Goal: Task Accomplishment & Management: Use online tool/utility

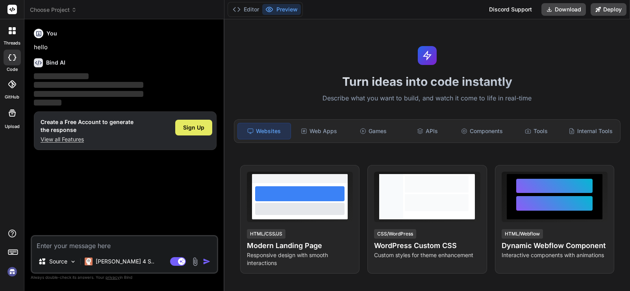
click at [192, 126] on span "Sign Up" at bounding box center [193, 128] width 21 height 8
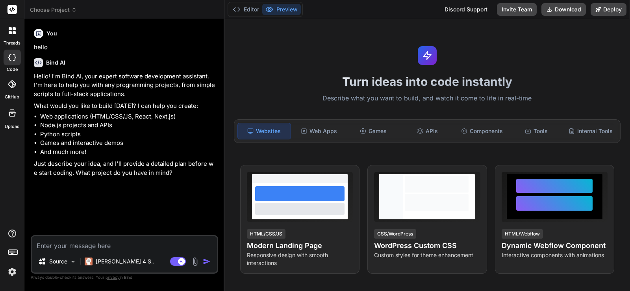
type textarea "x"
click at [307, 65] on div "Turn ideas into code instantly Describe what you want to build, and watch it co…" at bounding box center [427, 155] width 406 height 272
click at [73, 7] on icon at bounding box center [74, 10] width 6 height 6
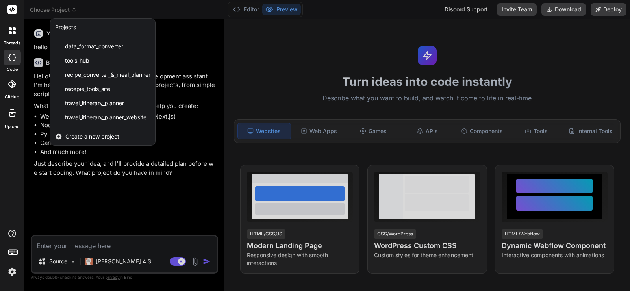
click at [150, 243] on div at bounding box center [315, 145] width 630 height 291
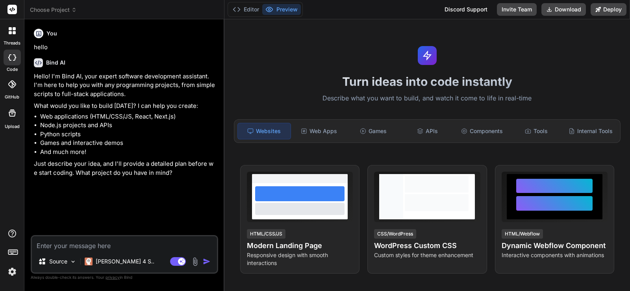
click at [150, 243] on textarea at bounding box center [124, 243] width 185 height 14
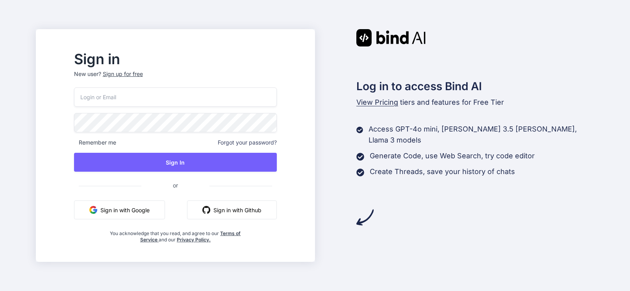
click at [190, 106] on input "email" at bounding box center [175, 96] width 203 height 19
type input "[EMAIL_ADDRESS][DOMAIN_NAME]"
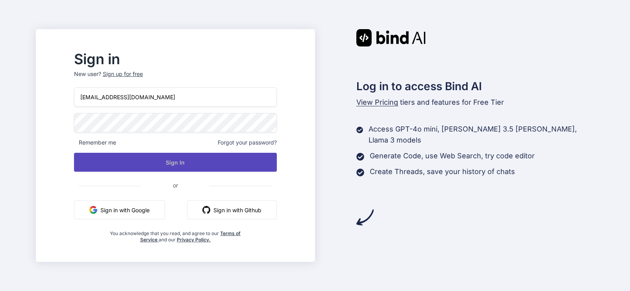
click at [206, 159] on button "Sign In" at bounding box center [175, 162] width 203 height 19
click at [208, 169] on button "Sign In" at bounding box center [175, 162] width 203 height 19
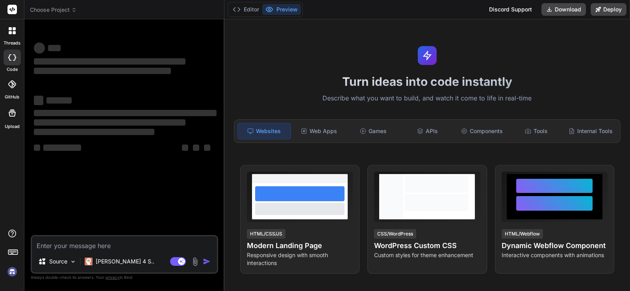
click at [111, 246] on textarea at bounding box center [124, 243] width 185 height 14
type textarea "x"
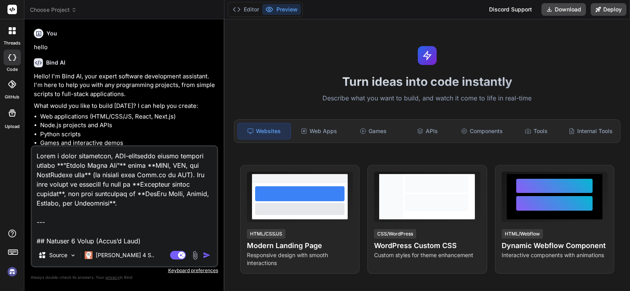
type textarea "Build a fully responsive, SEO-optimized static website called **"Global Tools H…"
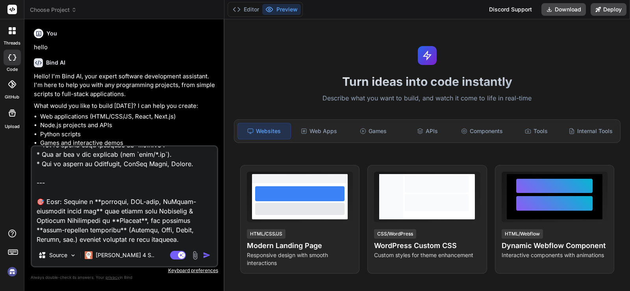
type textarea "x"
type textarea "Build a fully responsive, SEO-optimized static website called **"Global Tools H…"
click at [207, 252] on img "button" at bounding box center [207, 255] width 8 height 8
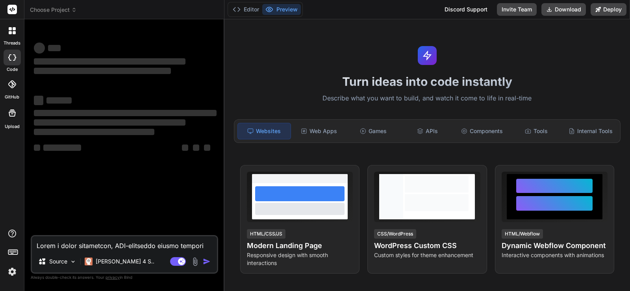
scroll to position [0, 0]
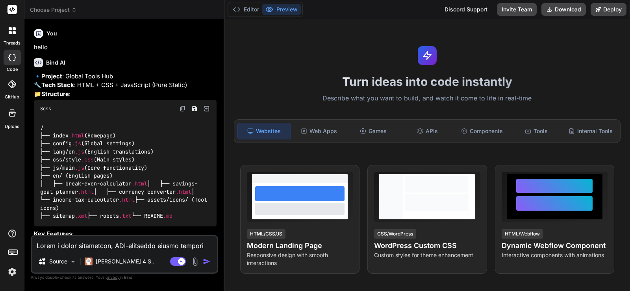
click at [146, 161] on div "/ ├── index .html (Homepage) ├── config .js (Global settings) ├── lang/en .js (…" at bounding box center [125, 171] width 183 height 109
type textarea "x"
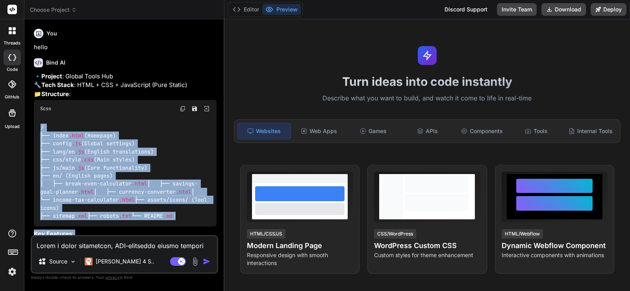
drag, startPoint x: 209, startPoint y: 225, endPoint x: 35, endPoint y: 135, distance: 195.8
click at [35, 135] on div "🔹 Project : Global Tools Hub 🔧 Tech Stack : HTML + CSS + JavaScript (Pure Stati…" at bounding box center [125, 193] width 183 height 242
copy div "/ ├── index .html (Homepage) ├── config .js (Global settings) ├── lang/en .js (…"
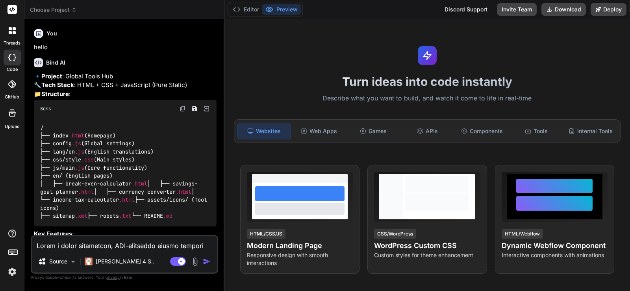
click at [135, 246] on textarea at bounding box center [124, 243] width 185 height 14
paste textarea "/ ├── index.html (Homepage) ├── config.js (Global settings) ├── lang/ │ ├── en.…"
type textarea "/ ├── index.html (Homepage) ├── config.js (Global settings) ├── lang/ │ ├── en.…"
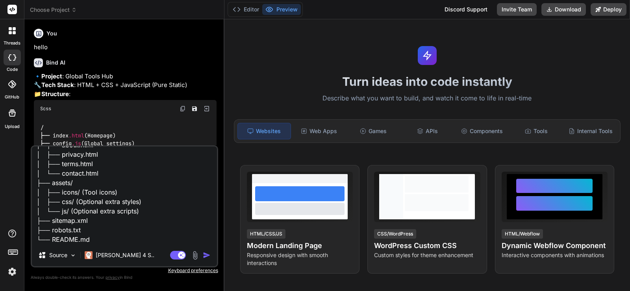
type textarea "x"
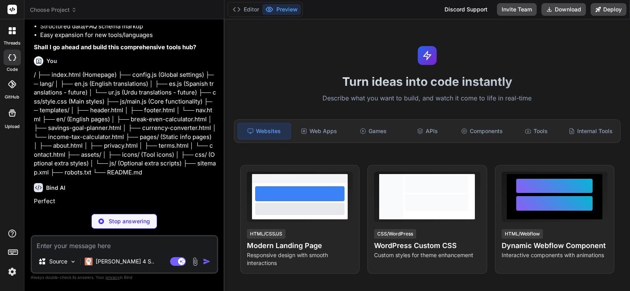
scroll to position [301, 0]
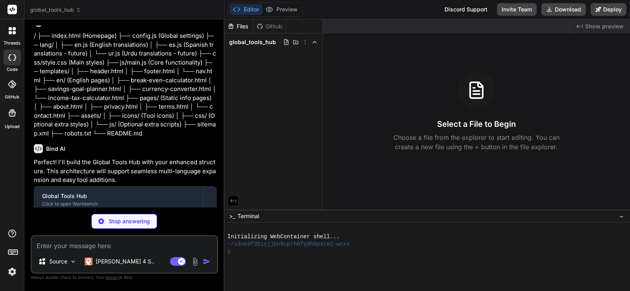
click at [169, 185] on p "Perfect! I'll build the Global Tools Hub with your enhanced structure. This arc…" at bounding box center [125, 171] width 183 height 27
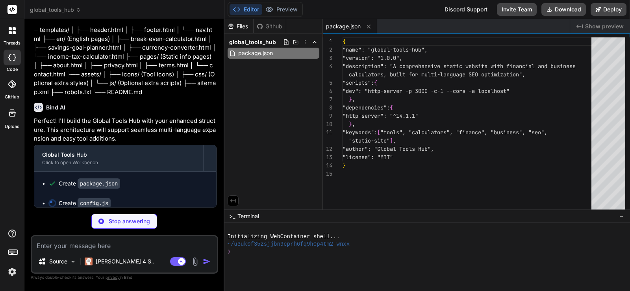
scroll to position [372, 0]
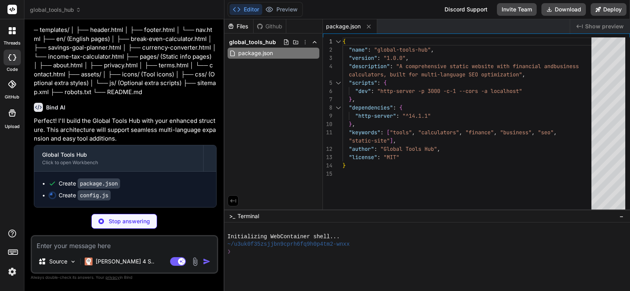
type textarea "x"
type textarea "}, developer: { name: "Developer Tools", icon: "fas fa-code", color: "#374151" …"
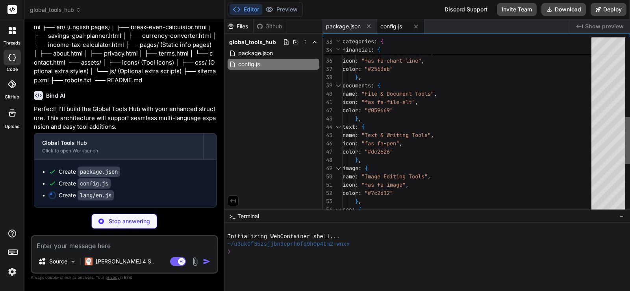
click at [630, 150] on div at bounding box center [627, 140] width 5 height 47
type textarea "x"
type textarea "// Common Errors errors: { required: "This field is required", invalidNumber: "…"
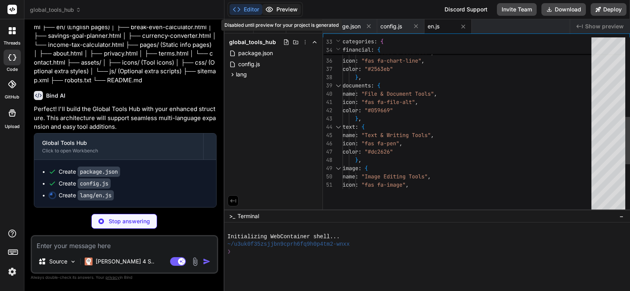
type textarea "x"
type textarea "// Spanish Language File (Future Implementation) window.translations = window.t…"
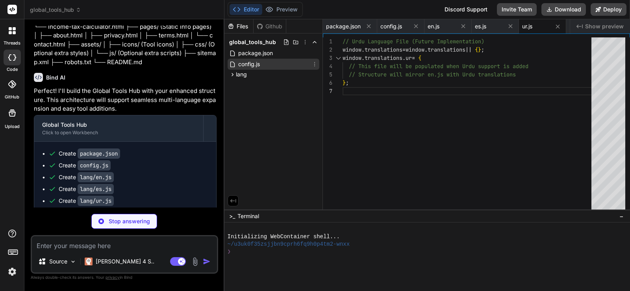
type textarea "x"
click at [258, 69] on div "config.js" at bounding box center [274, 64] width 92 height 11
type textarea "}, developer: { name: "Developer Tools", icon: "fas fa-code", color: "#374151" …"
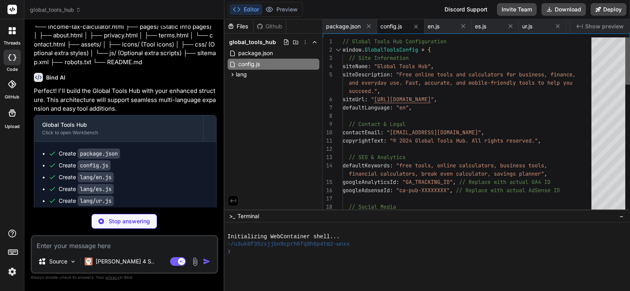
click at [630, 65] on div at bounding box center [627, 60] width 5 height 47
type textarea "x"
type textarea "right: 1rem; } [dir="rtl"] .language-dropdown { left: 0; right: auto; }"
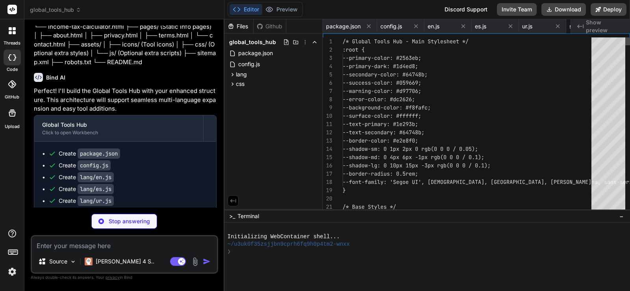
scroll to position [0, 43]
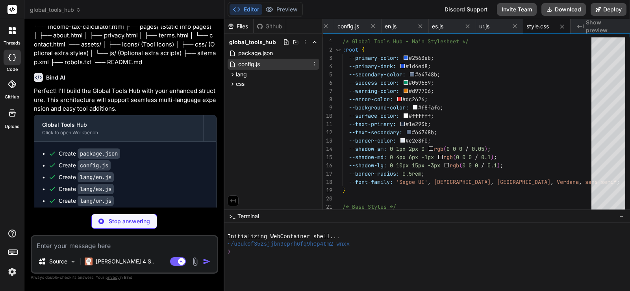
click at [275, 67] on div "config.js" at bounding box center [274, 64] width 92 height 11
type textarea "x"
type textarea "}, developer: { name: "Developer Tools", icon: "fas fa-code", color: "#374151" …"
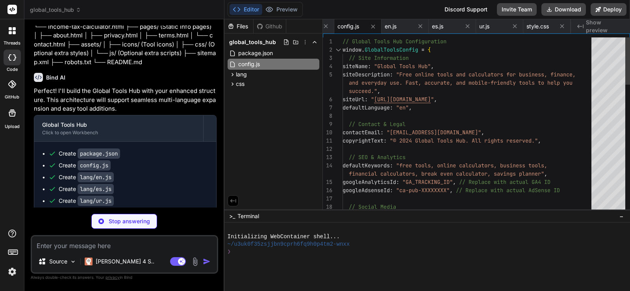
type textarea "x"
type textarea "// Global Tools Hub Configuration window.GlobalToolsConfig = { // Site Informat…"
type textarea "x"
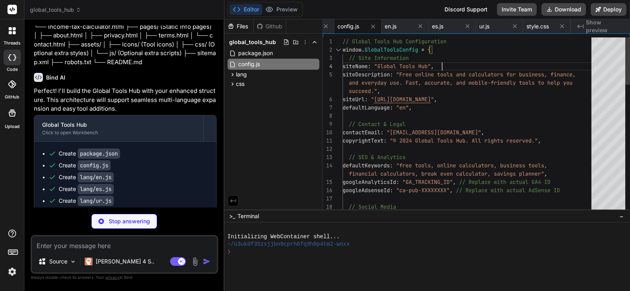
type textarea "// Global Tools Hub Configuration window.GlobalToolsConfig = { // Site Informat…"
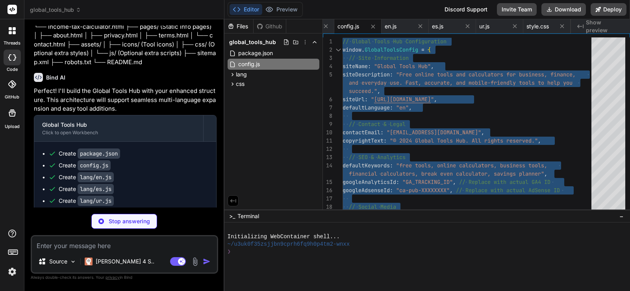
type textarea "x"
type textarea "} else if (path.includes('savings-goal-planner')) { new SavingsGoalCalculator()…"
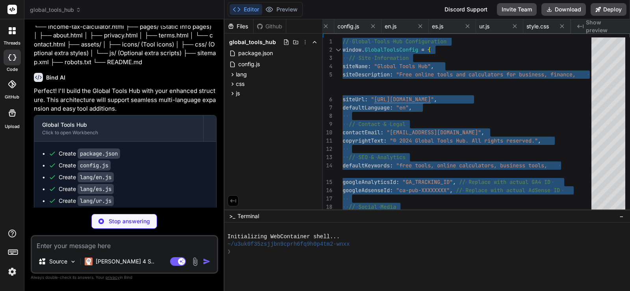
type textarea "x"
type textarea "gtag('js', new Date()); gtag('config', 'GA_TRACKING_ID'); </script> </body> </h…"
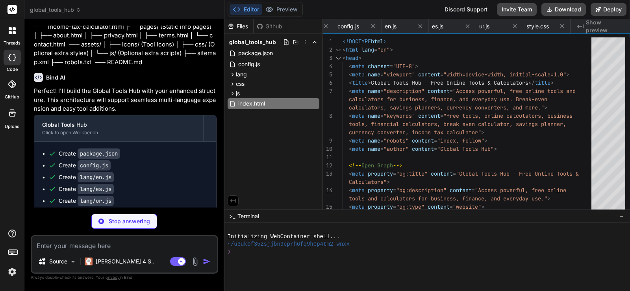
scroll to position [0, 137]
click at [139, 183] on div "Create package.json Create config.js Create lang/en.js Create lang/es.js Create…" at bounding box center [125, 201] width 182 height 118
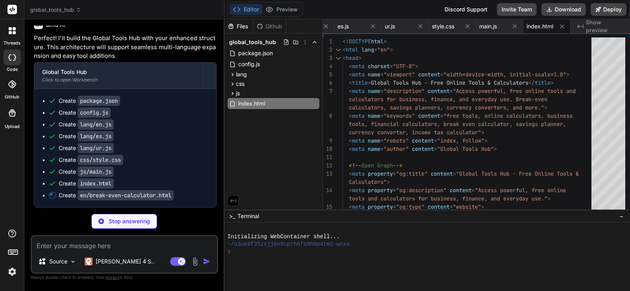
scroll to position [467, 0]
type textarea "x"
click at [439, 27] on span "style.css" at bounding box center [443, 26] width 22 height 8
type textarea "right: 1rem; } [dir="rtl"] .language-dropdown { left: 0; right: auto; }"
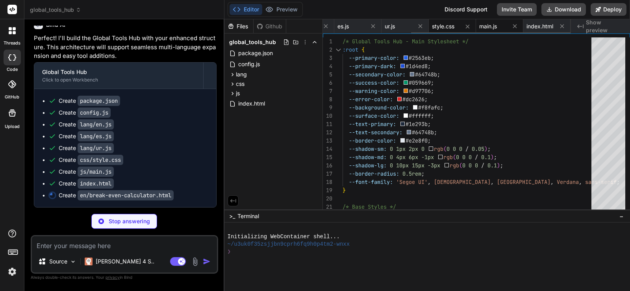
click at [491, 28] on span "main.js" at bounding box center [488, 26] width 18 height 8
type textarea "x"
type textarea "} else if (path.includes('savings-goal-planner')) { new SavingsGoalCalculator()…"
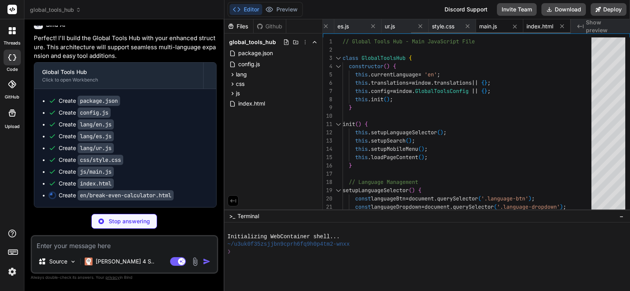
type textarea "x"
click at [541, 30] on span "index.html" at bounding box center [539, 26] width 27 height 8
type textarea "gtag('js', new Date()); gtag('config', 'GA_TRACKING_ID'); </script> </body> </h…"
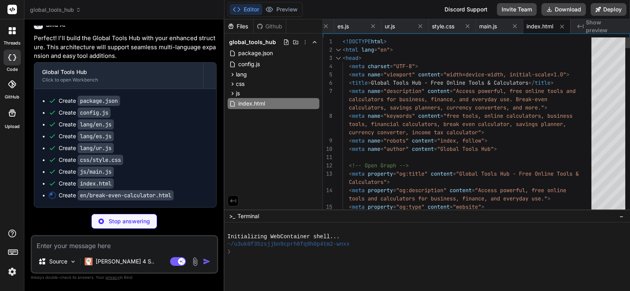
type textarea "x"
type textarea "<!DOCTYPE html> <html lang="en"> <head> <meta charset="UTF-8"> <meta name="view…"
type textarea "x"
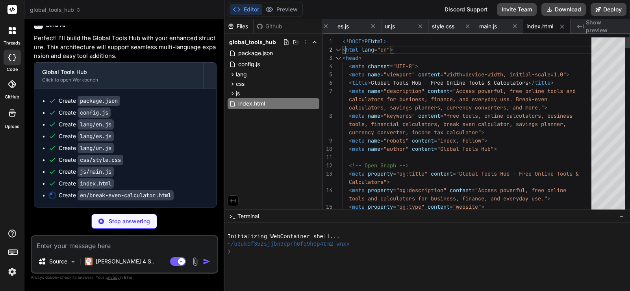
type textarea "<!DOCTYPE html> <html lang="en"> <head> <meta charset="UTF-8"> <meta name="view…"
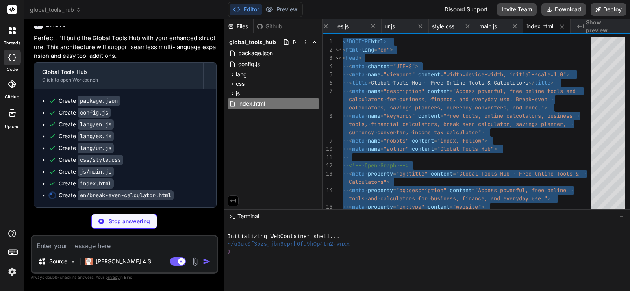
type textarea "x"
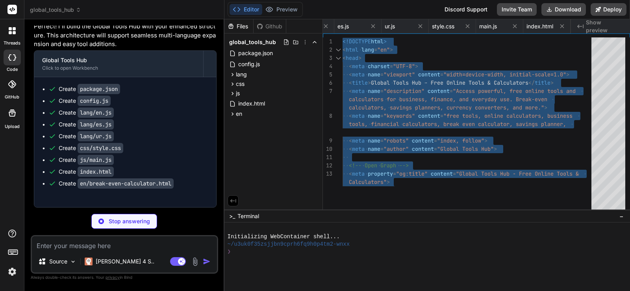
type textarea "x"
type textarea "<!-- Scripts --> <script src="../config.js"></script> <script src="../lang/en.j…"
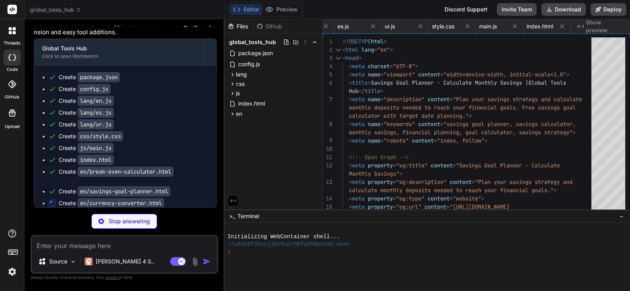
scroll to position [0, 295]
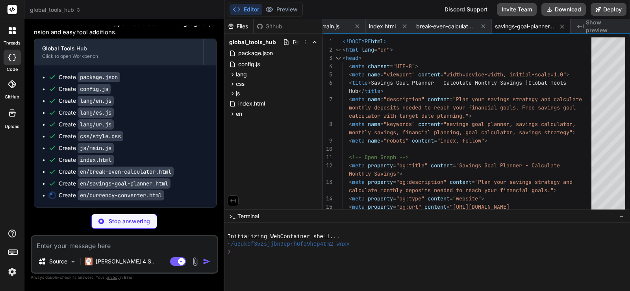
click at [178, 140] on div "Create css/style.css" at bounding box center [128, 136] width 160 height 8
type textarea "x"
type textarea "<script src="../js/main.js"></script> </body> </html>"
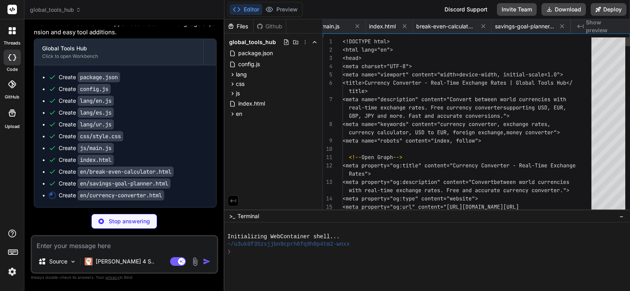
scroll to position [0, 374]
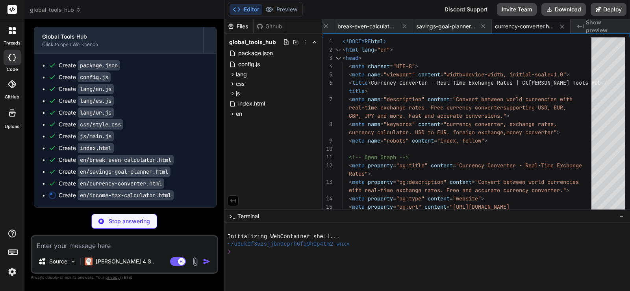
type textarea "x"
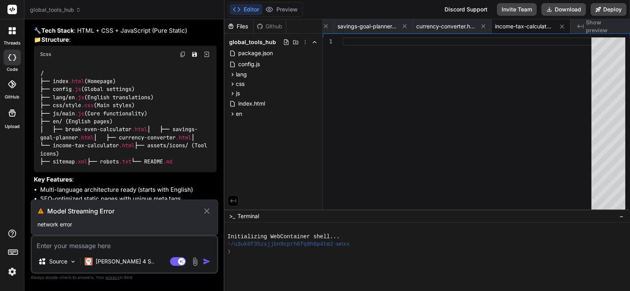
scroll to position [55, 0]
click at [187, 167] on div "/ ├── index .html (Homepage) ├── config .js (Global settings) ├── lang/en .js (…" at bounding box center [125, 117] width 183 height 109
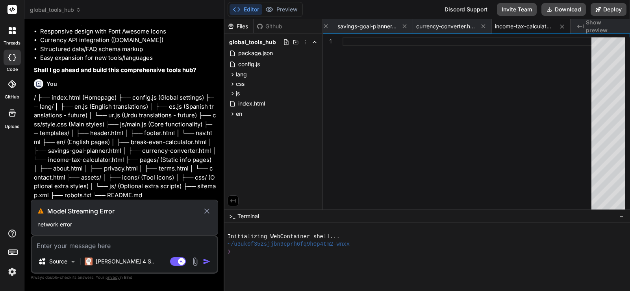
scroll to position [281, 0]
click at [204, 209] on icon at bounding box center [206, 210] width 9 height 9
type textarea "x"
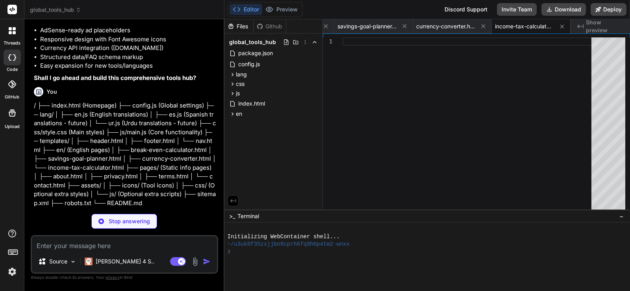
click at [176, 184] on p "/ ├── index.html (Homepage) ├── config.js (Global settings) ├── lang/ │ ├── en.…" at bounding box center [125, 154] width 183 height 106
click at [129, 244] on textarea at bounding box center [124, 243] width 185 height 14
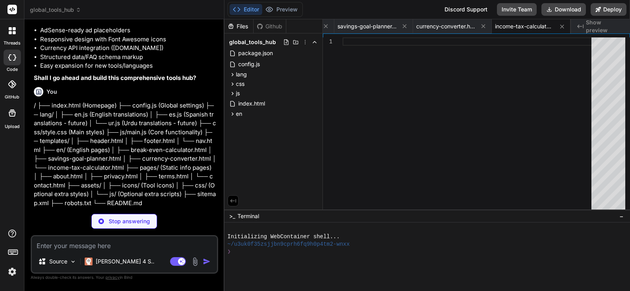
click at [148, 178] on p "/ ├── index.html (Homepage) ├── config.js (Global settings) ├── lang/ │ ├── en.…" at bounding box center [125, 154] width 183 height 106
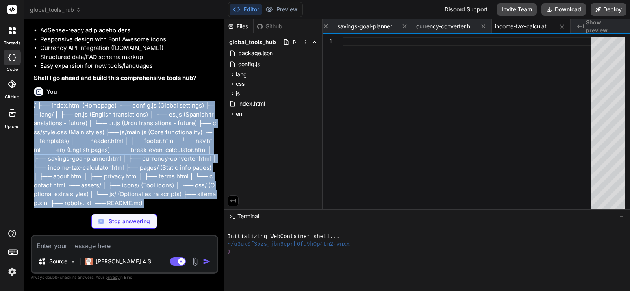
click at [148, 178] on p "/ ├── index.html (Homepage) ├── config.js (Global settings) ├── lang/ │ ├── en.…" at bounding box center [125, 154] width 183 height 106
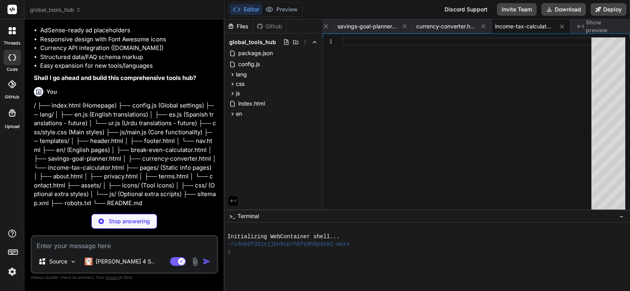
click at [136, 243] on textarea at bounding box center [124, 243] width 185 height 14
click at [240, 111] on span "en" at bounding box center [239, 114] width 6 height 8
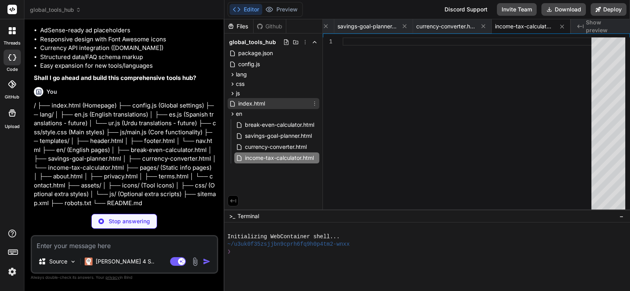
click at [245, 105] on span "index.html" at bounding box center [251, 103] width 28 height 9
type textarea "gtag('js', new Date()); gtag('config', 'GA_TRACKING_ID'); </script> </body> </h…"
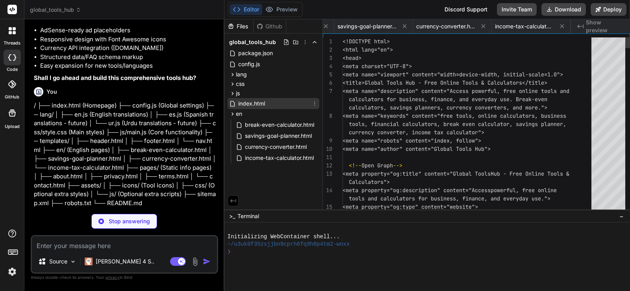
scroll to position [0, 338]
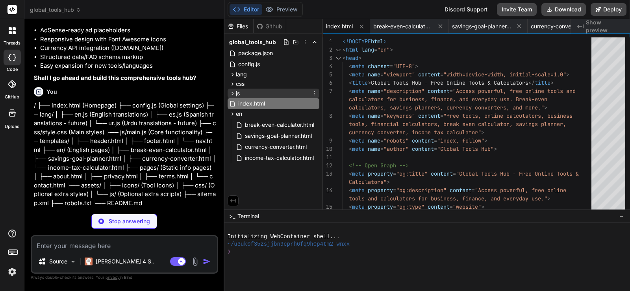
click at [249, 97] on div "js" at bounding box center [274, 93] width 92 height 9
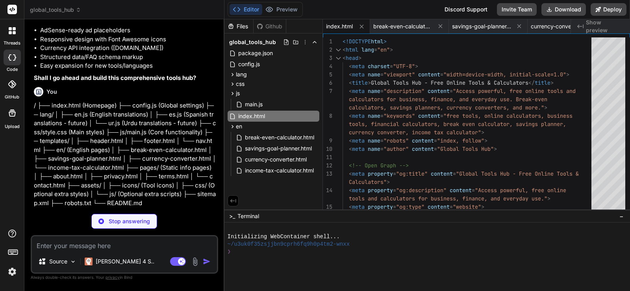
click at [182, 163] on p "/ ├── index.html (Homepage) ├── config.js (Global settings) ├── lang/ │ ├── en.…" at bounding box center [125, 154] width 183 height 106
click at [139, 242] on textarea at bounding box center [124, 243] width 185 height 14
type textarea "a"
type textarea "x"
type textarea "ar"
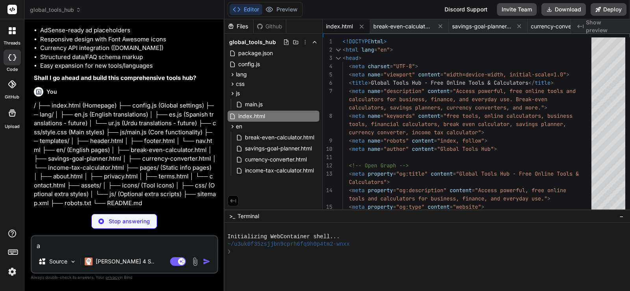
type textarea "x"
type textarea "are"
type textarea "x"
type textarea "are"
type textarea "x"
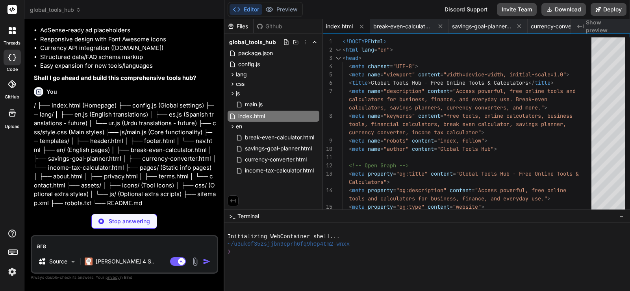
type textarea "are y"
type textarea "x"
type textarea "are yo"
type textarea "x"
type textarea "are you"
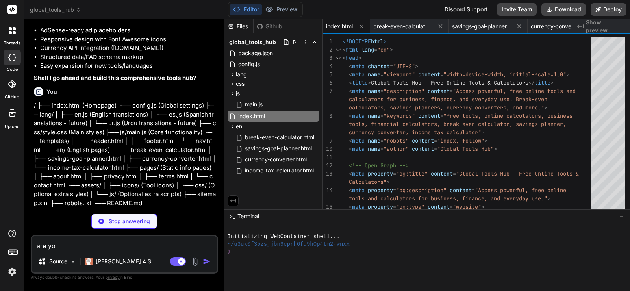
type textarea "x"
type textarea "are you"
type textarea "x"
type textarea "are you w"
type textarea "x"
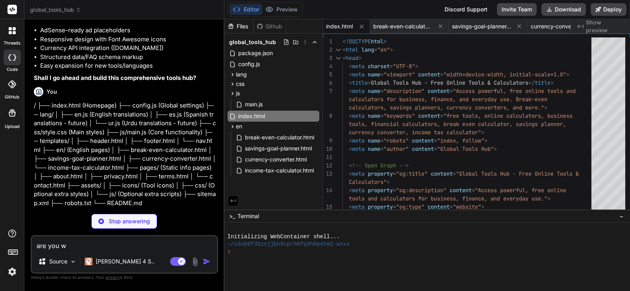
type textarea "are you wo"
type textarea "x"
type textarea "are you wor"
type textarea "x"
type textarea "are you work"
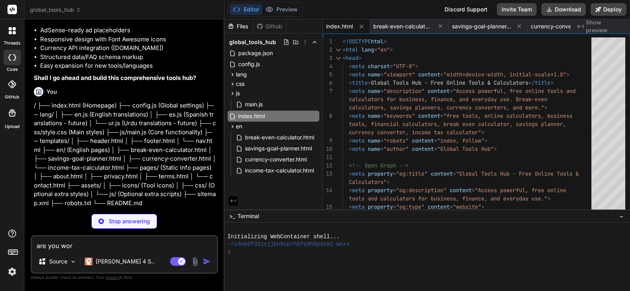
type textarea "x"
type textarea "are you worki"
type textarea "x"
type textarea "are you workin"
type textarea "x"
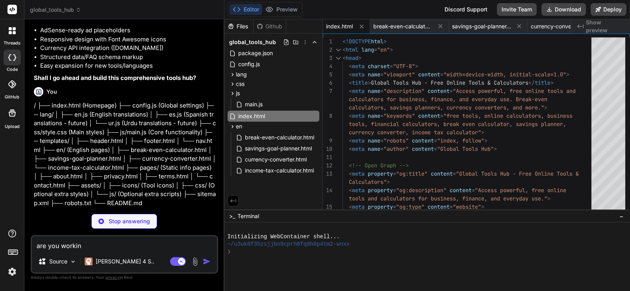
type textarea "are you working"
type textarea "x"
type textarea "are you working?"
type textarea "x"
type textarea "are you working?"
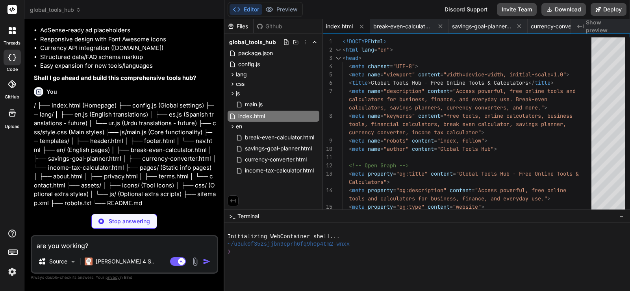
type textarea "x"
type textarea "are you working? i"
type textarea "x"
type textarea "are you working? i"
type textarea "x"
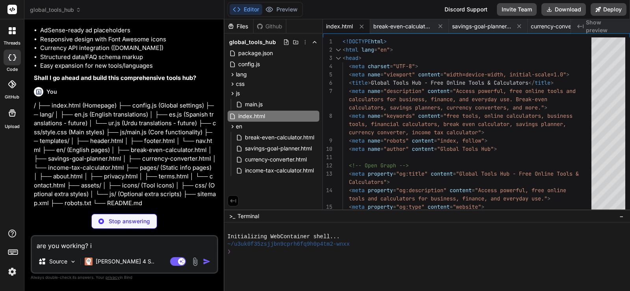
type textarea "are you working? i g"
type textarea "x"
type textarea "are you working? i go"
type textarea "x"
type textarea "are you working? i got"
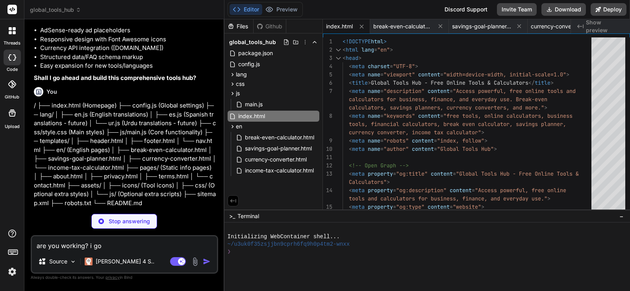
type textarea "x"
type textarea "are you working? i got"
type textarea "x"
type textarea "are you working? i got m"
type textarea "x"
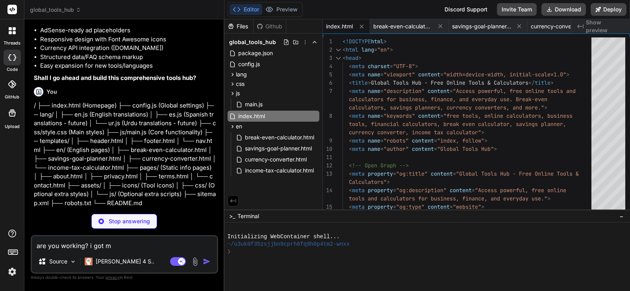
type textarea "are you working? i got mo"
type textarea "x"
type textarea "are you working? i got mod"
type textarea "x"
type textarea "are you working? i got mode"
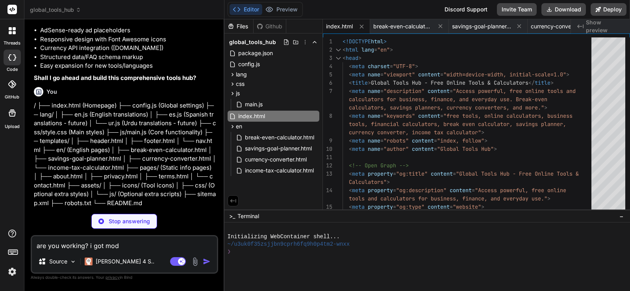
type textarea "x"
type textarea "are you working? i got model"
type textarea "x"
type textarea "are you working? i got model"
type textarea "x"
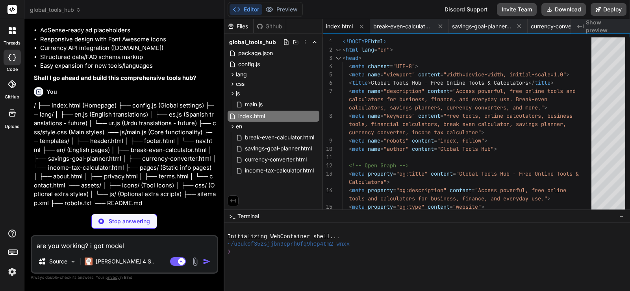
type textarea "are you working? i got model s"
type textarea "x"
type textarea "are you working? i got model st"
type textarea "x"
type textarea "are you working? i got model str"
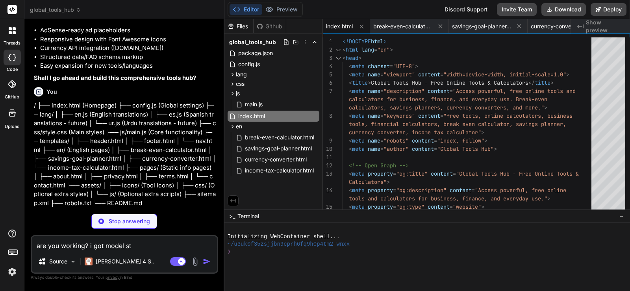
type textarea "x"
type textarea "are you working? i got model stra"
type textarea "x"
type textarea "are you working? i got model stram"
type textarea "x"
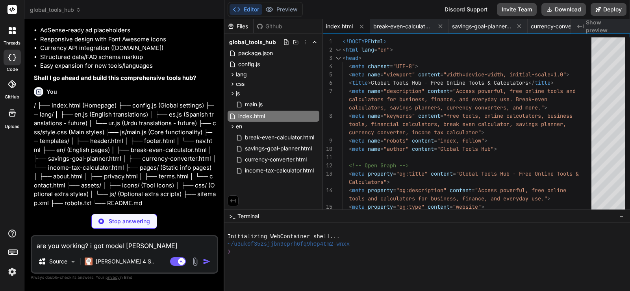
type textarea "are you working? i got model strami"
type textarea "x"
type textarea "are you working? i got model stramin"
type textarea "x"
type textarea "are you working? i got model straming"
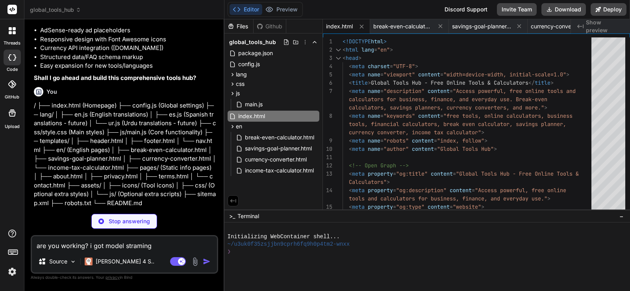
type textarea "x"
type textarea "are you working? i got model straming"
type textarea "x"
type textarea "are you working? i got model straming e"
type textarea "x"
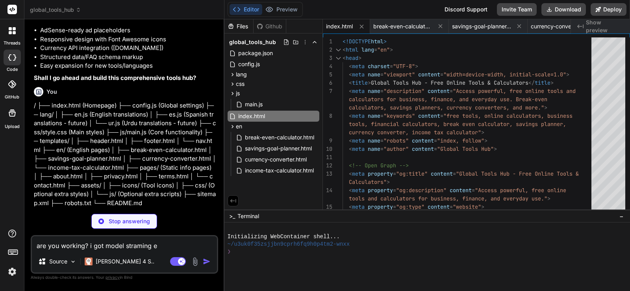
type textarea "are you working? i got model straming er"
type textarea "x"
type textarea "are you working? i got model straming err"
type textarea "x"
type textarea "are you working? i got model straming erro"
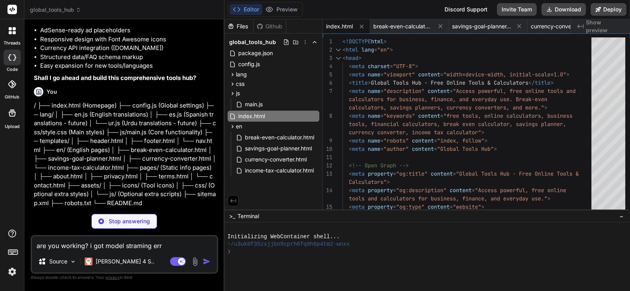
type textarea "x"
type textarea "are you working? i got model straming error"
type textarea "x"
type textarea "are you working? i got model straming error"
type textarea "x"
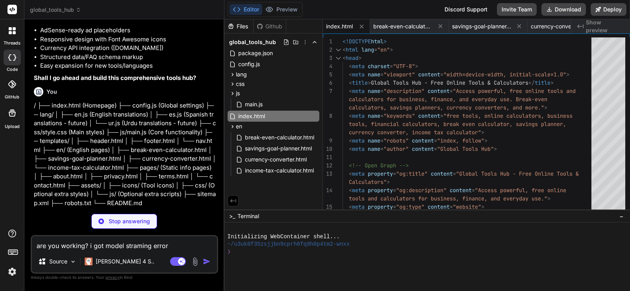
click at [100, 246] on textarea "are you working? i got model straming error" at bounding box center [124, 243] width 185 height 14
type textarea "are you working? i smodel straming error"
type textarea "x"
type textarea "are you working? i semodel straming error"
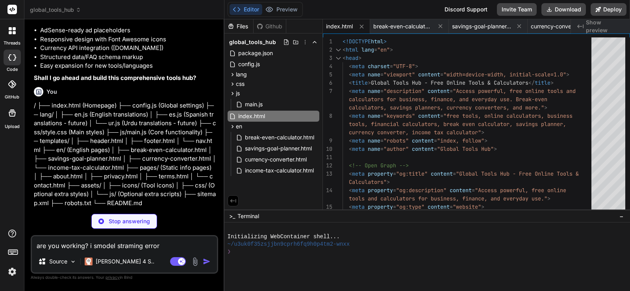
type textarea "x"
type textarea "are you working? i seemodel straming error"
type textarea "x"
type textarea "are you working? i see model straming error"
type textarea "x"
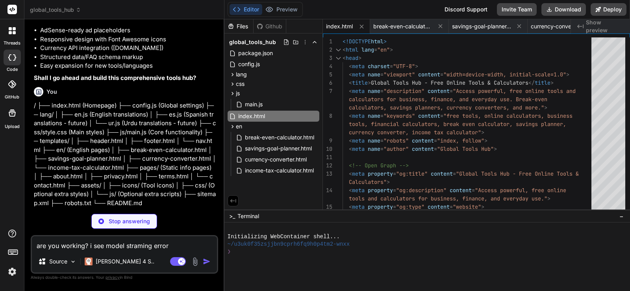
click at [180, 239] on textarea "are you working? i see model straming error" at bounding box center [124, 243] width 185 height 14
type textarea "are you working? i see model straming error"
type textarea "x"
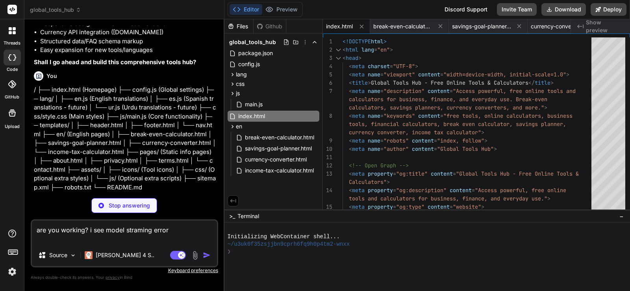
type textarea "are you working? i see model straming error"
click at [168, 181] on p "/ ├── index.html (Homepage) ├── config.js (Global settings) ├── lang/ │ ├── en.…" at bounding box center [125, 138] width 183 height 106
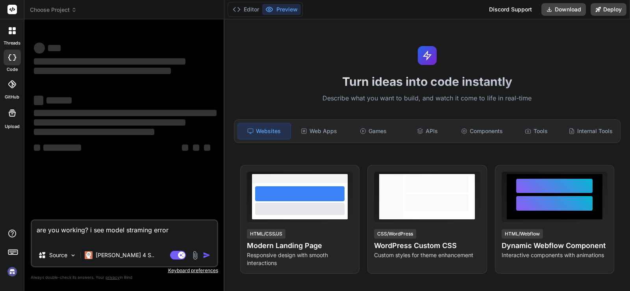
click at [195, 231] on textarea "are you working? i see model straming error" at bounding box center [124, 232] width 185 height 24
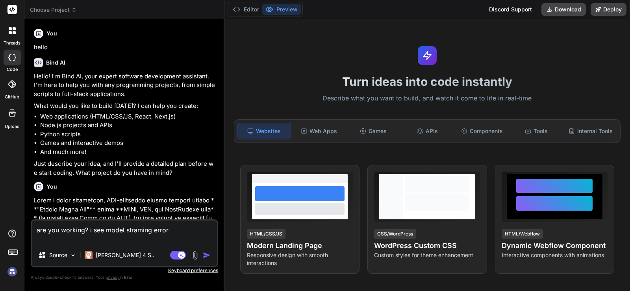
type textarea "x"
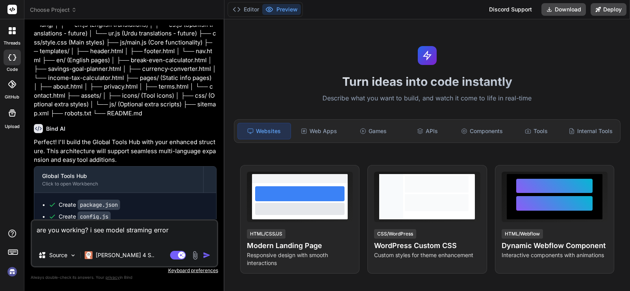
scroll to position [1167, 0]
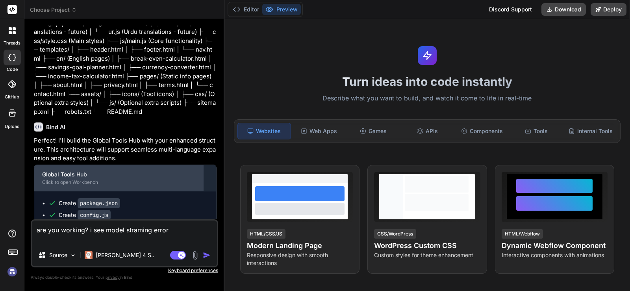
click at [191, 191] on div "Global Tools Hub Click to open Workbench" at bounding box center [118, 178] width 169 height 26
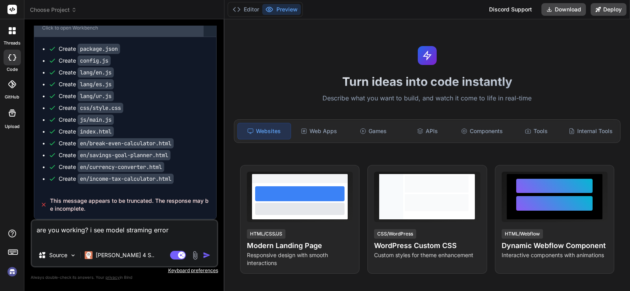
scroll to position [1354, 0]
click at [89, 230] on textarea "are you working? i see model straming error" at bounding box center [124, 232] width 185 height 24
type textarea "s"
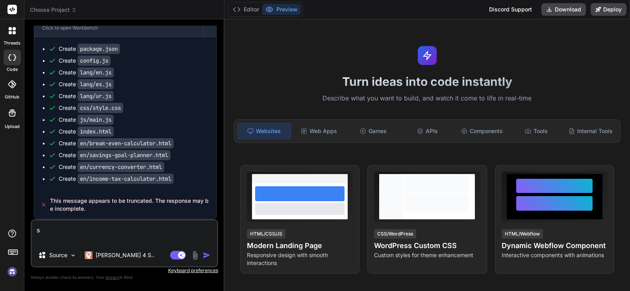
type textarea "x"
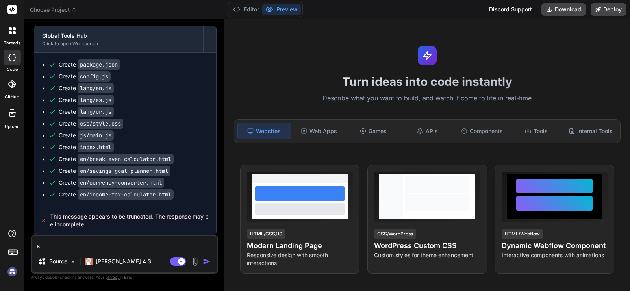
scroll to position [1338, 0]
type textarea "st"
type textarea "x"
type textarea "sta"
type textarea "x"
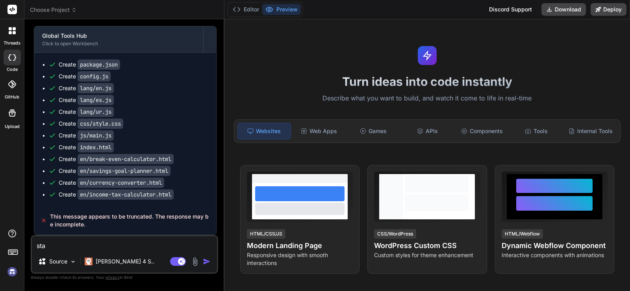
type textarea "star"
type textarea "x"
type textarea "start"
type textarea "x"
type textarea "start"
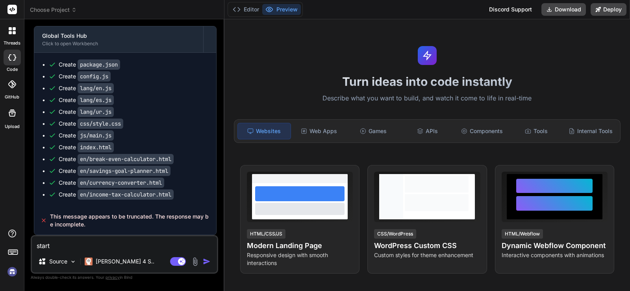
type textarea "x"
type textarea "start f"
type textarea "x"
type textarea "start fr"
type textarea "x"
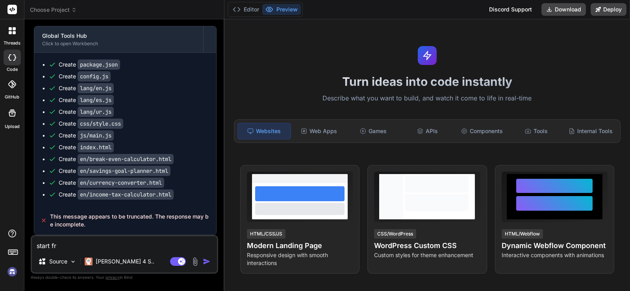
type textarea "start fro"
type textarea "x"
type textarea "start from"
type textarea "x"
type textarea "start from"
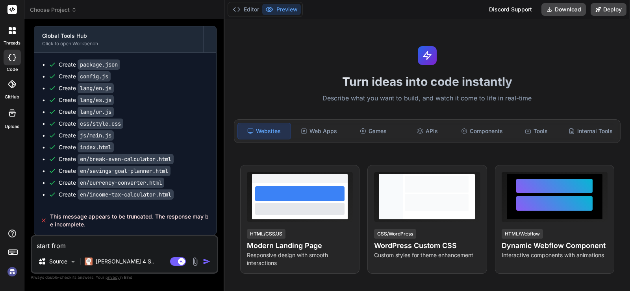
type textarea "x"
type textarea "start from w"
type textarea "x"
type textarea "start from wh"
type textarea "x"
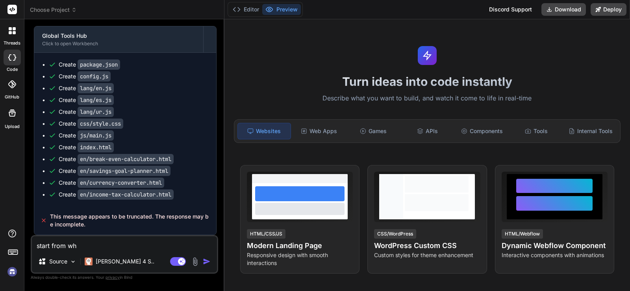
type textarea "start from whe"
type textarea "x"
type textarea "start from wher"
type textarea "x"
type textarea "start from where"
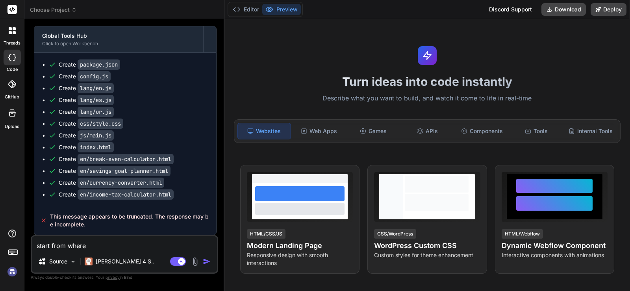
type textarea "x"
type textarea "start from where"
type textarea "x"
type textarea "start from where y"
type textarea "x"
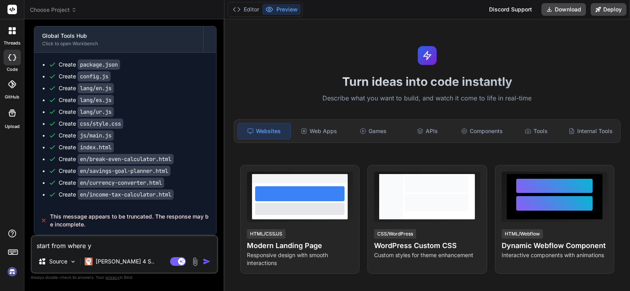
type textarea "start from where yo"
type textarea "x"
type textarea "start from where you"
type textarea "x"
type textarea "start from where you"
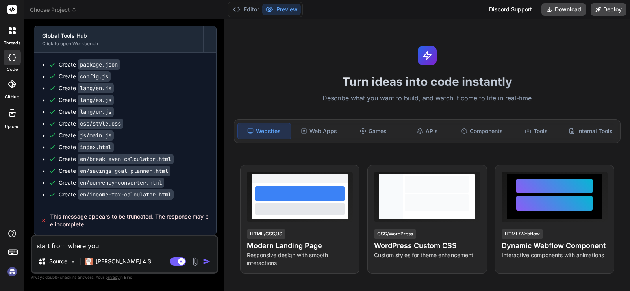
type textarea "x"
type textarea "start from where you l"
type textarea "x"
type textarea "start from where you le"
type textarea "x"
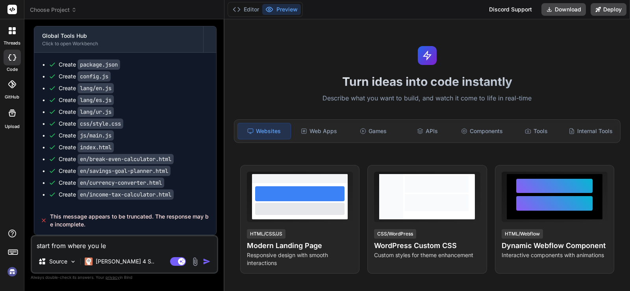
type textarea "start from where you lef"
type textarea "x"
type textarea "start from where you left"
type textarea "x"
type textarea "start from where you left"
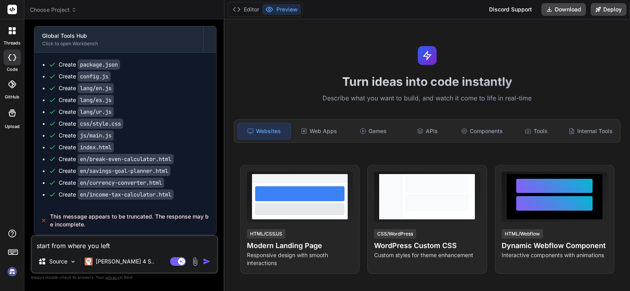
type textarea "x"
type textarea "start from where you left i"
type textarea "x"
type textarea "start from where you left it"
type textarea "x"
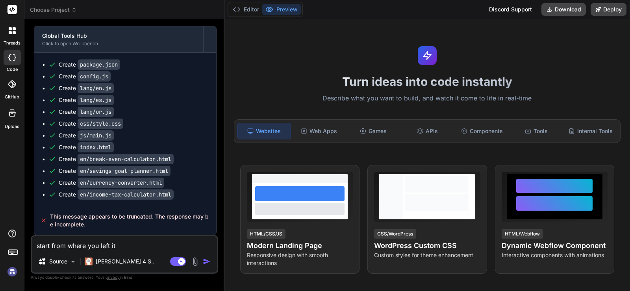
type textarea "start from where you left it"
click at [206, 259] on img "button" at bounding box center [207, 261] width 8 height 8
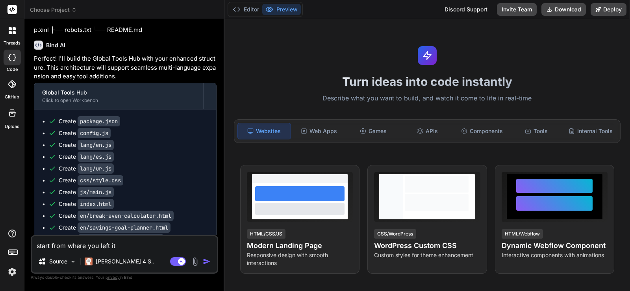
scroll to position [1266, 0]
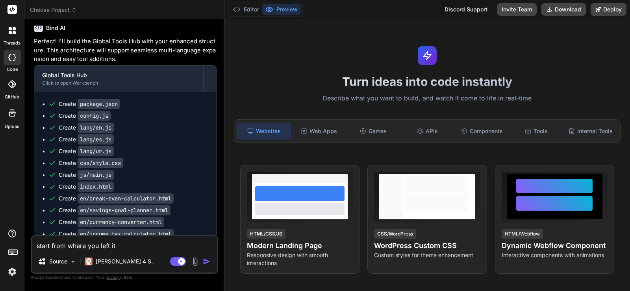
click at [175, 167] on div "Create css/style.css" at bounding box center [128, 163] width 160 height 8
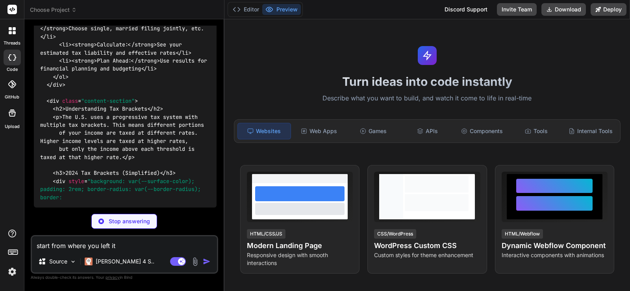
scroll to position [2685, 0]
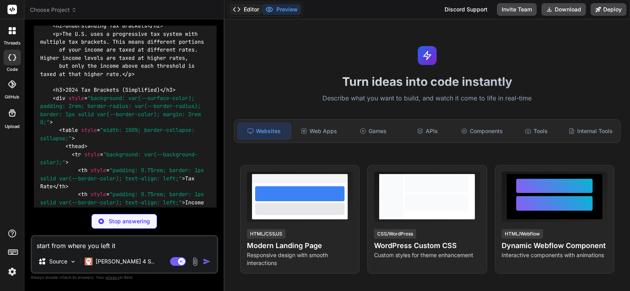
click at [237, 9] on icon at bounding box center [237, 10] width 8 height 8
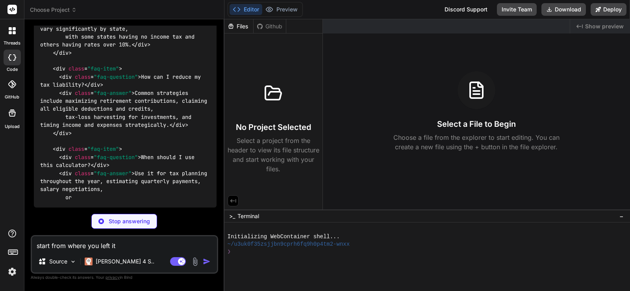
scroll to position [4338, 0]
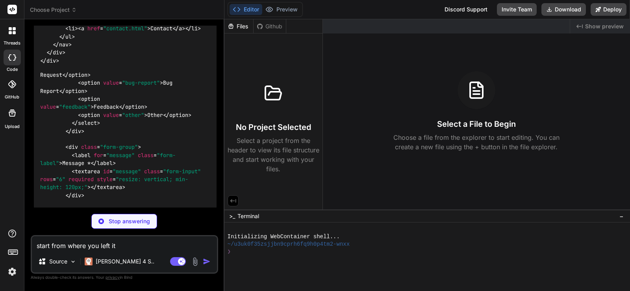
click at [169, 190] on div "< p style = "font-size: 1.1rem; color: var(--text-secondary); margin: 2rem 0;" …" at bounding box center [125, 90] width 183 height 1433
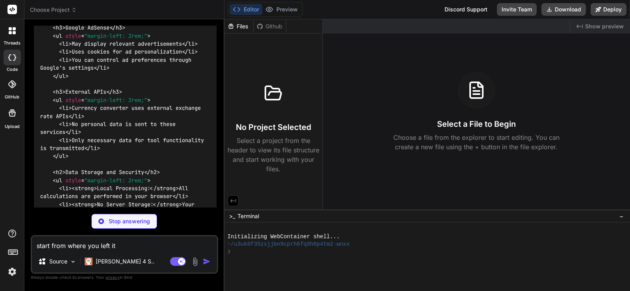
scroll to position [5289, 0]
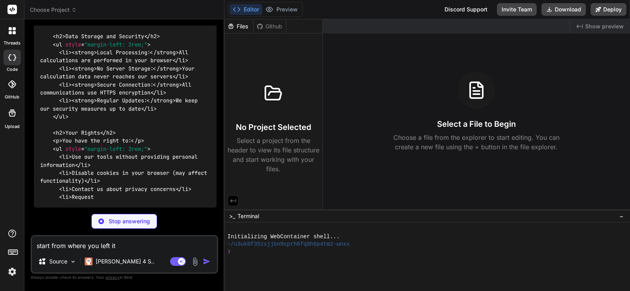
click at [144, 244] on textarea "start from where you left it" at bounding box center [124, 243] width 185 height 14
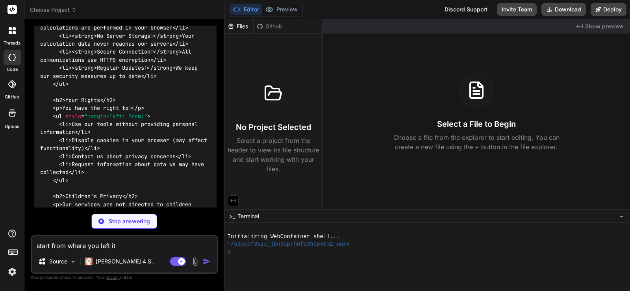
scroll to position [5337, 0]
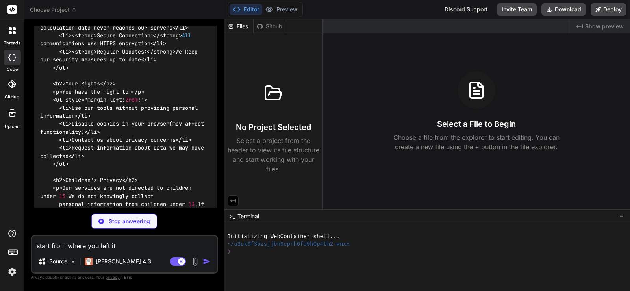
type textarea "x"
type textarea "ar"
type textarea "x"
type textarea "are yo"
type textarea "x"
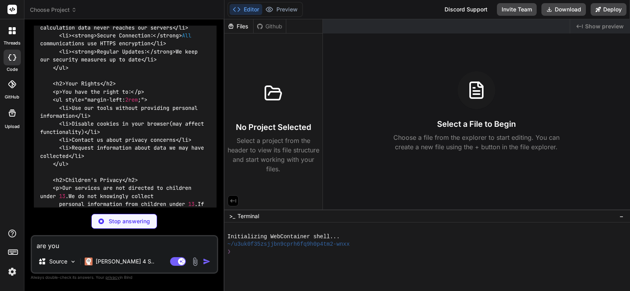
type textarea "are you c"
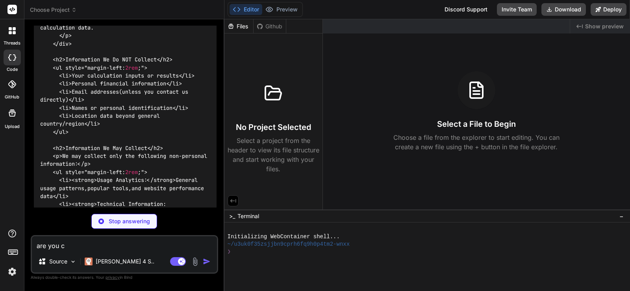
type textarea "x"
type textarea "are you cr"
type textarea "x"
type textarea "are you create"
type textarea "x"
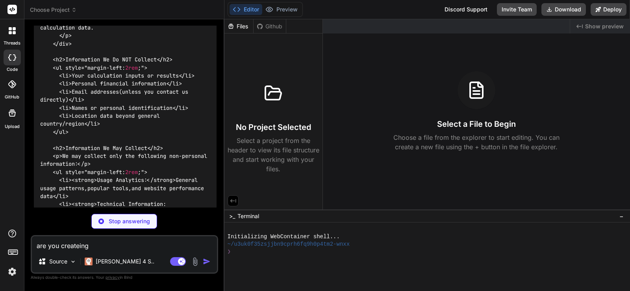
type textarea "are you createing"
type textarea "x"
type textarea "are you createing s"
type textarea "x"
type textarea "are you createing site"
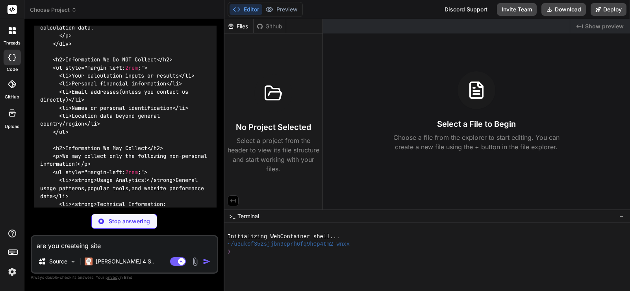
type textarea "x"
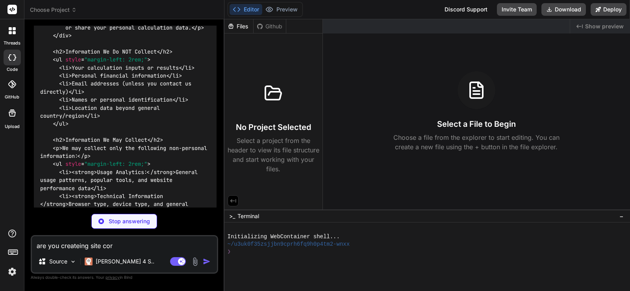
type textarea "are you createing site corr"
type textarea "x"
type textarea "are you createing site correctl"
type textarea "x"
type textarea "are you createing site correctly"
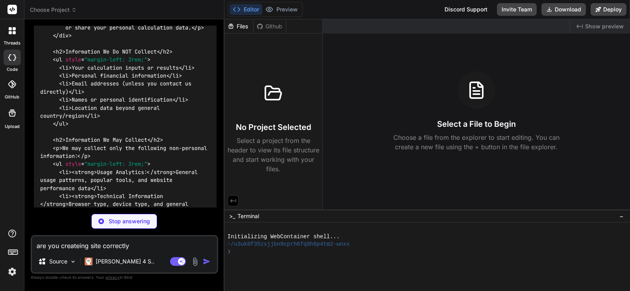
type textarea "x"
type textarea "are you createing site correctly."
type textarea "x"
type textarea "are you createing site correctly. i"
type textarea "x"
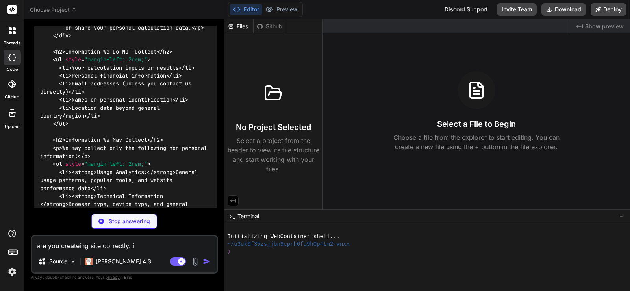
type textarea "are you createing site correctly. i c"
type textarea "x"
type textarea "are you createing site correctly. i can"
type textarea "x"
type textarea "are you createing site correctly. i cant s"
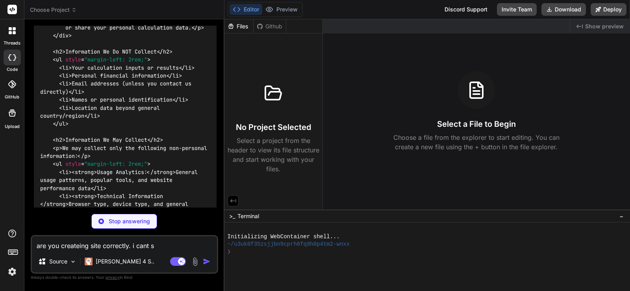
type textarea "x"
type textarea "are you createing site correctly. i cant see"
type textarea "x"
type textarea "are you createing site correctly. i cant see"
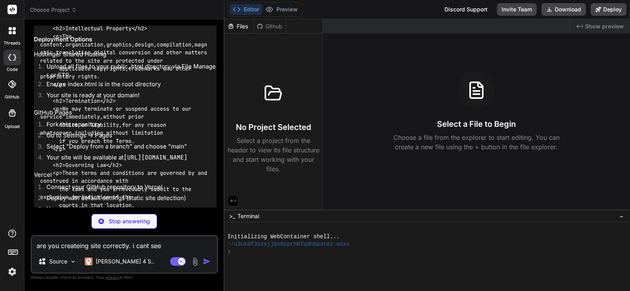
scroll to position [8026, 0]
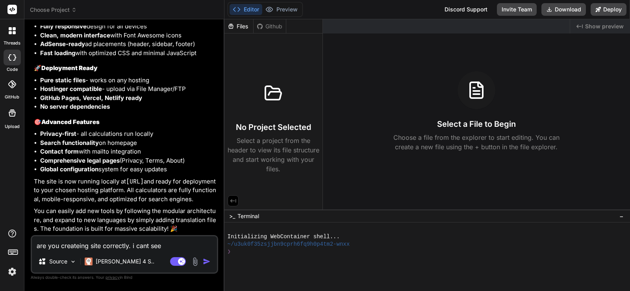
scroll to position [9190, 0]
type textarea "x"
click at [129, 198] on p "The site is now running locally at http://localhost:3000 and ready for deployme…" at bounding box center [125, 190] width 183 height 27
click at [148, 233] on p "You can easily add new tools by following the modular architecture, and expand …" at bounding box center [125, 220] width 183 height 27
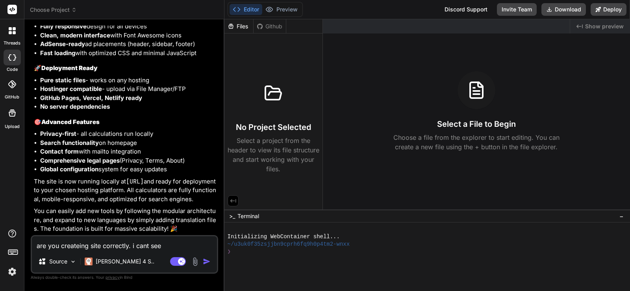
click at [148, 228] on p "You can easily add new tools by following the modular architecture, and expand …" at bounding box center [125, 220] width 183 height 27
click at [152, 245] on textarea "are you createing site correctly. i cant see" at bounding box center [124, 243] width 185 height 14
click at [169, 246] on textarea "are you createing site correctly. i cant see" at bounding box center [124, 243] width 185 height 14
click at [176, 202] on p "The site is now running locally at http://localhost:3000 and ready for deployme…" at bounding box center [125, 190] width 183 height 27
click at [180, 244] on textarea "are you createing site correctly. i cant see" at bounding box center [124, 243] width 185 height 14
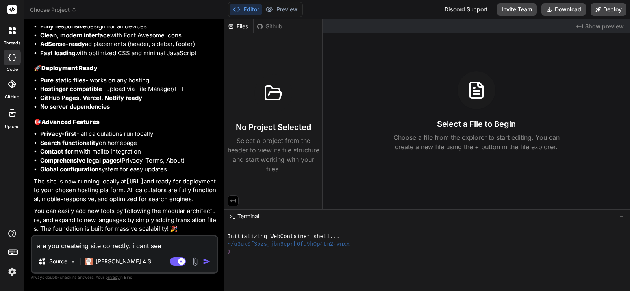
click at [180, 244] on textarea "are you createing site correctly. i cant see" at bounding box center [124, 243] width 185 height 14
type textarea "c"
type textarea "x"
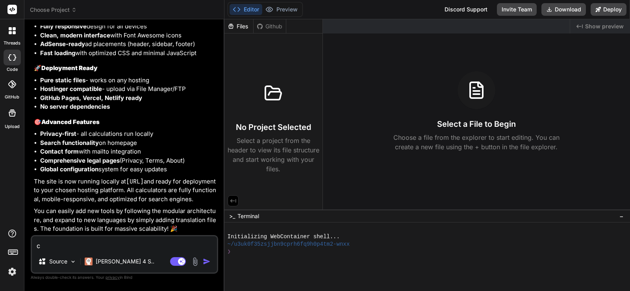
type textarea "ca"
type textarea "x"
type textarea "can"
type textarea "x"
type textarea "can"
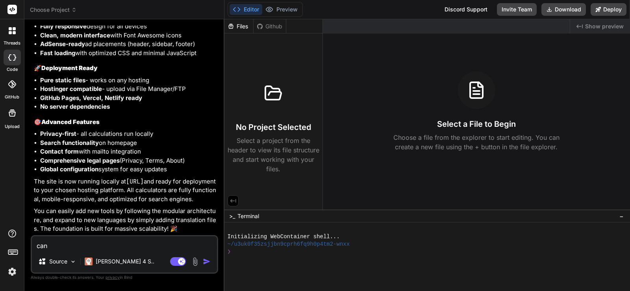
type textarea "x"
type textarea "can y"
type textarea "x"
type textarea "can yo"
type textarea "x"
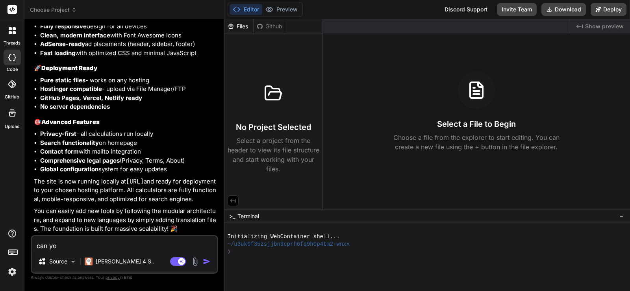
type textarea "can you"
type textarea "x"
type textarea "can you"
type textarea "x"
type textarea "can you s"
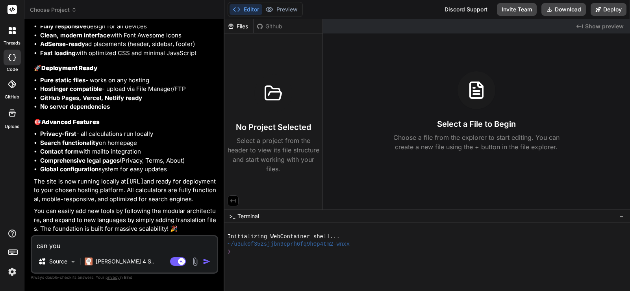
type textarea "x"
type textarea "can you sh"
type textarea "x"
type textarea "can you sho"
type textarea "x"
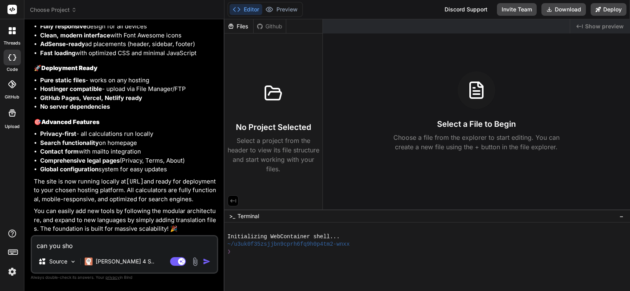
type textarea "can you show"
type textarea "x"
type textarea "can you show"
type textarea "x"
type textarea "can you show p"
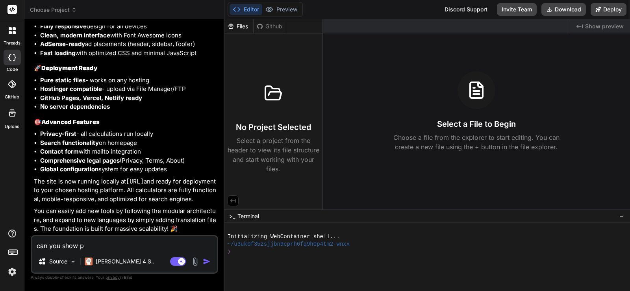
type textarea "x"
type textarea "can you show pr"
type textarea "x"
type textarea "can you show pro"
type textarea "x"
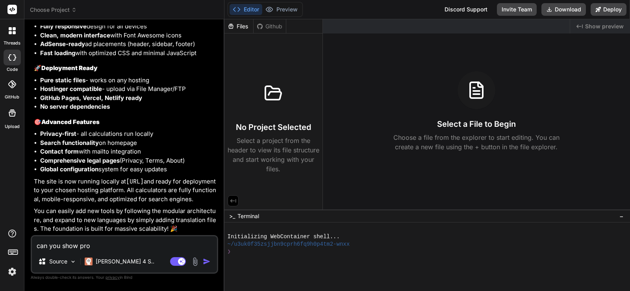
type textarea "can you show proj"
type textarea "x"
type textarea "can you show proje"
type textarea "x"
type textarea "can you show projec"
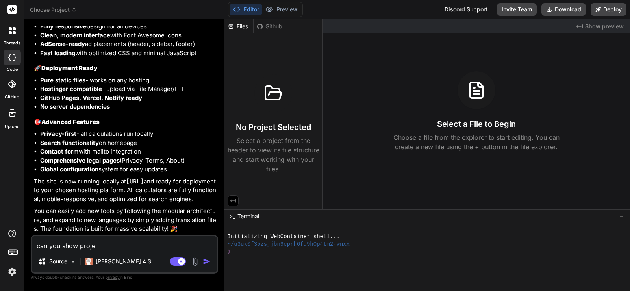
type textarea "x"
type textarea "can you show project"
type textarea "x"
type textarea "can you show project"
type textarea "x"
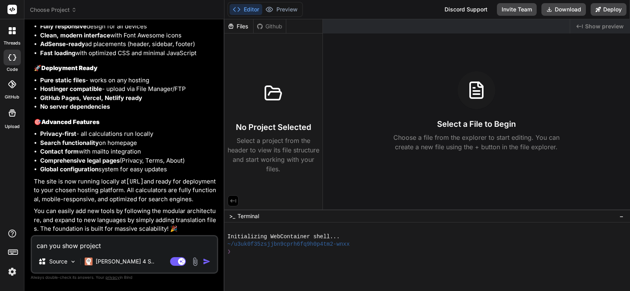
type textarea "can you show project i"
type textarea "x"
type textarea "can you show project in"
type textarea "x"
type textarea "can you show project in"
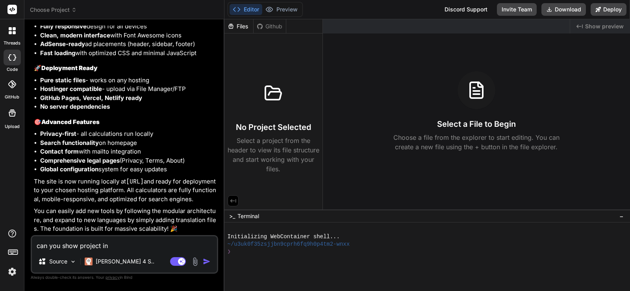
type textarea "x"
type textarea "can you show project in p"
type textarea "x"
type textarea "can you show project in pr"
type textarea "x"
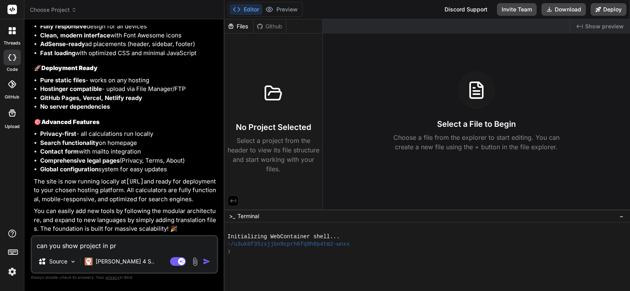
type textarea "can you show project in pre"
type textarea "x"
type textarea "can you show project in prev"
type textarea "x"
type textarea "can you show project in previ"
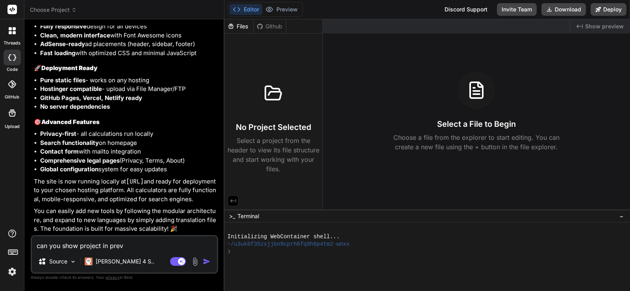
type textarea "x"
type textarea "can you show project in previe"
type textarea "x"
type textarea "can you show project in preview"
type textarea "x"
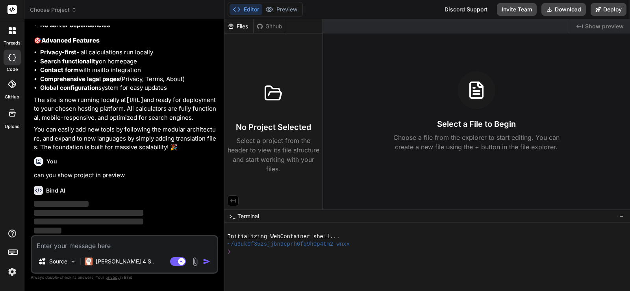
scroll to position [9272, 0]
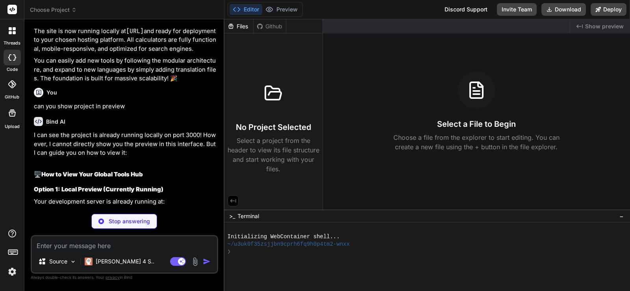
type textarea "x"
click at [187, 126] on div "Bind AI" at bounding box center [125, 121] width 183 height 9
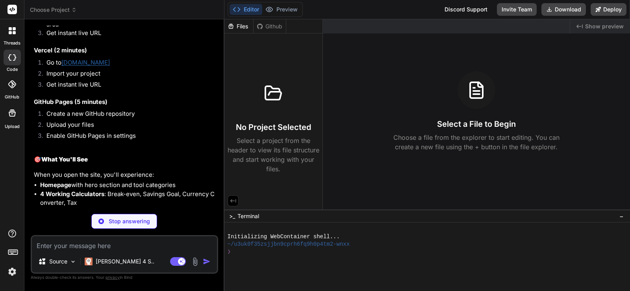
scroll to position [9687, 0]
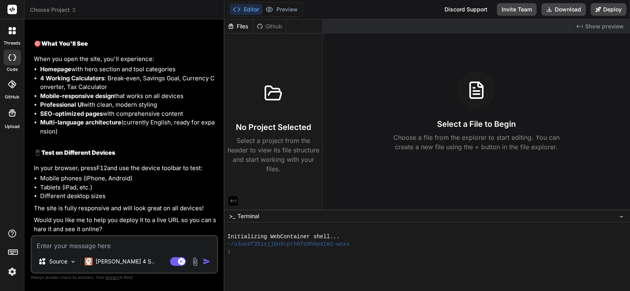
click at [593, 28] on span "Show preview" at bounding box center [604, 26] width 39 height 8
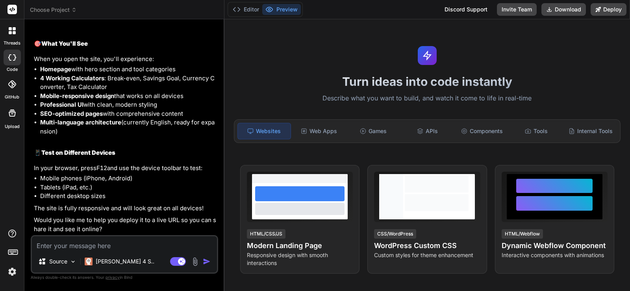
click at [62, 17] on header "Choose Project Created with Pixso." at bounding box center [124, 9] width 200 height 19
click at [62, 9] on span "Choose Project" at bounding box center [53, 10] width 47 height 8
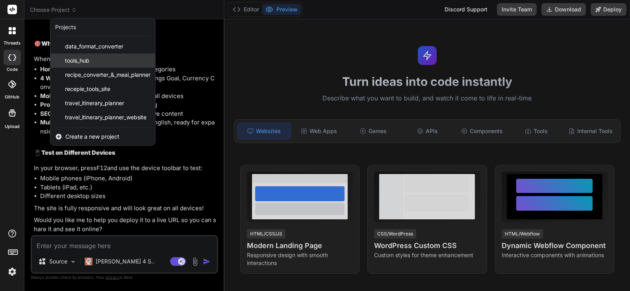
click at [103, 61] on div "tools_hub" at bounding box center [102, 61] width 105 height 14
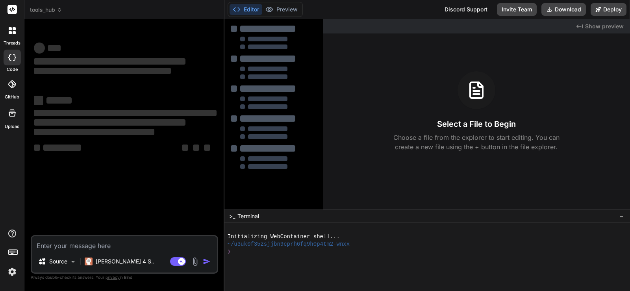
scroll to position [0, 0]
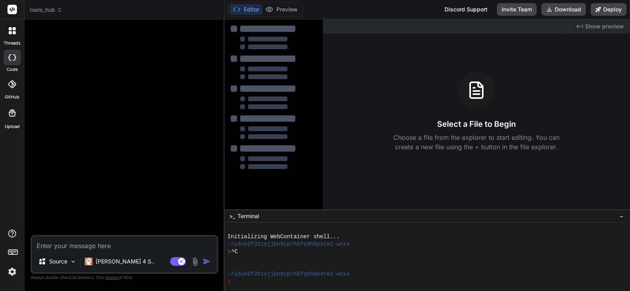
type textarea "x"
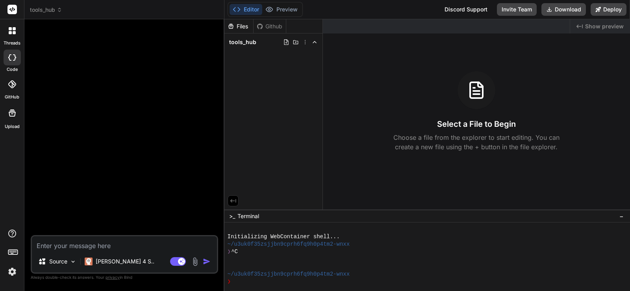
click at [56, 11] on span "tools_hub" at bounding box center [46, 10] width 32 height 8
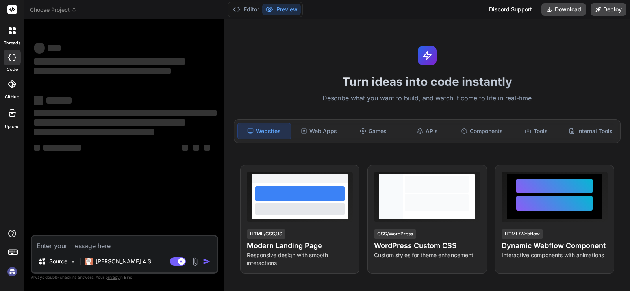
click at [70, 12] on span "Choose Project" at bounding box center [53, 10] width 47 height 8
type textarea "x"
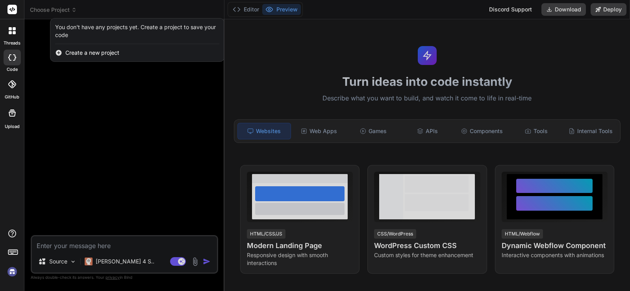
click at [63, 5] on div at bounding box center [315, 145] width 630 height 291
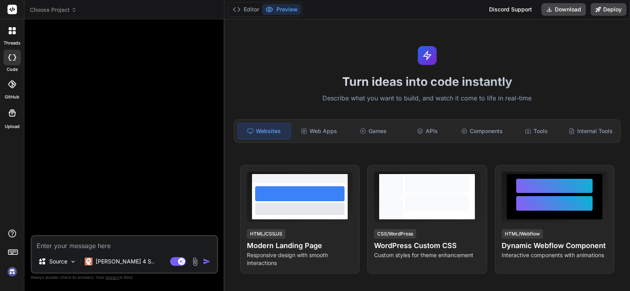
click at [63, 5] on header "Choose Project Created with Pixso." at bounding box center [124, 9] width 200 height 19
click at [60, 9] on span "Choose Project" at bounding box center [53, 10] width 47 height 8
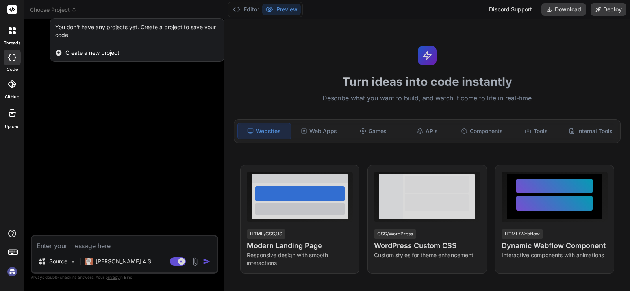
click at [13, 11] on rect at bounding box center [11, 9] width 9 height 9
click at [12, 123] on label "Upload" at bounding box center [12, 126] width 15 height 7
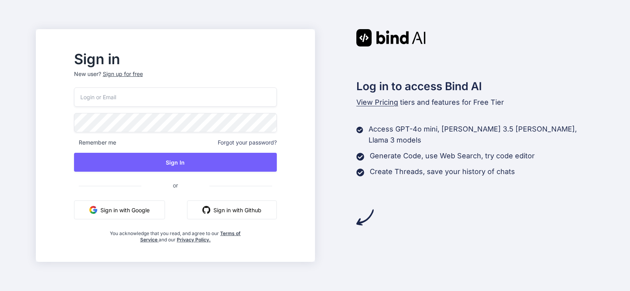
type input "[EMAIL_ADDRESS][DOMAIN_NAME]"
click at [199, 113] on div "amirali00124@yahoo.com Remember me Forgot your password? Sign In or Sign in wit…" at bounding box center [175, 165] width 203 height 156
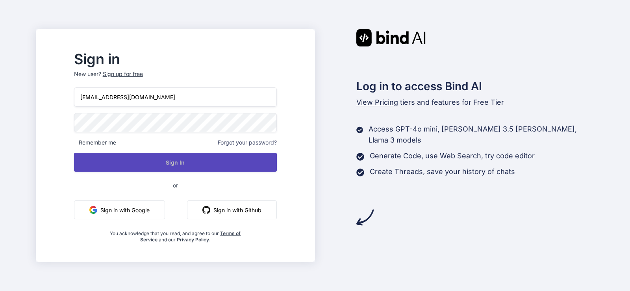
click at [209, 161] on button "Sign In" at bounding box center [175, 162] width 203 height 19
click at [218, 158] on button "Sign In" at bounding box center [175, 162] width 203 height 19
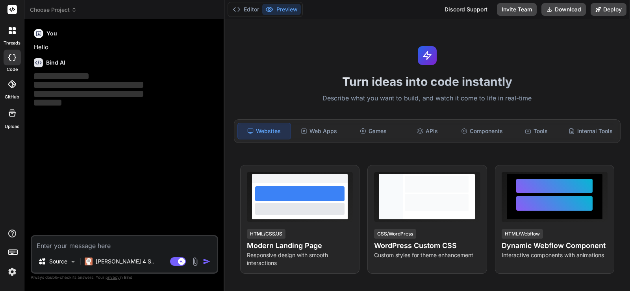
click at [53, 7] on span "Choose Project" at bounding box center [53, 10] width 47 height 8
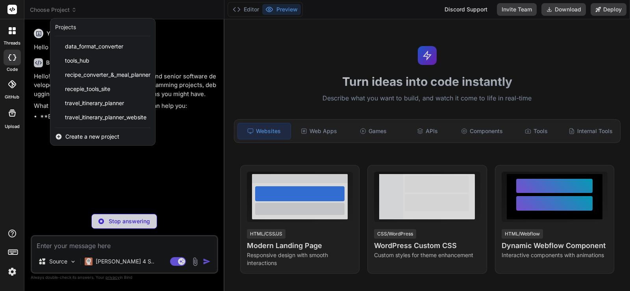
click at [167, 90] on div at bounding box center [315, 145] width 630 height 291
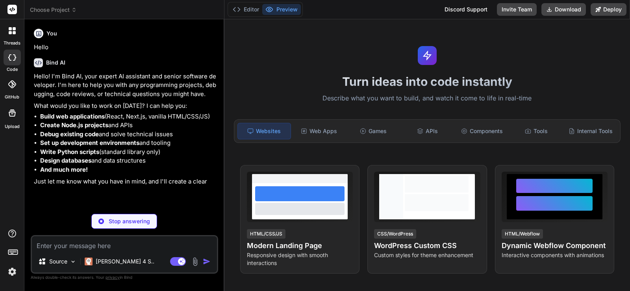
click at [54, 7] on span "Choose Project" at bounding box center [53, 10] width 47 height 8
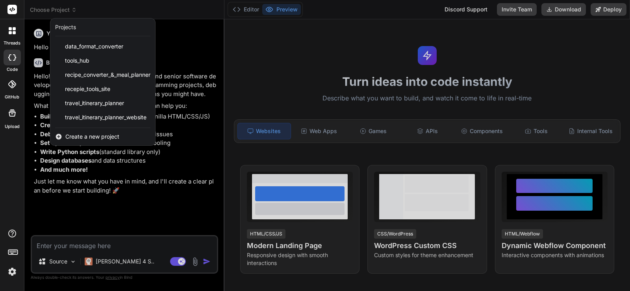
type textarea "x"
click at [13, 270] on img at bounding box center [12, 271] width 13 height 13
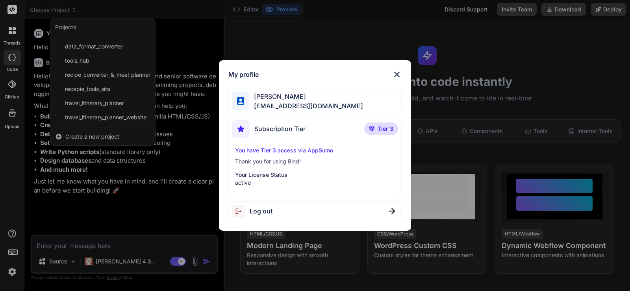
click at [13, 270] on div "My profile [PERSON_NAME] [EMAIL_ADDRESS][DOMAIN_NAME] Subscription Tier Tier 3 …" at bounding box center [315, 145] width 630 height 291
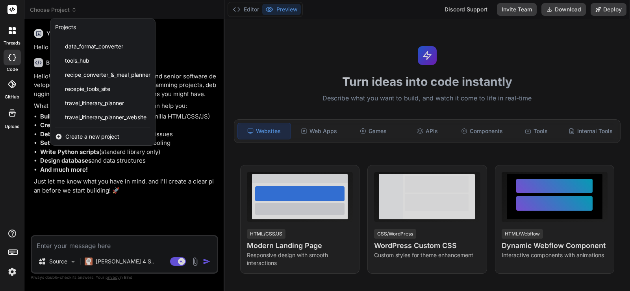
click at [13, 36] on div at bounding box center [12, 30] width 17 height 17
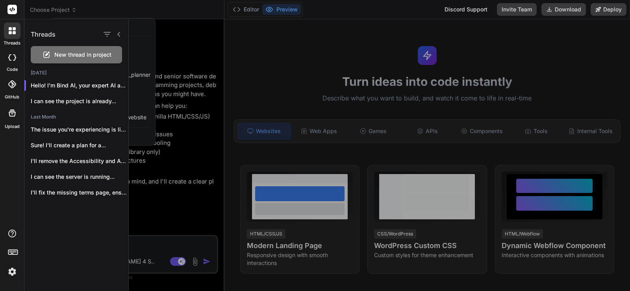
click at [13, 36] on div at bounding box center [12, 30] width 17 height 17
click at [40, 10] on div at bounding box center [315, 145] width 630 height 291
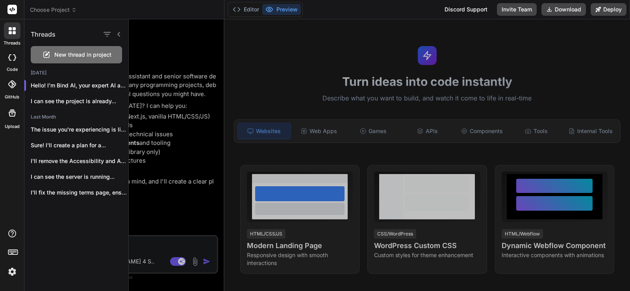
click at [40, 10] on span "Choose Project" at bounding box center [53, 10] width 47 height 8
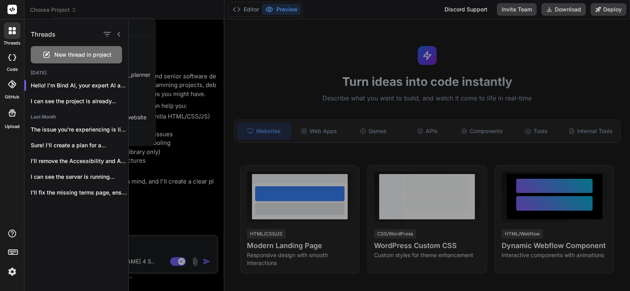
click at [146, 50] on div at bounding box center [379, 155] width 501 height 272
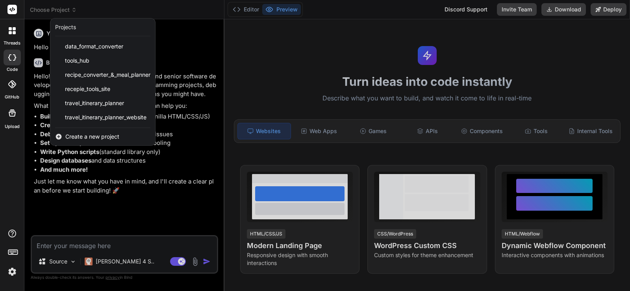
click at [130, 135] on div "Create a new project" at bounding box center [102, 136] width 105 height 17
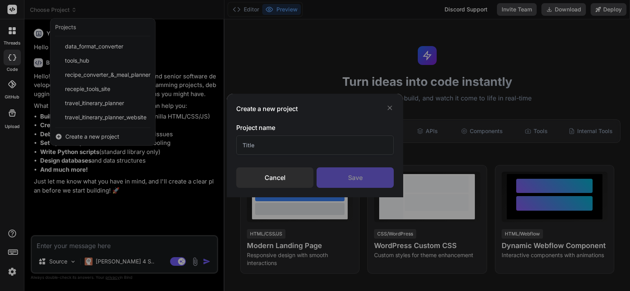
click at [313, 140] on input "text" at bounding box center [314, 144] width 157 height 19
type input "Global tools hub"
click at [349, 171] on div "Save" at bounding box center [355, 177] width 77 height 20
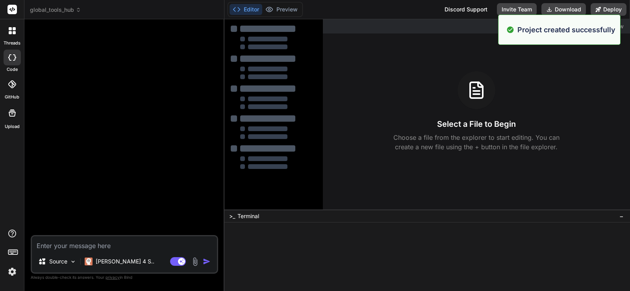
type textarea "x"
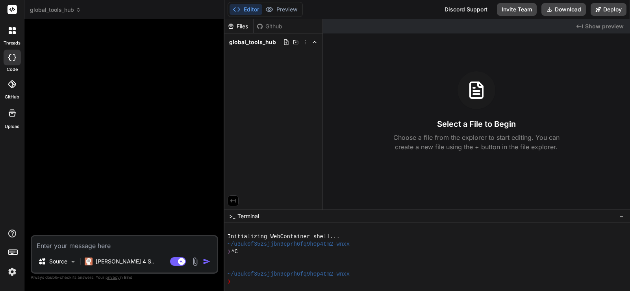
click at [91, 242] on textarea at bounding box center [124, 243] width 185 height 14
paste textarea "Lorem i dolor sitametcon, ADI-elitseddo eiusmo tempori utlabo **"Etdolo Magna A…"
type textarea "Lorem i dolor sitametcon, ADI-elitseddo eiusmo tempori utlabo **"Etdolo Magna A…"
type textarea "x"
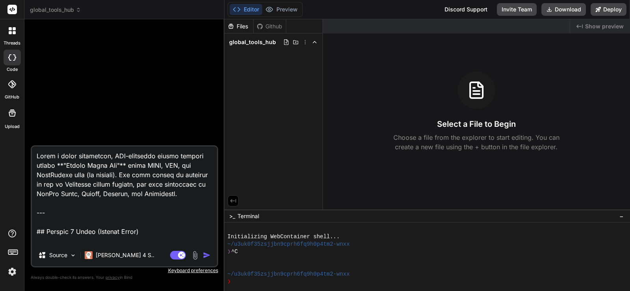
scroll to position [1172, 0]
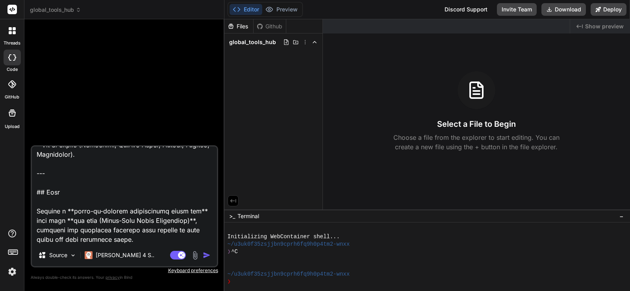
type textarea "Lorem i dolor sitametcon, ADI-elitseddo eiusmo tempori utlabo **"Etdolo Magna A…"
click at [203, 253] on img "button" at bounding box center [207, 255] width 8 height 8
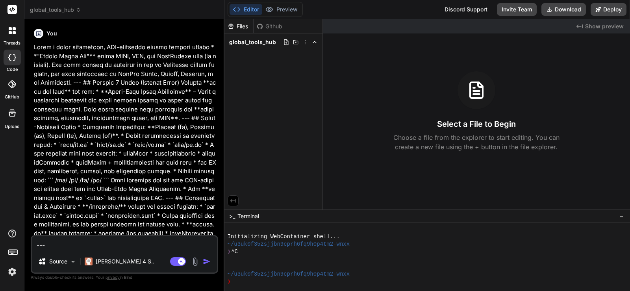
scroll to position [0, 0]
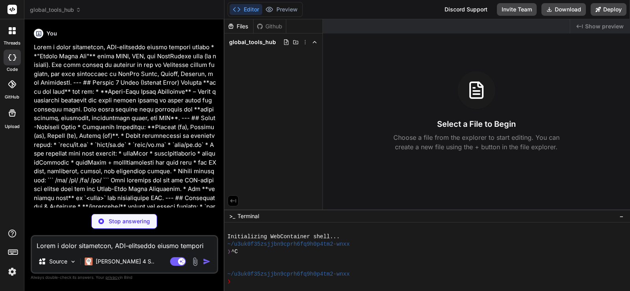
click at [170, 180] on p at bounding box center [125, 238] width 183 height 390
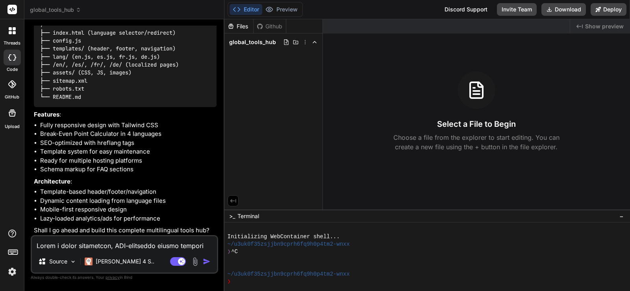
scroll to position [503, 0]
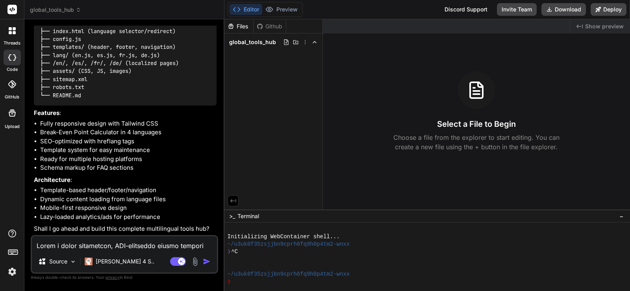
type textarea "x"
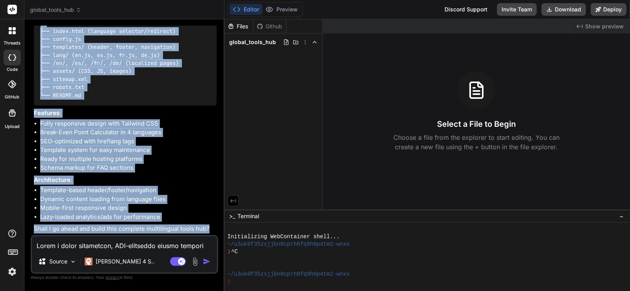
drag, startPoint x: 42, startPoint y: 66, endPoint x: 217, endPoint y: 230, distance: 240.1
click at [217, 230] on div "You Bind AI 🔹 Project : Global Tools Hub 🔧 Tech Stack : HTML + CSS + JavaScript…" at bounding box center [125, 130] width 186 height 209
copy div "/ ├── index.html (language selector/redirect) ├── config.js ├── templates/ (hea…"
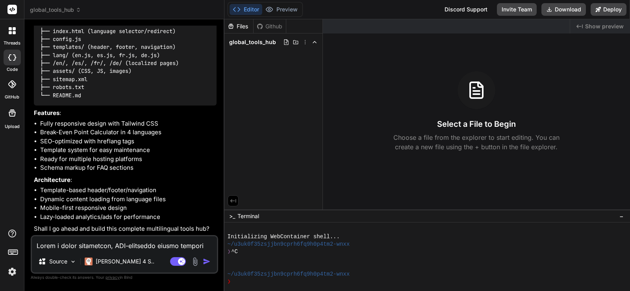
click at [137, 241] on textarea at bounding box center [124, 243] width 185 height 14
click at [120, 185] on div "🔹 Project : Global Tools Hub 🔧 Tech Stack : HTML + CSS + JavaScript (Static Sit…" at bounding box center [125, 100] width 183 height 266
click at [105, 245] on textarea at bounding box center [124, 243] width 185 height 14
type textarea "o"
type textarea "x"
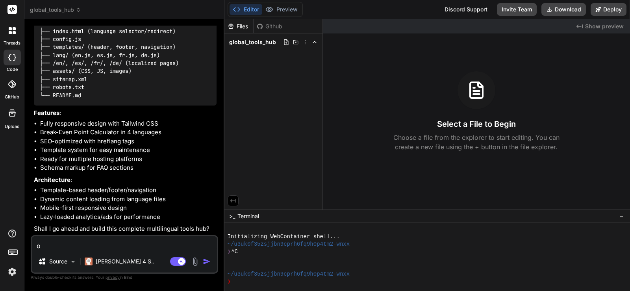
type textarea "ok"
type textarea "x"
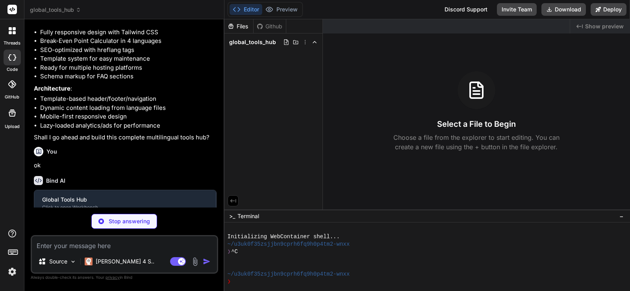
scroll to position [585, 0]
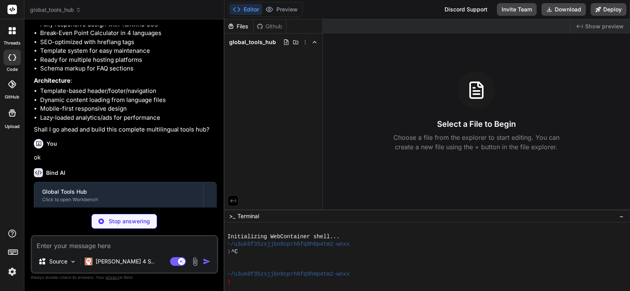
click at [121, 162] on p "ok" at bounding box center [125, 157] width 183 height 9
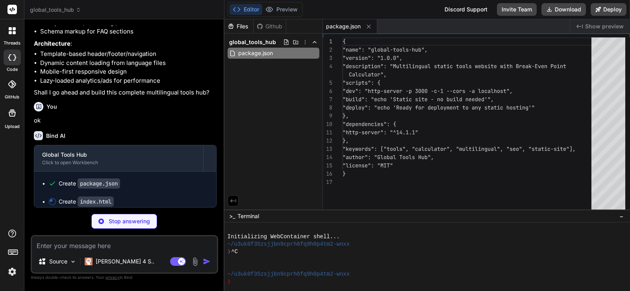
scroll to position [639, 0]
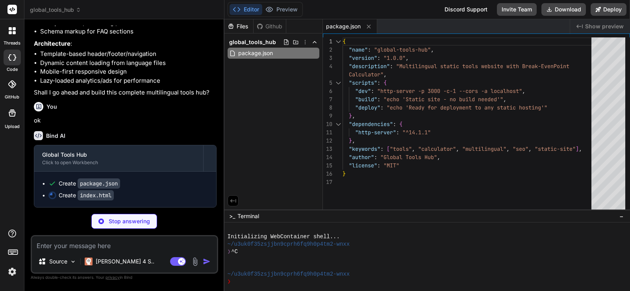
type textarea "x"
type textarea "if (autoRedirect !== 'false') { setTimeout(() => { window.location.href = `/${l…"
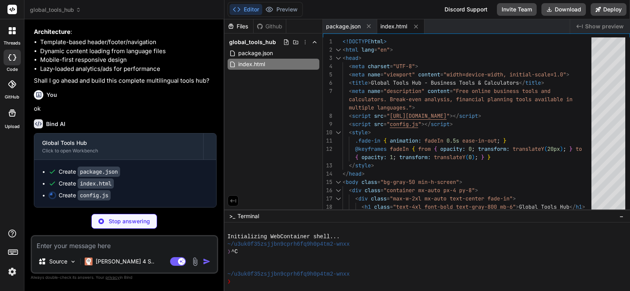
type textarea "x"
type textarea "const script = document.createElement('script'); script.async = true; script.sr…"
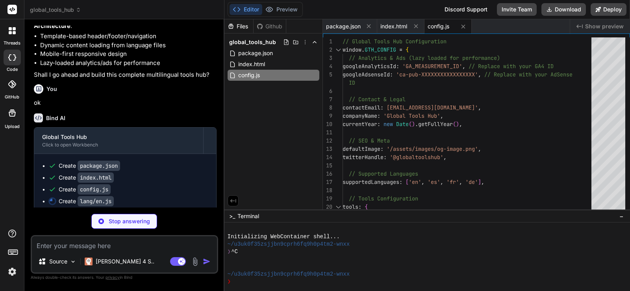
type textarea "x"
type textarea "} };"
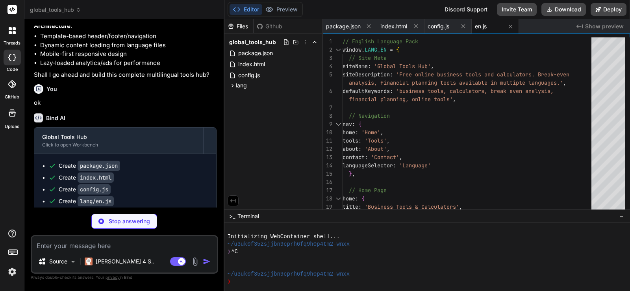
type textarea "x"
type textarea "contact: 'Contacto', copyright: 'Todos los derechos reservados.', description: …"
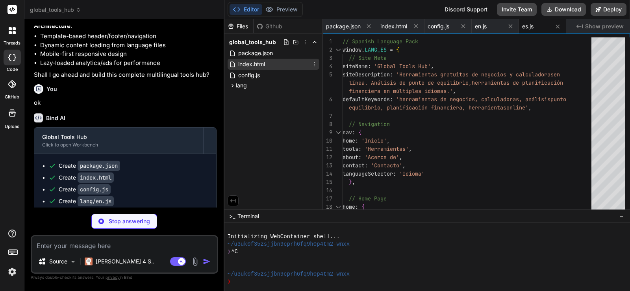
click at [259, 67] on span "index.html" at bounding box center [251, 63] width 28 height 9
type textarea "x"
type textarea "if (autoRedirect !== 'false') { setTimeout(() => { window.location.href = `/${l…"
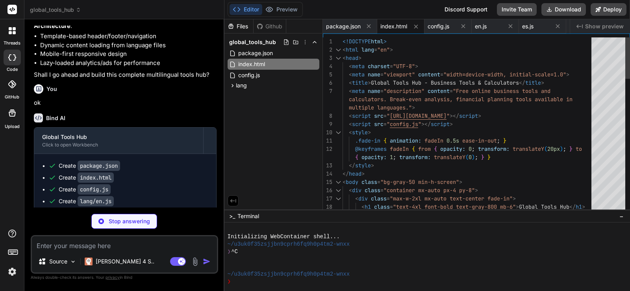
type textarea "x"
type textarea "<!DOCTYPE html> <html lang="en"> <head> <meta charset="UTF-8"> <meta name="view…"
type textarea "x"
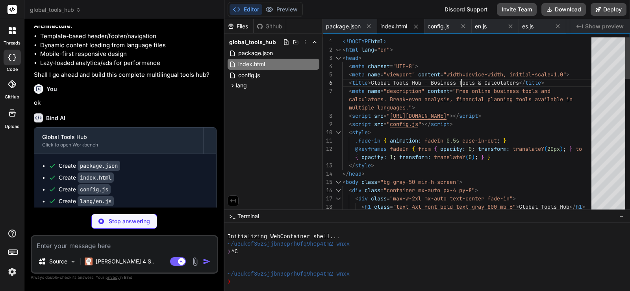
type textarea "<!DOCTYPE html> <html lang="en"> <head> <meta charset="UTF-8"> <meta name="view…"
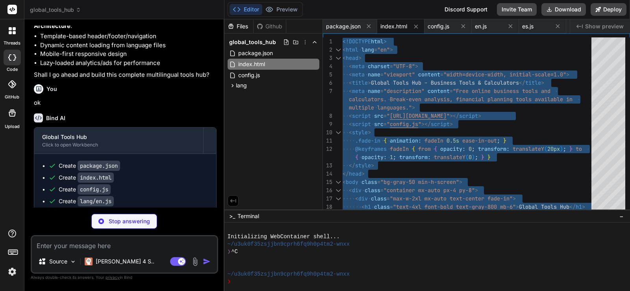
type textarea "x"
type textarea "privacy: 'Politique de Confidentialité', terms: 'Conditions de Service', contac…"
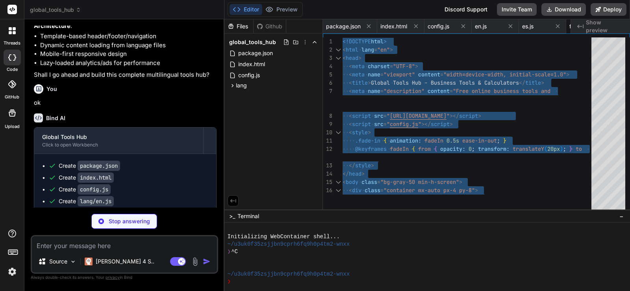
type textarea "x"
type textarea "};"
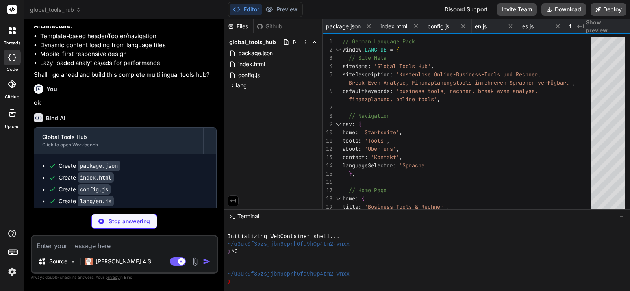
scroll to position [0, 90]
type textarea "x"
click at [259, 76] on span "config.js" at bounding box center [248, 74] width 23 height 9
type textarea "const script = document.createElement('script'); script.async = true; script.sr…"
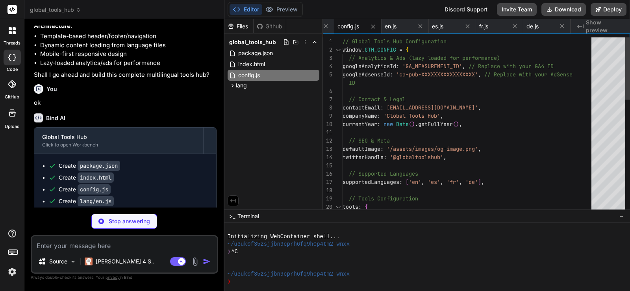
type textarea "x"
type textarea "currentYear: new Date().getFullYear(), // SEO & Meta defaultImage: '/assets/ima…"
click at [490, 136] on div "// Global Tools Hub Configuration window . GTH_CONFIG = { // Analytics & Ads (l…" at bounding box center [470, 285] width 254 height 496
click at [191, 170] on div "Create package.json" at bounding box center [128, 166] width 160 height 8
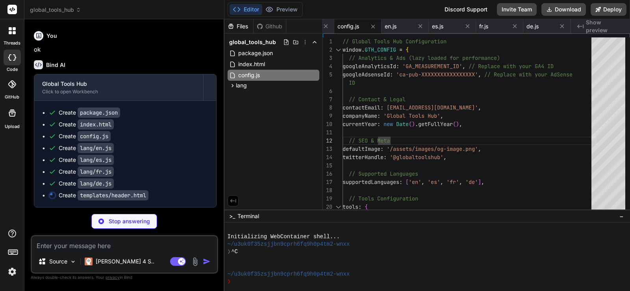
scroll to position [710, 0]
type textarea "x"
type textarea "font-medium py-2" id="mobile-nav-contact">Contact</a> </div> </div> </div> </he…"
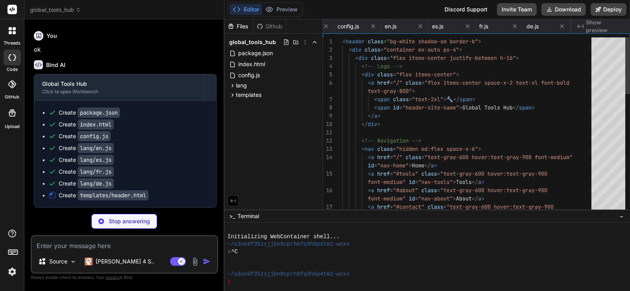
scroll to position [0, 141]
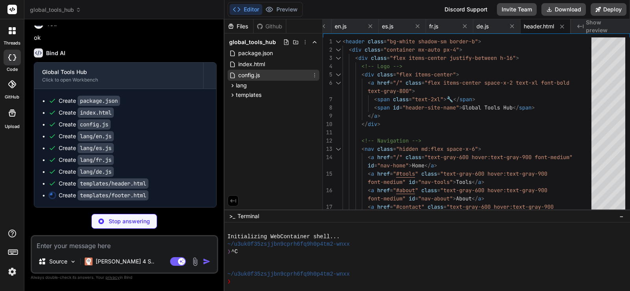
type textarea "x"
click at [268, 80] on div "config.js" at bounding box center [274, 75] width 92 height 11
type textarea "const script = document.createElement('script'); script.async = true; script.sr…"
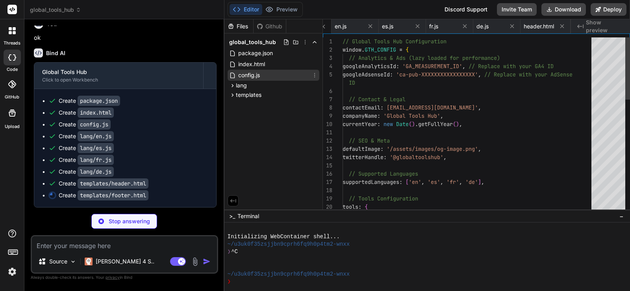
scroll to position [0, 102]
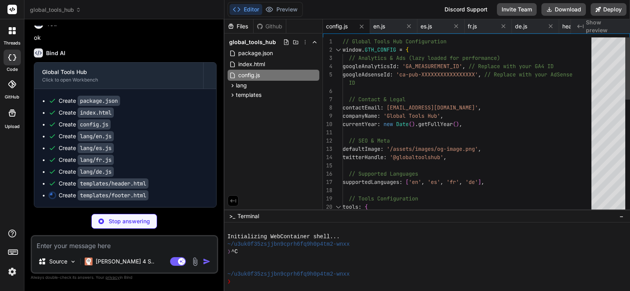
type textarea "x"
type textarea "// Global Tools Hub Configuration window.GTH_CONFIG = { // Analytics & Ads (laz…"
click at [503, 104] on div "// Global Tools Hub Configuration window . GTH_CONFIG = { // Analytics & Ads (l…" at bounding box center [470, 285] width 254 height 496
type textarea "x"
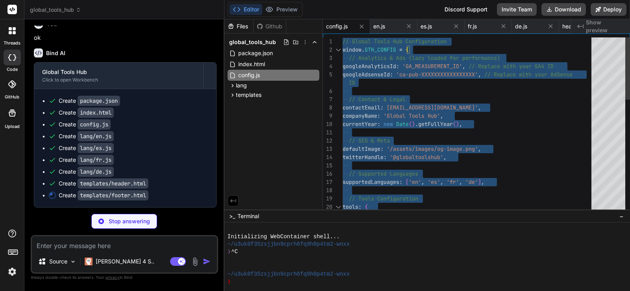
type textarea "// Global Tools Hub Configuration window.GTH_CONFIG = { // Analytics & Ads (laz…"
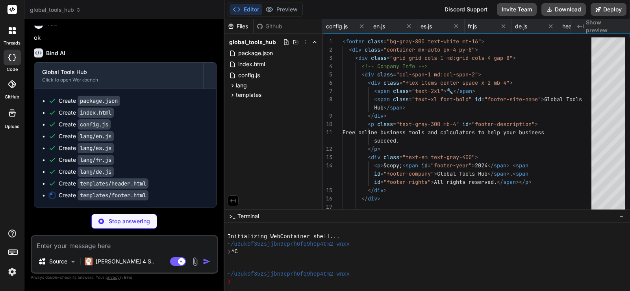
type textarea "x"
type textarea "text-gray-400"> <p class="text-sm">Built with ❤️ for entrepreneurs and business…"
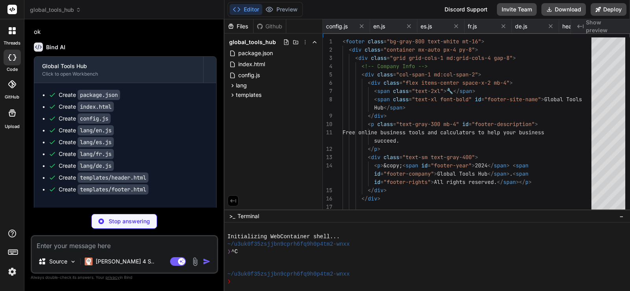
type textarea "x"
type textarea "currency: currency }).format(amount); } } // Initialize common functionality wh…"
type textarea "x"
type textarea "</main> <!-- Footer --> <div id="footer-container"></div> <script src="/assets/…"
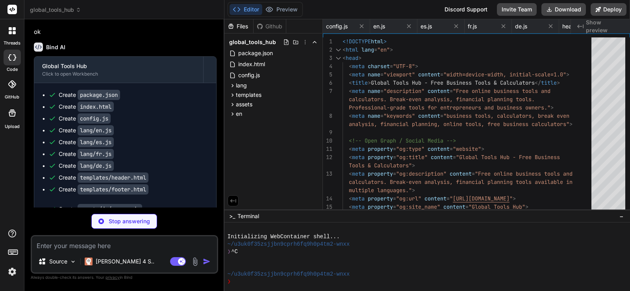
scroll to position [0, 335]
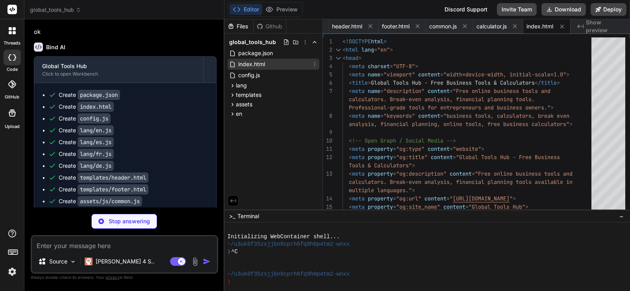
type textarea "x"
click at [242, 65] on span "index.html" at bounding box center [251, 63] width 28 height 9
type textarea "if (autoRedirect !== 'false') { setTimeout(() => { window.location.href = `/${l…"
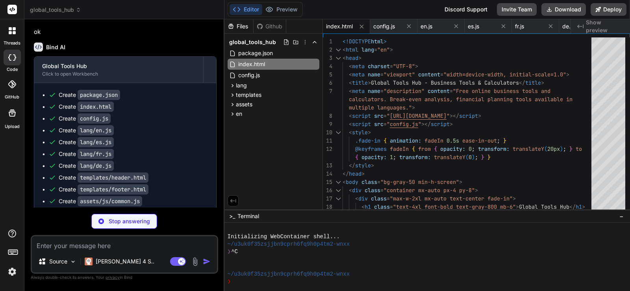
click at [167, 122] on div "Create config.js" at bounding box center [128, 119] width 160 height 8
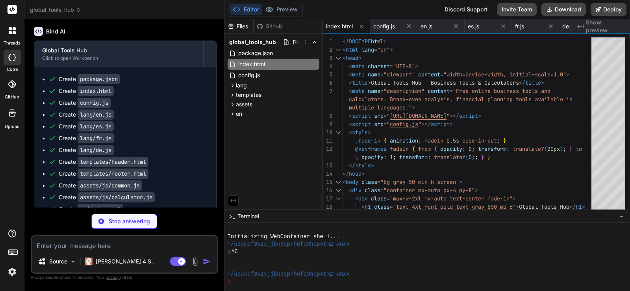
scroll to position [769, 0]
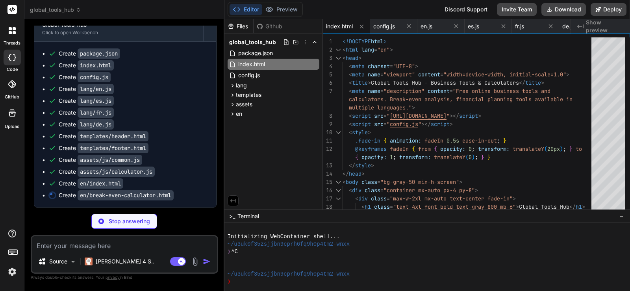
type textarea "x"
type textarea "<script src="/assets/js/common.js"></script> <script src="/assets/js/calculator…"
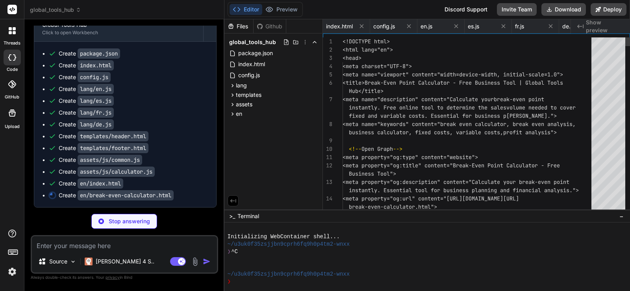
scroll to position [0, 413]
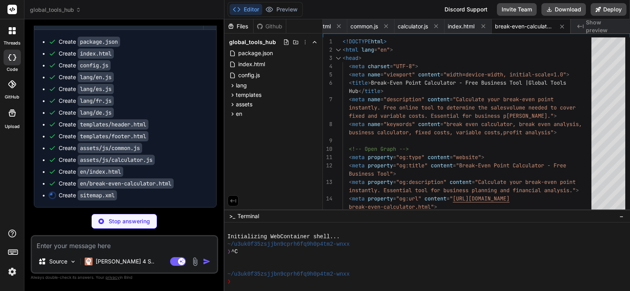
type textarea "x"
type textarea "<xhtml:link rel="alternate" hreflang="fr" href="https://globaltoolshub.com/fr/c…"
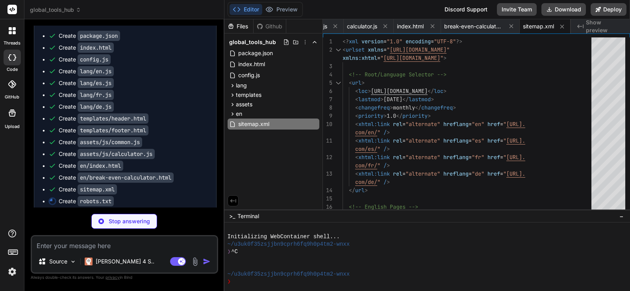
type textarea "x"
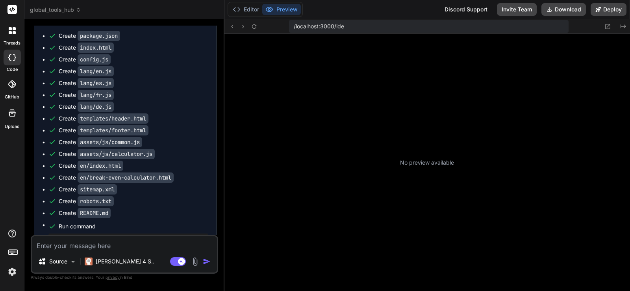
scroll to position [299, 0]
type textarea "x"
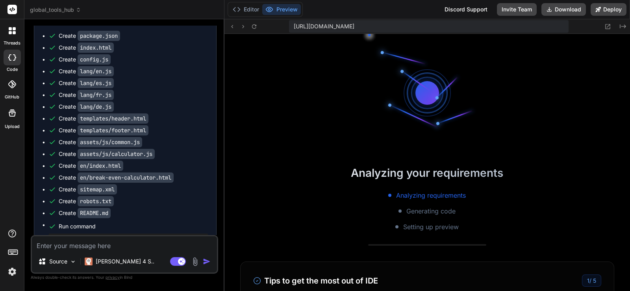
scroll to position [434, 0]
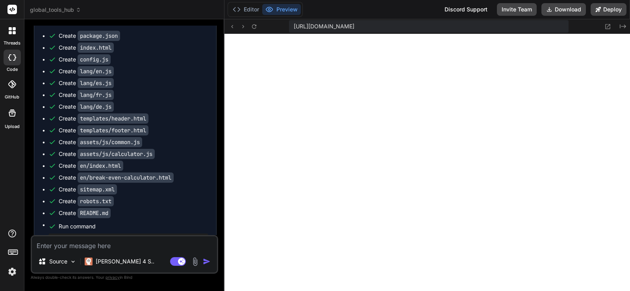
click at [113, 147] on code "assets/js/common.js" at bounding box center [110, 142] width 65 height 10
click at [139, 183] on code "en/break-even-calculator.html" at bounding box center [126, 177] width 96 height 10
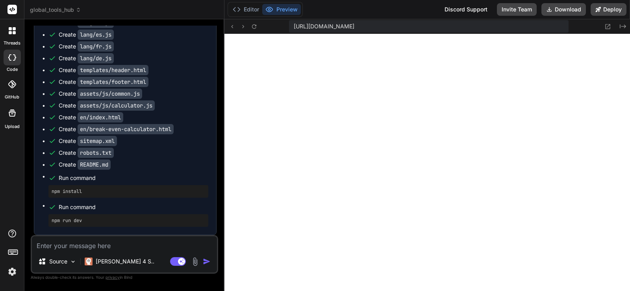
scroll to position [835, 0]
click at [148, 240] on textarea at bounding box center [124, 243] width 185 height 14
type textarea "s"
type textarea "x"
type textarea "si"
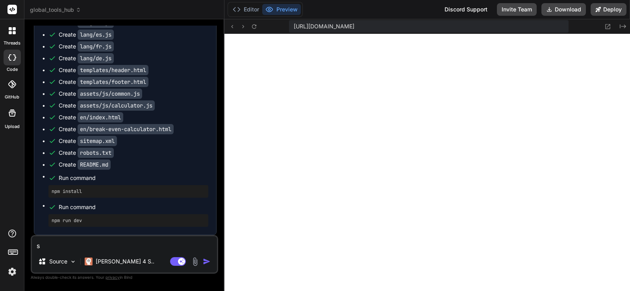
type textarea "x"
type textarea "sit"
type textarea "x"
type textarea "site"
type textarea "x"
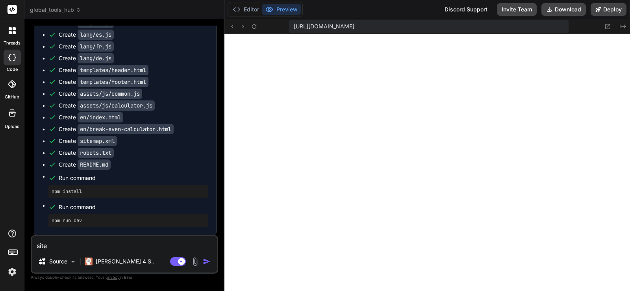
type textarea "site"
type textarea "x"
type textarea "site i"
type textarea "x"
type textarea "site in"
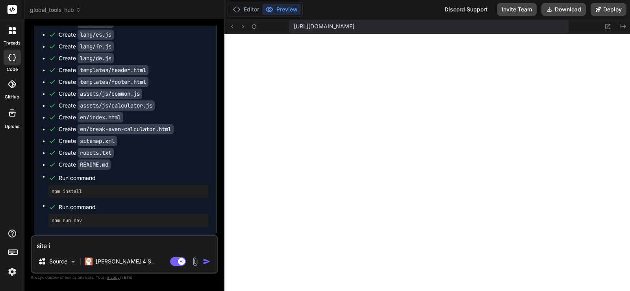
type textarea "x"
type textarea "site i"
type textarea "x"
type textarea "site is"
type textarea "x"
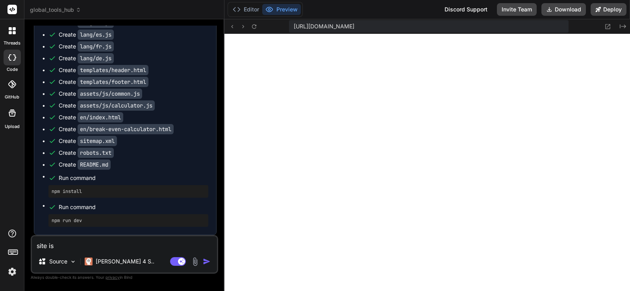
type textarea "site is"
type textarea "x"
type textarea "site is n"
type textarea "x"
type textarea "site is no"
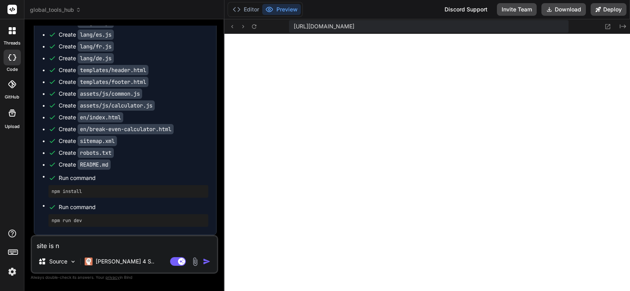
type textarea "x"
type textarea "site is not"
type textarea "x"
type textarea "site is not"
type textarea "x"
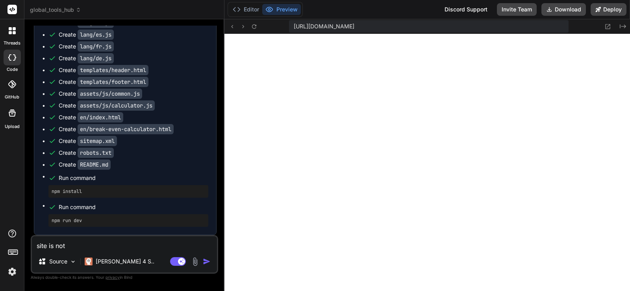
type textarea "site is not s"
type textarea "x"
type textarea "site is not st"
type textarea "x"
type textarea "site is not sty"
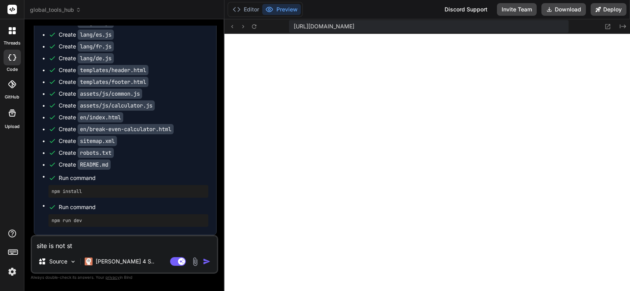
type textarea "x"
type textarea "site is not styl"
type textarea "x"
type textarea "site is not style"
type textarea "x"
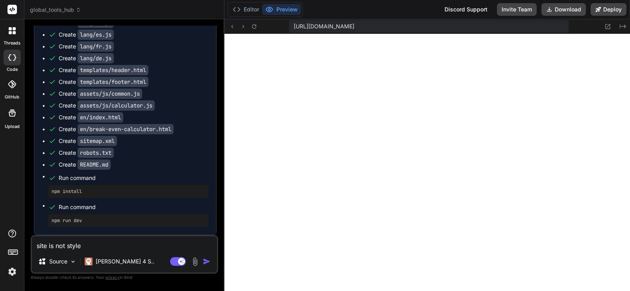
type textarea "site is not styled"
type textarea "x"
type textarea "site is not styled."
type textarea "x"
type textarea "site is not styled."
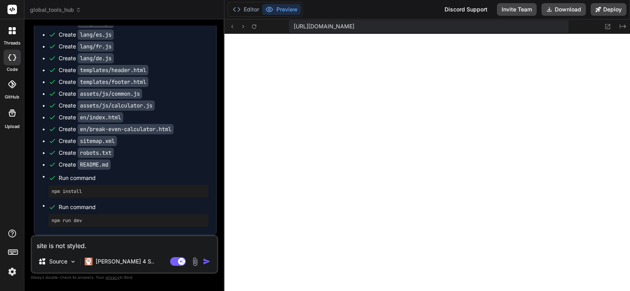
type textarea "x"
type textarea "site is not styled. i"
type textarea "x"
type textarea "site is not styled. it"
type textarea "x"
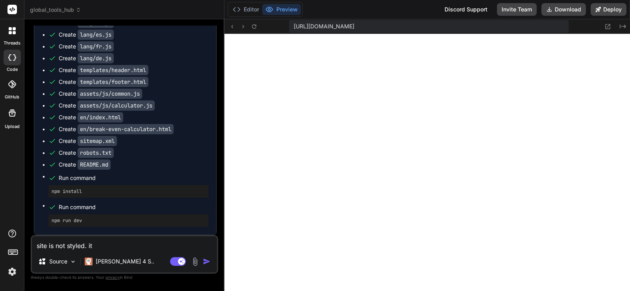
type textarea "site is not styled. its"
type textarea "x"
type textarea "site is not styled. its"
type textarea "x"
type textarea "site is not styled. its l"
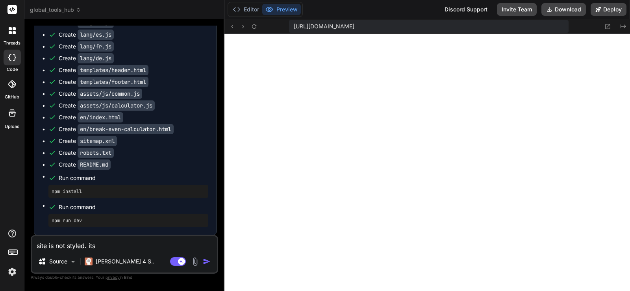
type textarea "x"
type textarea "site is not styled. its lo"
type textarea "x"
type textarea "site is not styled. its loo"
type textarea "x"
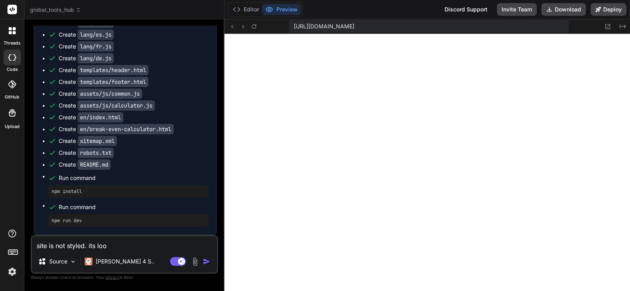
type textarea "site is not styled. its look"
type textarea "x"
type textarea "site is not styled. its looki"
type textarea "x"
type textarea "site is not styled. its lookin"
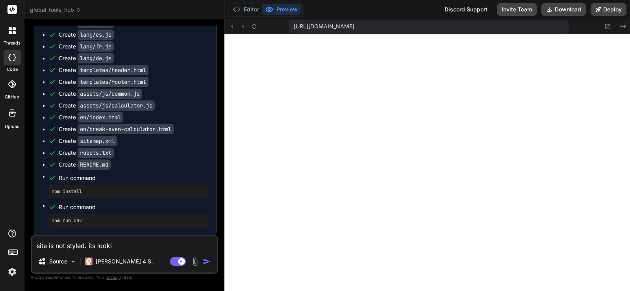
type textarea "x"
type textarea "site is not styled. its looking"
type textarea "x"
type textarea "site is not styled. its looking"
type textarea "x"
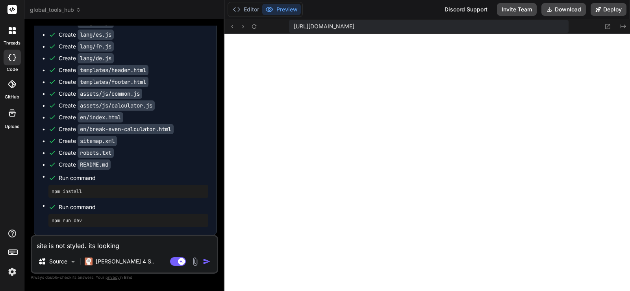
type textarea "site is not styled. its looking j"
type textarea "x"
type textarea "site is not styled. its looking ju"
type textarea "x"
type textarea "site is not styled. its looking jus"
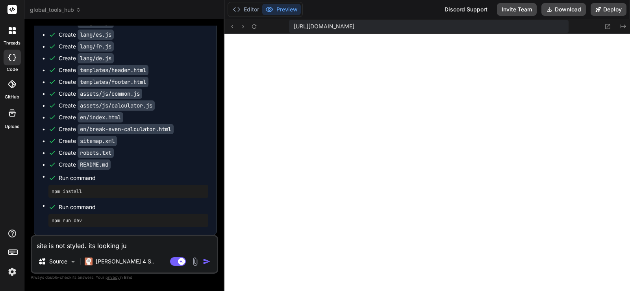
type textarea "x"
type textarea "site is not styled. its looking just"
type textarea "x"
type textarea "site is not styled. its looking just"
type textarea "x"
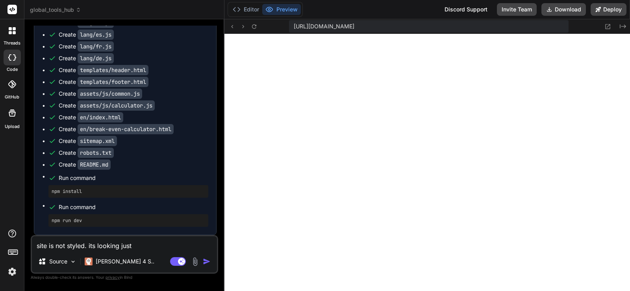
type textarea "site is not styled. its looking just r"
type textarea "x"
type textarea "site is not styled. its looking just ra"
type textarea "x"
type textarea "site is not styled. its looking just ran"
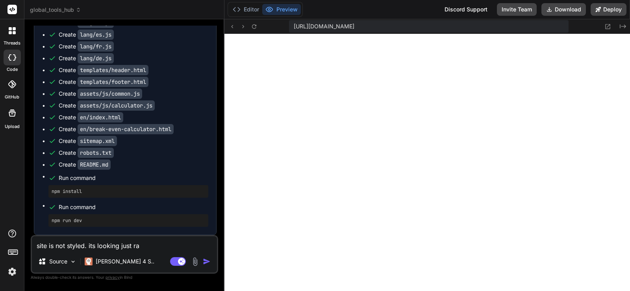
type textarea "x"
type textarea "site is not styled. its looking just rand"
type textarea "x"
type textarea "site is not styled. its looking just rando"
type textarea "x"
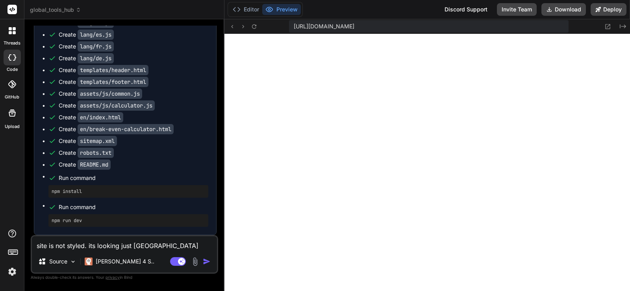
type textarea "site is not styled. its looking just random"
type textarea "x"
type textarea "site is not styled. its looking just random"
type textarea "x"
type textarea "site is not styled. its looking just random t"
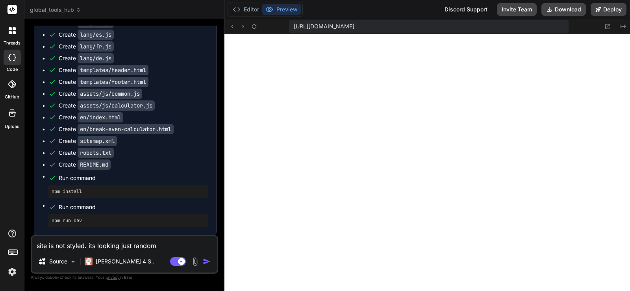
type textarea "x"
type textarea "site is not styled. its looking just random te"
type textarea "x"
type textarea "site is not styled. its looking just random tex"
type textarea "x"
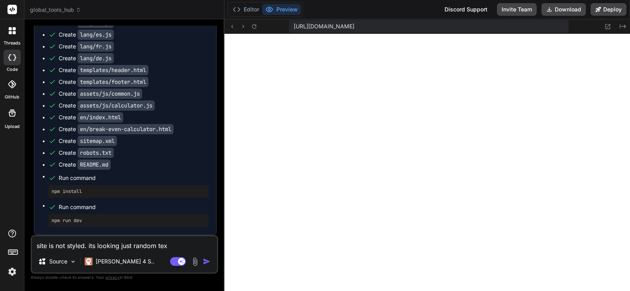
type textarea "site is not styled. its looking just random text"
type textarea "x"
type textarea "site is not styled. its looking just random text."
type textarea "x"
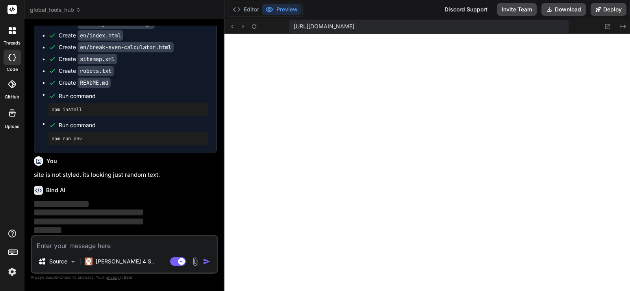
scroll to position [917, 0]
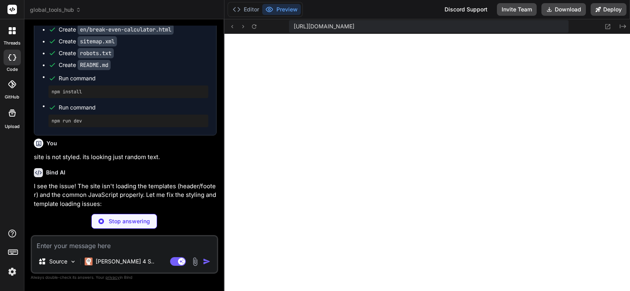
click at [163, 148] on div "You" at bounding box center [125, 143] width 183 height 9
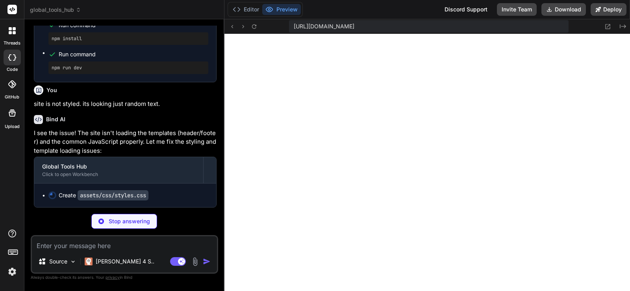
scroll to position [988, 0]
type textarea "x"
type textarea ".px-8 { padding-left: 1.5rem; padding-right: 1.5rem; } }"
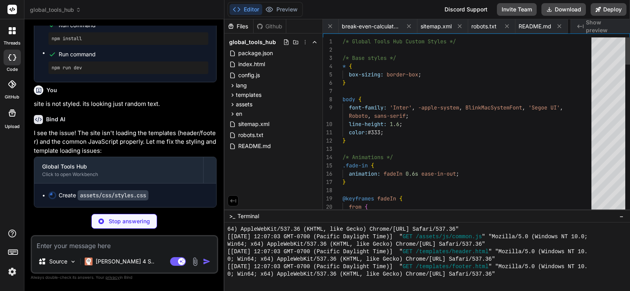
scroll to position [0, 611]
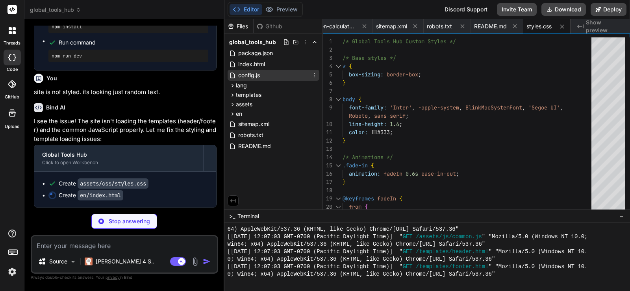
type textarea "x"
click at [280, 77] on div "config.js" at bounding box center [274, 75] width 92 height 11
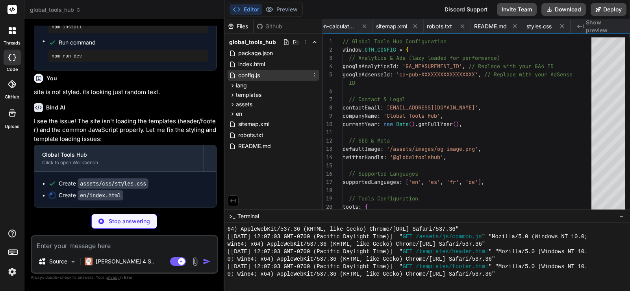
type textarea "const script = document.createElement('script'); script.async = true; script.sr…"
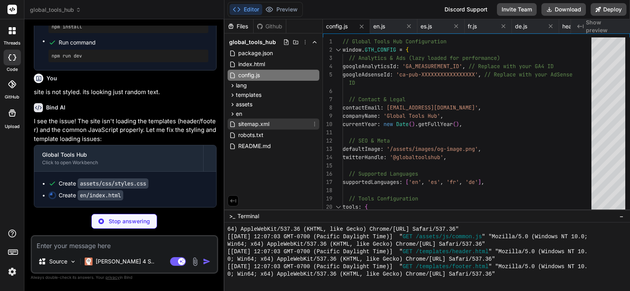
type textarea "x"
click at [273, 121] on div "sitemap.xml" at bounding box center [274, 124] width 92 height 11
type textarea "<xhtml:link rel="alternate" hreflang="fr" href="https://globaltoolshub.com/fr/c…"
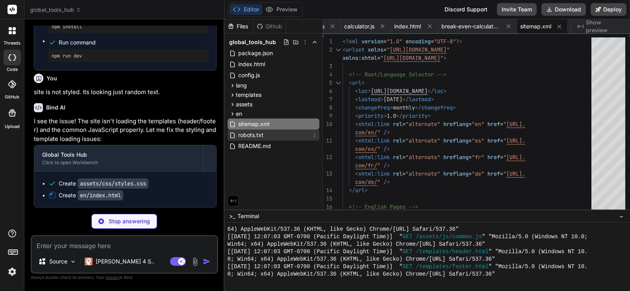
type textarea "x"
click at [274, 134] on div "robots.txt" at bounding box center [274, 135] width 92 height 11
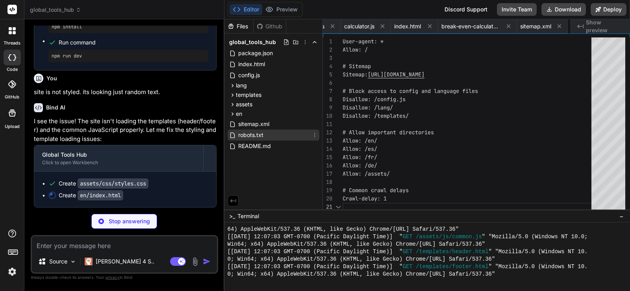
scroll to position [0, 511]
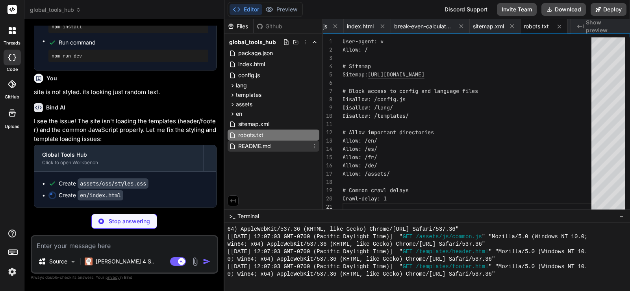
click at [276, 147] on div "README.md" at bounding box center [274, 146] width 92 height 11
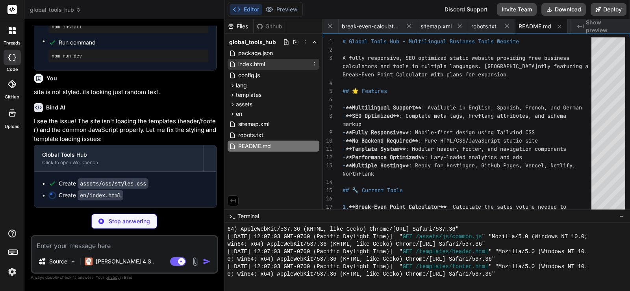
type textarea "x"
click at [275, 63] on div "index.html" at bounding box center [274, 64] width 92 height 11
type textarea "if (autoRedirect !== 'false') { setTimeout(() => { window.location.href = `/${l…"
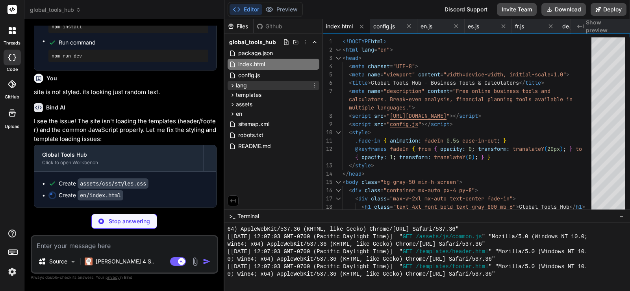
click at [231, 83] on icon at bounding box center [232, 85] width 7 height 7
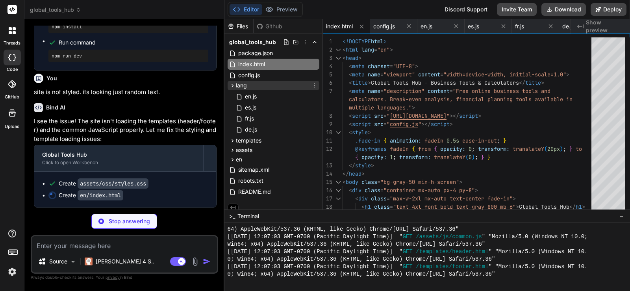
click at [231, 83] on icon at bounding box center [232, 85] width 7 height 7
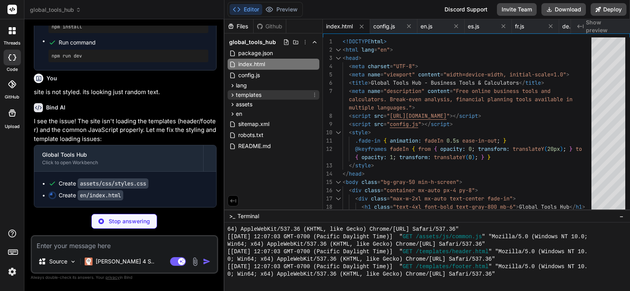
click at [231, 96] on icon at bounding box center [232, 95] width 7 height 7
click at [231, 103] on icon at bounding box center [232, 104] width 7 height 7
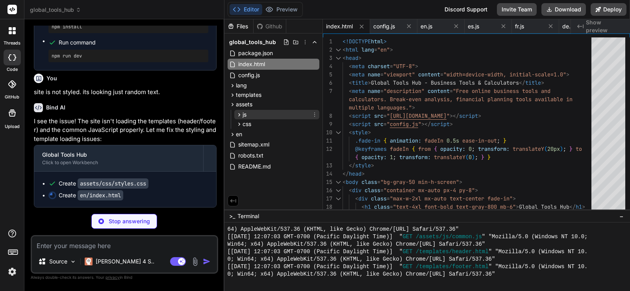
click at [239, 114] on icon at bounding box center [239, 114] width 2 height 3
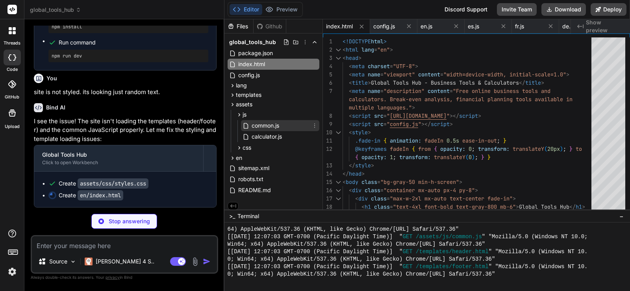
type textarea "x"
click at [251, 124] on span "common.js" at bounding box center [265, 125] width 29 height 9
type textarea "currency: currency }).format(amount); } } // Initialize common functionality wh…"
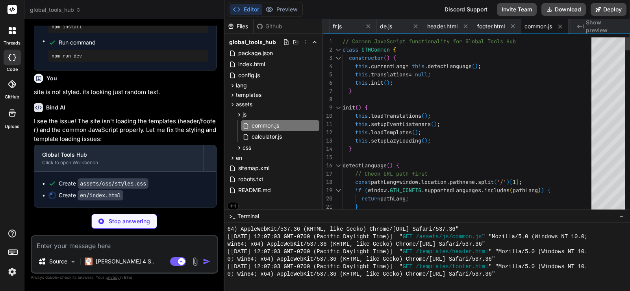
type textarea "x"
type textarea "</div> </footer> <!-- Scripts --> <script src="/assets/js/common.js"></script> …"
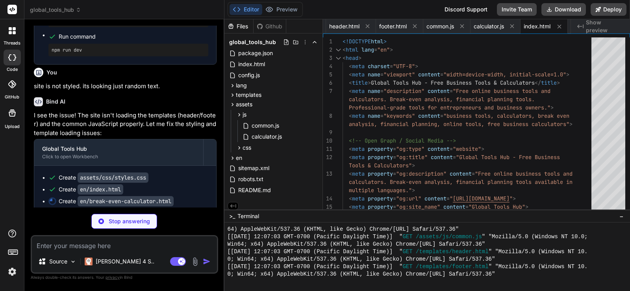
click at [182, 181] on div "Create assets/css/styles.css" at bounding box center [128, 178] width 160 height 8
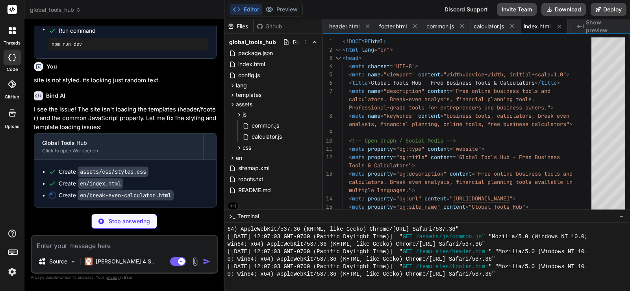
scroll to position [1012, 0]
type textarea "x"
type textarea "<script src="/assets/js/calculator.js"></script> </body> </html>"
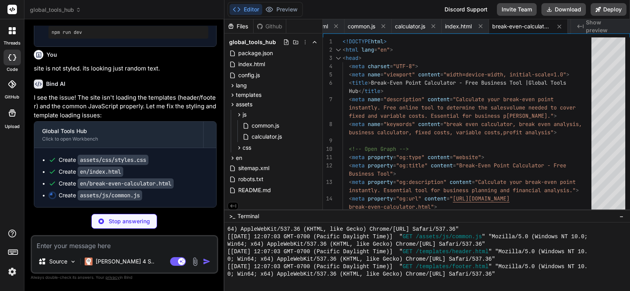
type textarea "x"
type textarea "} // Make utility functions available globally window.formatNumber = formatNumb…"
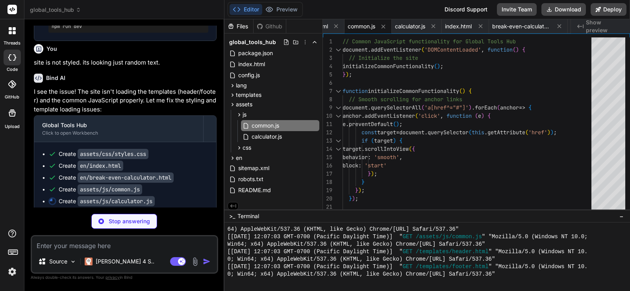
click at [198, 170] on div "Create en/index.html" at bounding box center [128, 166] width 160 height 8
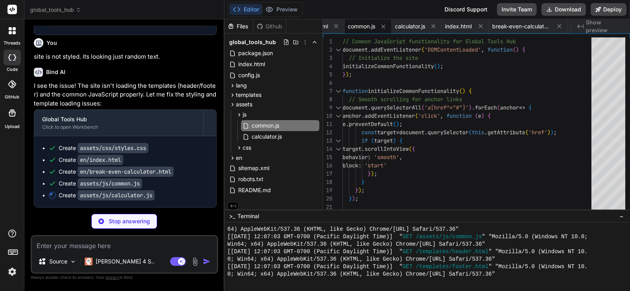
scroll to position [1035, 0]
click at [239, 115] on icon at bounding box center [239, 114] width 7 height 7
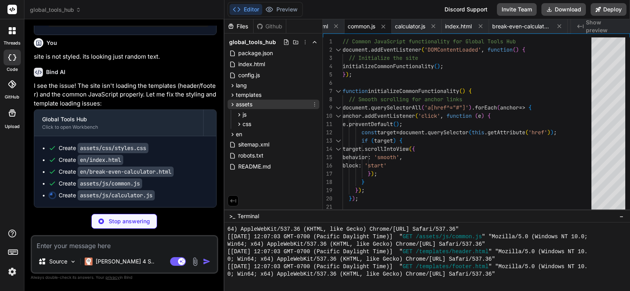
click at [234, 107] on icon at bounding box center [232, 104] width 7 height 7
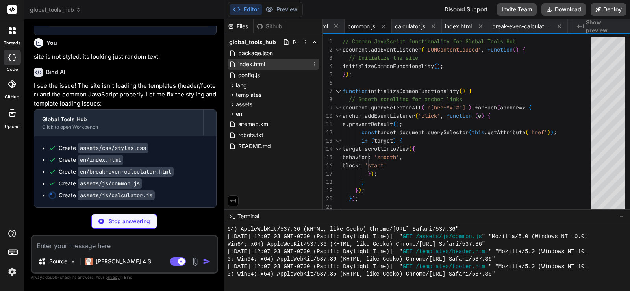
type textarea "x"
click at [243, 59] on div "index.html" at bounding box center [274, 64] width 92 height 11
type textarea "if (autoRedirect !== 'false') { setTimeout(() => { window.location.href = `/${l…"
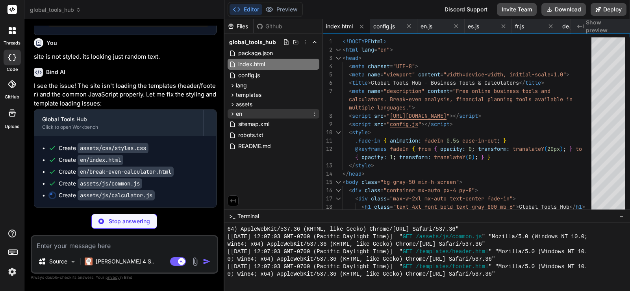
click at [236, 111] on span "en" at bounding box center [239, 114] width 6 height 8
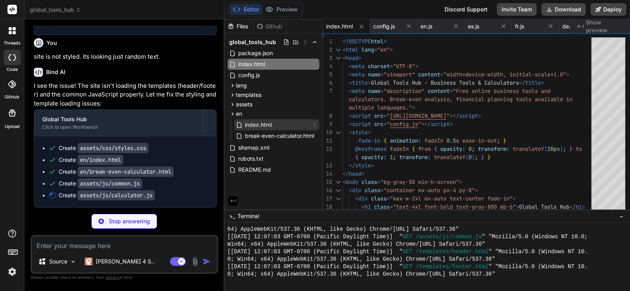
type textarea "x"
click at [250, 120] on span "index.html" at bounding box center [258, 124] width 28 height 9
type textarea "</div> </footer> <!-- Scripts --> <script src="/assets/js/common.js"></script> …"
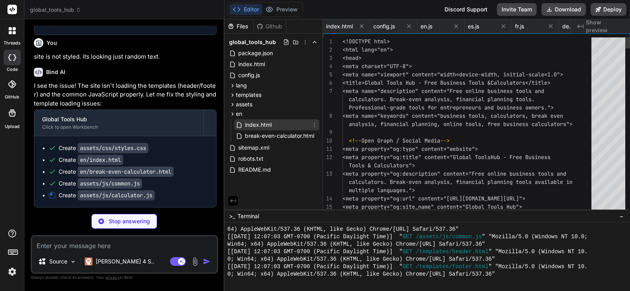
scroll to position [0, 335]
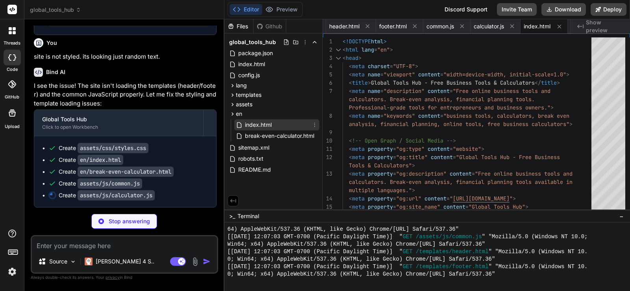
type textarea "x"
type textarea "}; }"
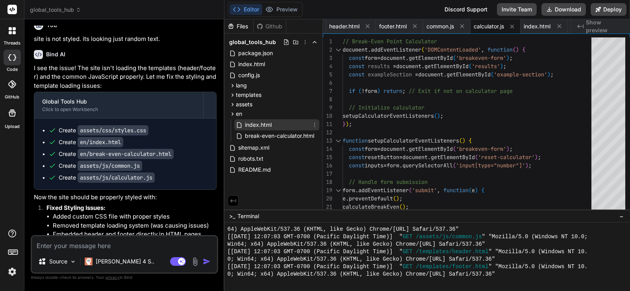
type textarea "x"
click at [148, 213] on p "Fixed Styling Issues:" at bounding box center [131, 208] width 170 height 9
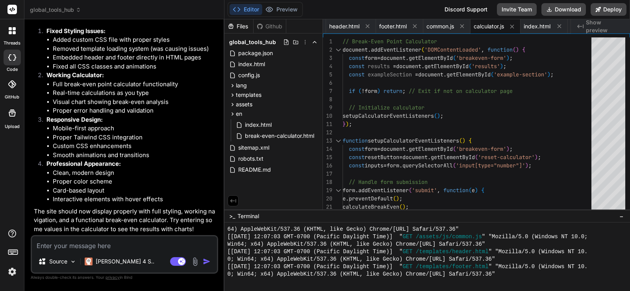
scroll to position [1230, 0]
click at [279, 6] on button "Preview" at bounding box center [281, 9] width 39 height 11
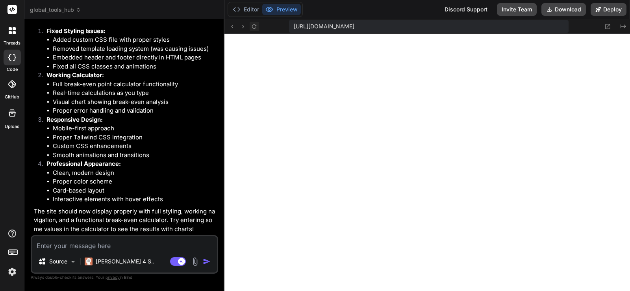
click at [256, 24] on icon at bounding box center [254, 26] width 7 height 7
click at [606, 27] on icon at bounding box center [608, 26] width 5 height 5
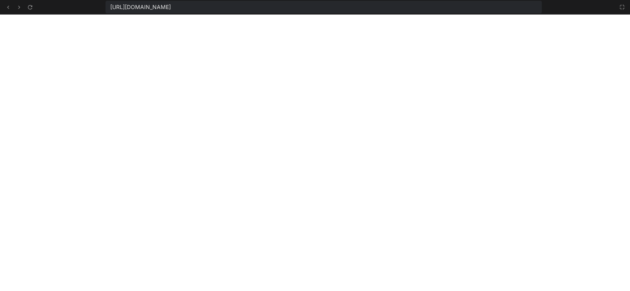
scroll to position [763, 0]
click at [25, 6] on div at bounding box center [18, 6] width 31 height 9
click at [29, 7] on icon at bounding box center [30, 7] width 7 height 7
click at [621, 9] on icon at bounding box center [622, 7] width 5 height 5
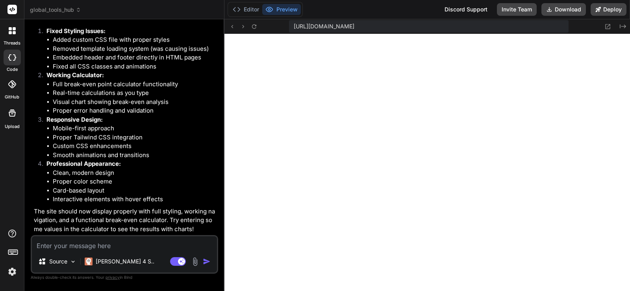
scroll to position [1107, 0]
click at [188, 247] on textarea at bounding box center [124, 243] width 185 height 14
type textarea "i"
type textarea "x"
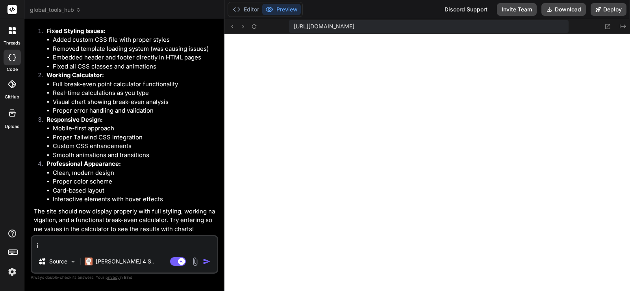
type textarea "i"
type textarea "x"
type textarea "i t"
type textarea "x"
type textarea "i th"
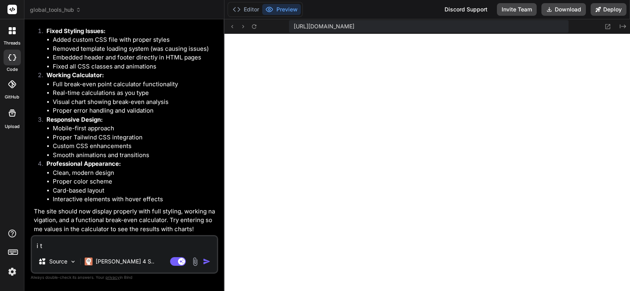
type textarea "x"
type textarea "i thi"
type textarea "x"
type textarea "i thin"
type textarea "x"
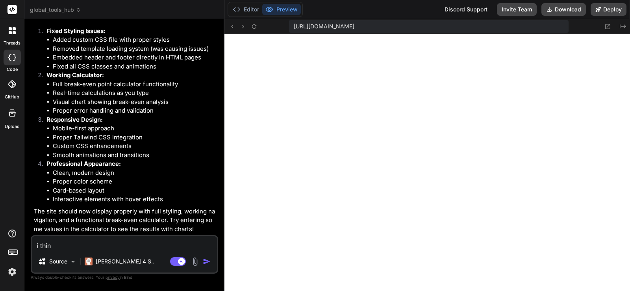
type textarea "i think"
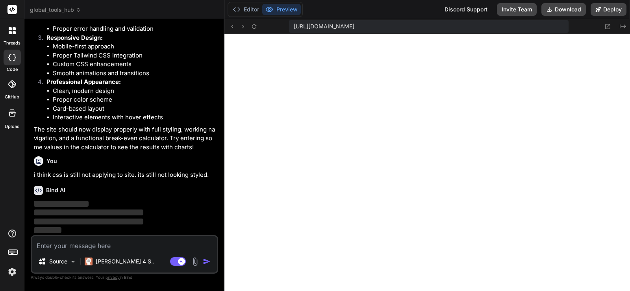
scroll to position [1312, 0]
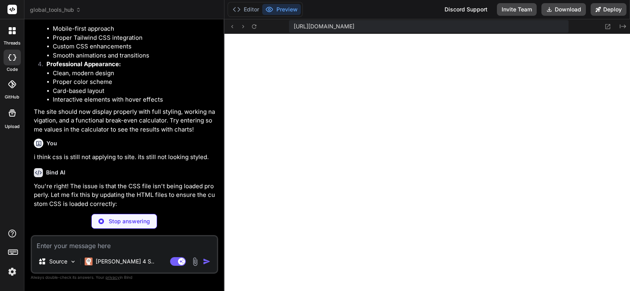
click at [149, 162] on p "i think css is still not applying to site. its still not looking styled." at bounding box center [125, 157] width 183 height 9
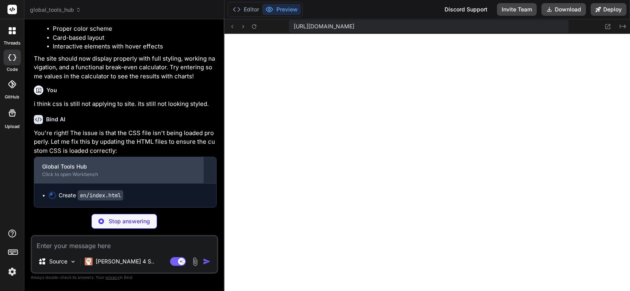
scroll to position [1383, 0]
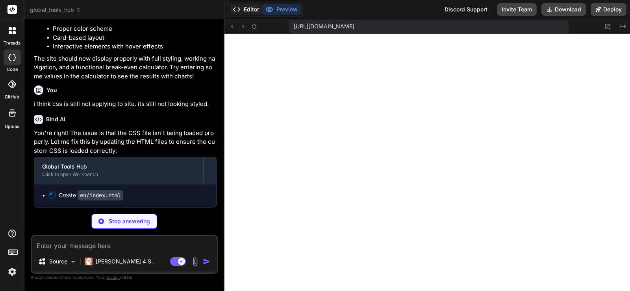
click at [241, 10] on button "Editor" at bounding box center [246, 9] width 33 height 11
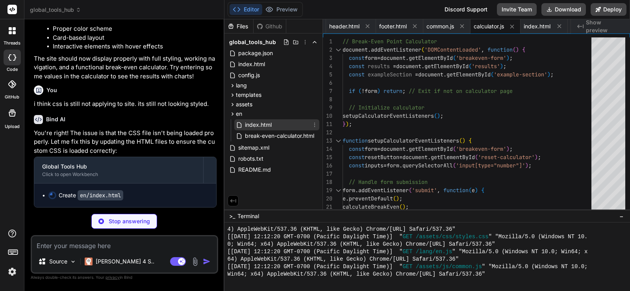
click at [266, 122] on span "index.html" at bounding box center [258, 124] width 28 height 9
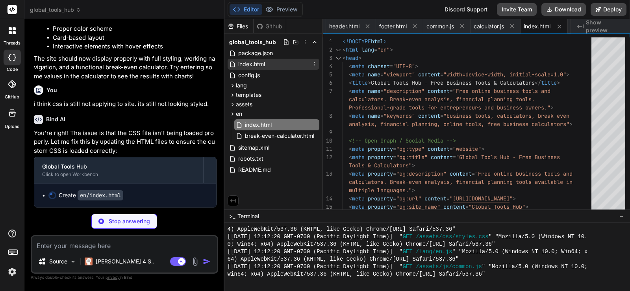
click at [270, 68] on div "index.html" at bounding box center [274, 64] width 92 height 11
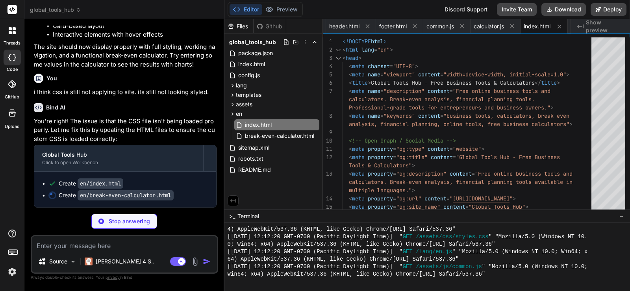
click at [193, 209] on div "You Bind AI 🔹 Project : Global Tools Hub 🔧 Tech Stack : HTML + CSS + JavaScript…" at bounding box center [124, 158] width 187 height 265
click at [193, 199] on ul "Create en/index.html Create en/break-even-calculator.html" at bounding box center [125, 190] width 166 height 20
click at [282, 63] on div "index.html" at bounding box center [274, 64] width 92 height 11
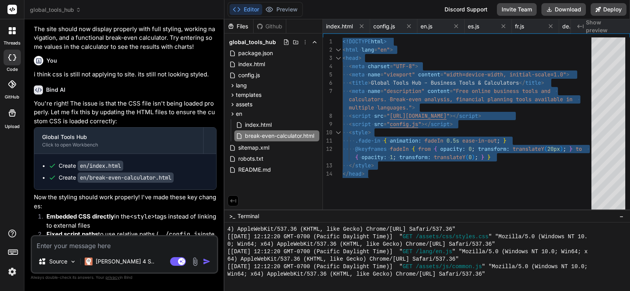
scroll to position [0, 413]
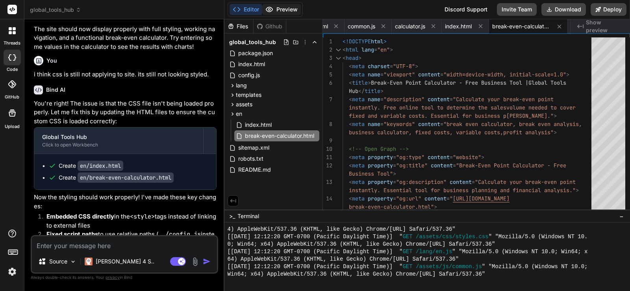
click at [283, 8] on button "Preview" at bounding box center [281, 9] width 39 height 11
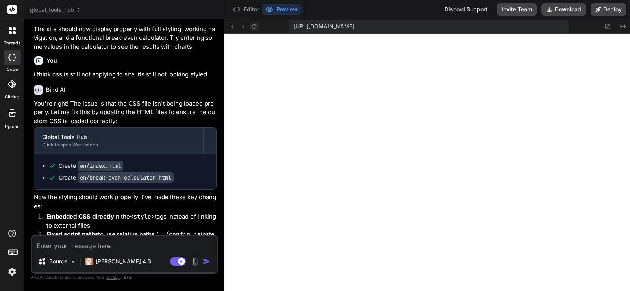
click at [259, 24] on button at bounding box center [254, 26] width 9 height 9
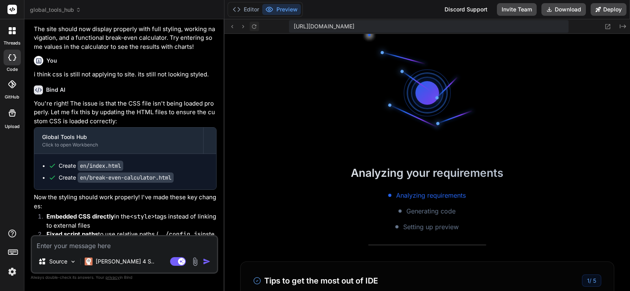
scroll to position [1272, 0]
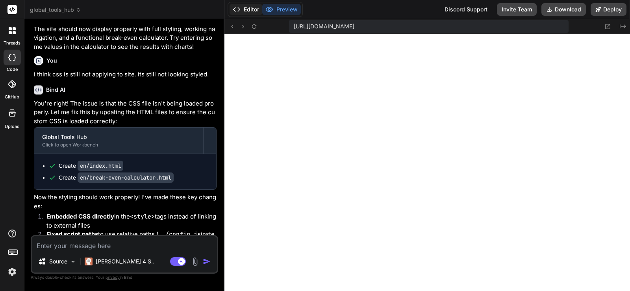
click at [251, 10] on button "Editor" at bounding box center [246, 9] width 33 height 11
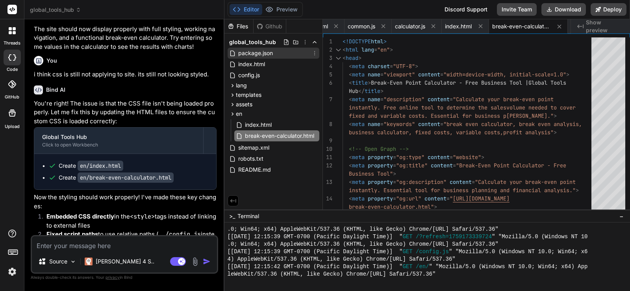
scroll to position [1331, 0]
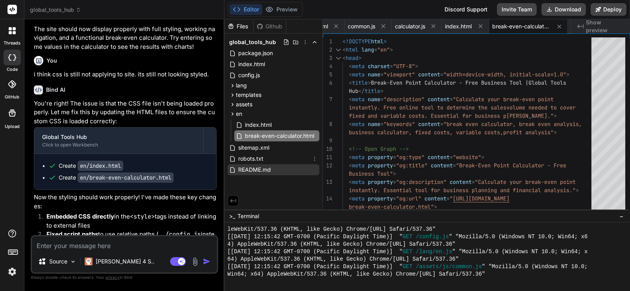
drag, startPoint x: 227, startPoint y: 48, endPoint x: 281, endPoint y: 164, distance: 128.4
click at [281, 164] on div "global_tools_hub package.json index.html config.js lang en.js es.js fr.js de.js…" at bounding box center [273, 105] width 98 height 145
click at [270, 127] on span "index.html" at bounding box center [258, 124] width 28 height 9
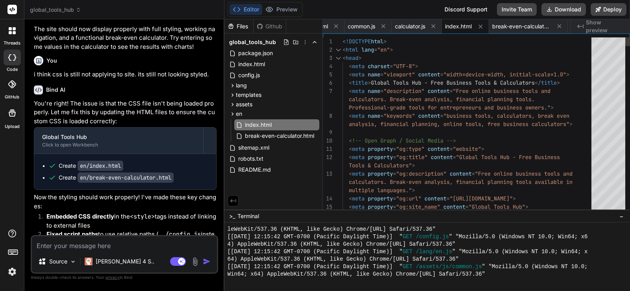
scroll to position [0, 0]
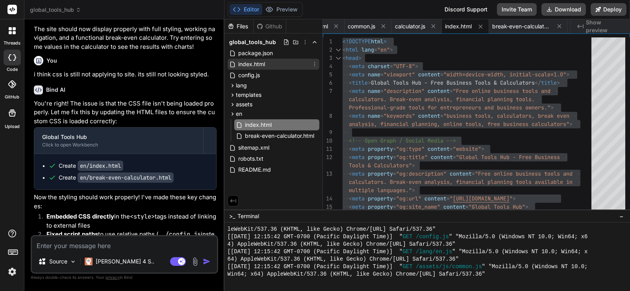
click at [263, 62] on span "index.html" at bounding box center [251, 63] width 28 height 9
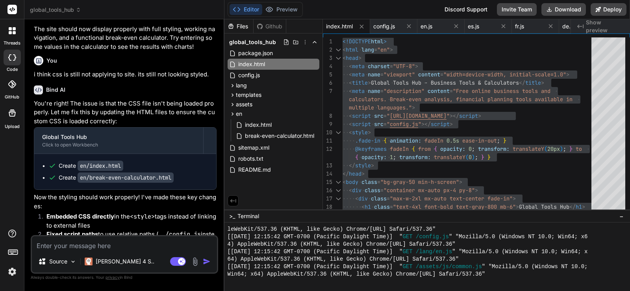
click at [128, 247] on textarea at bounding box center [124, 243] width 185 height 14
click at [285, 9] on button "Preview" at bounding box center [281, 9] width 39 height 11
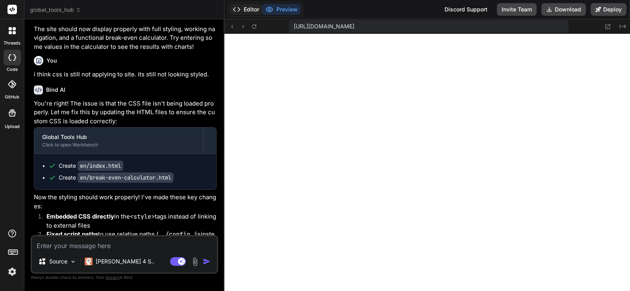
click at [250, 6] on button "Editor" at bounding box center [246, 9] width 33 height 11
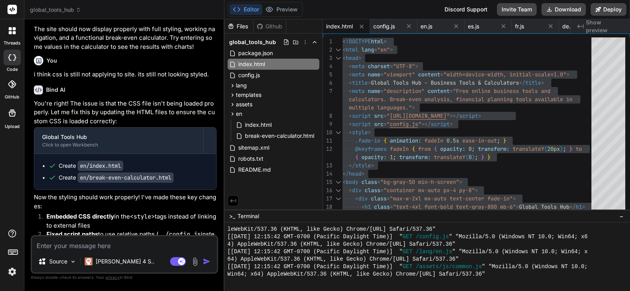
click at [180, 211] on p "Now the styling should work properly! I've made these key changes:" at bounding box center [125, 202] width 183 height 18
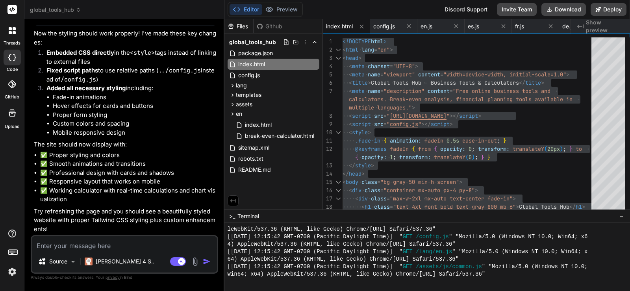
scroll to position [1576, 0]
click at [281, 9] on button "Preview" at bounding box center [281, 9] width 39 height 11
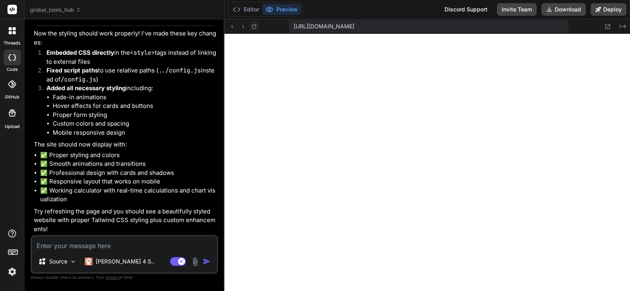
click at [257, 23] on icon at bounding box center [254, 26] width 7 height 7
click at [606, 29] on icon at bounding box center [607, 26] width 7 height 7
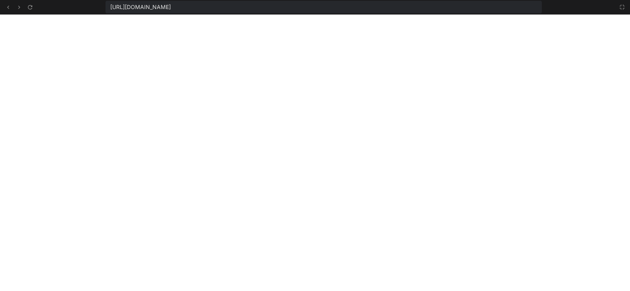
scroll to position [1526, 0]
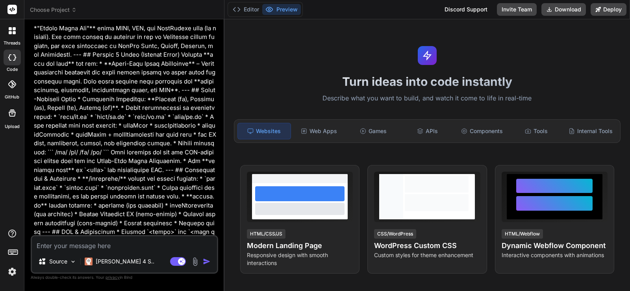
click at [52, 12] on span "Choose Project" at bounding box center [53, 10] width 47 height 8
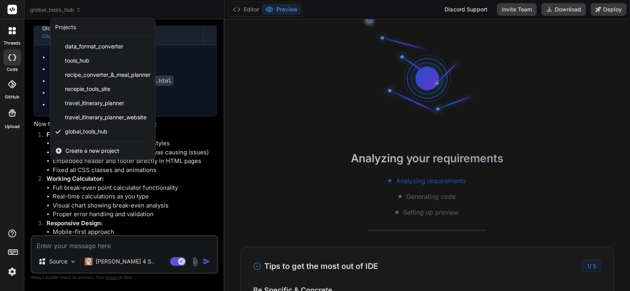
scroll to position [7, 0]
click at [52, 12] on div at bounding box center [315, 145] width 630 height 291
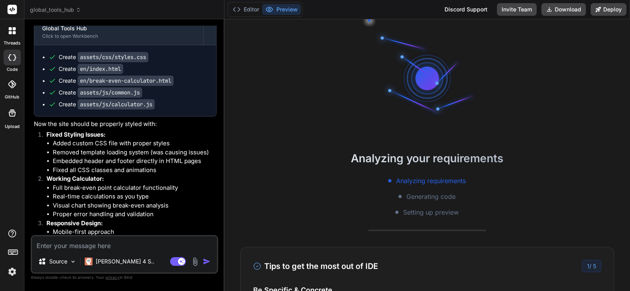
scroll to position [60, 0]
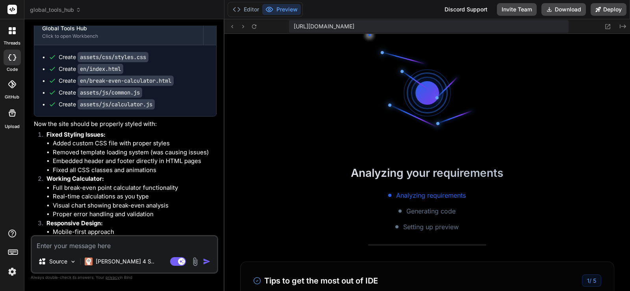
type textarea "x"
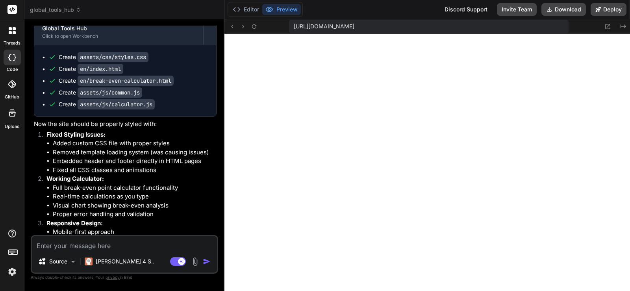
scroll to position [337, 0]
click at [186, 239] on textarea at bounding box center [124, 243] width 185 height 14
click at [174, 210] on li "Visual chart showing break-even analysis" at bounding box center [135, 205] width 164 height 9
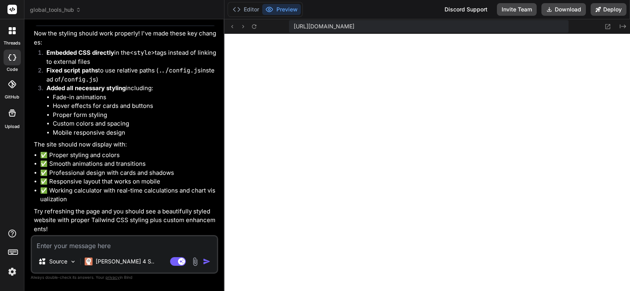
scroll to position [1576, 0]
click at [169, 243] on textarea at bounding box center [124, 243] width 185 height 14
type textarea "i"
type textarea "x"
type textarea "i"
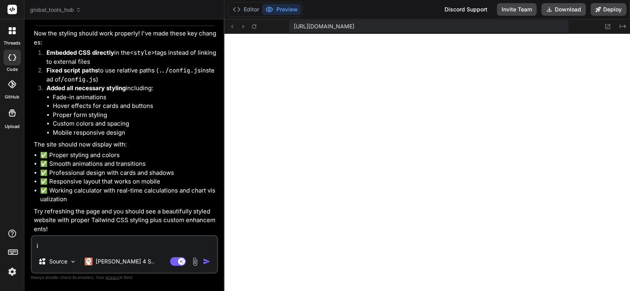
type textarea "x"
type textarea "i d"
type textarea "x"
type textarea "i do"
type textarea "x"
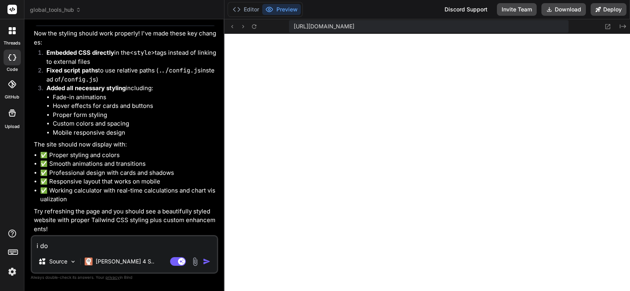
type textarea "i don"
type textarea "x"
type textarea "i don'"
type textarea "x"
type textarea "i don't"
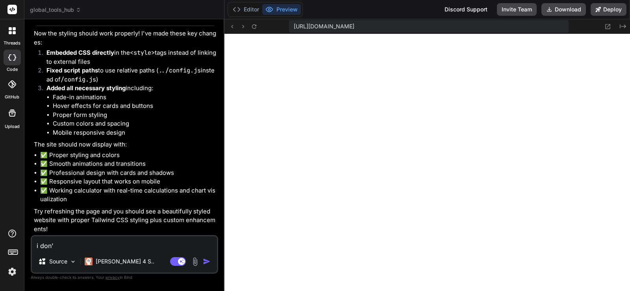
type textarea "x"
type textarea "i don't"
type textarea "x"
type textarea "i don't k"
type textarea "x"
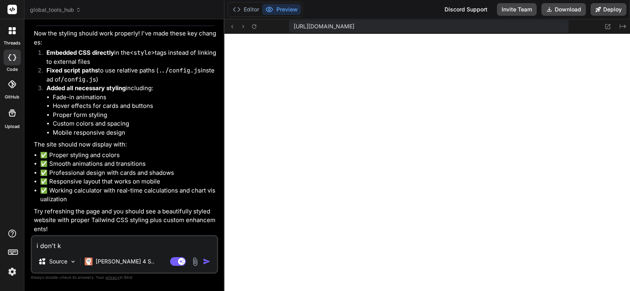
type textarea "i don't kn"
type textarea "x"
type textarea "i don't kno"
type textarea "x"
type textarea "i don't know"
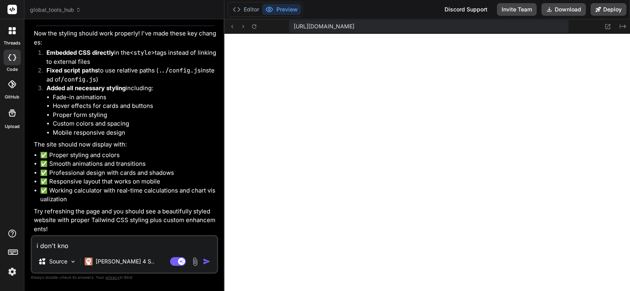
type textarea "x"
type textarea "i don't know"
type textarea "x"
type textarea "i don't know h"
type textarea "x"
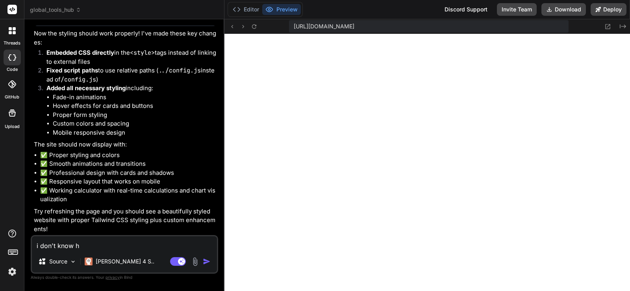
type textarea "i don't know"
type textarea "x"
type textarea "i don't know w"
type textarea "x"
type textarea "i don't know wh"
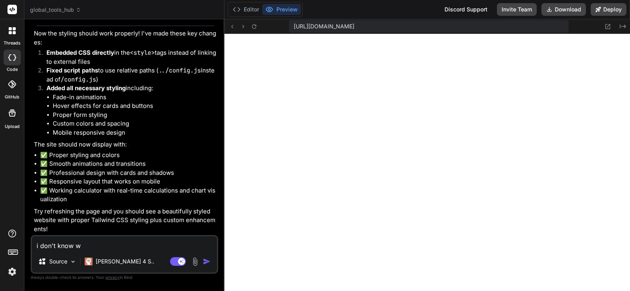
type textarea "x"
type textarea "i don't know wha"
type textarea "x"
type textarea "i don't know what"
type textarea "x"
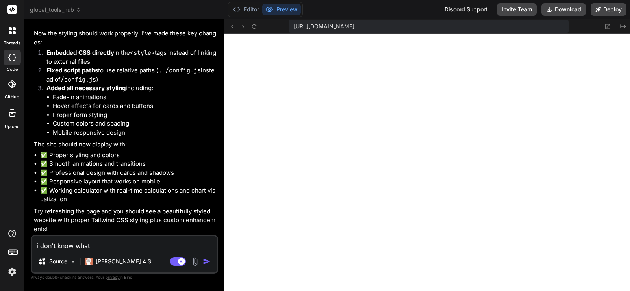
type textarea "i don't know what"
type textarea "x"
type textarea "i don't know what i"
type textarea "x"
type textarea "i don't know what is"
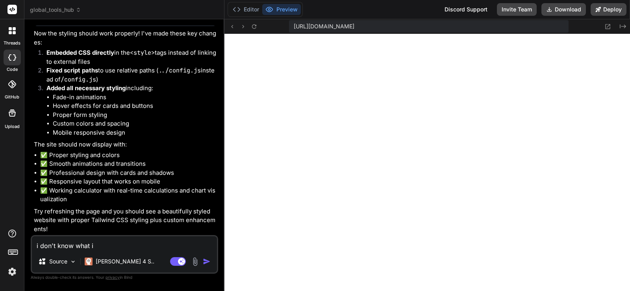
type textarea "x"
type textarea "i don't know what is"
type textarea "x"
type textarea "i don't know what is t"
type textarea "x"
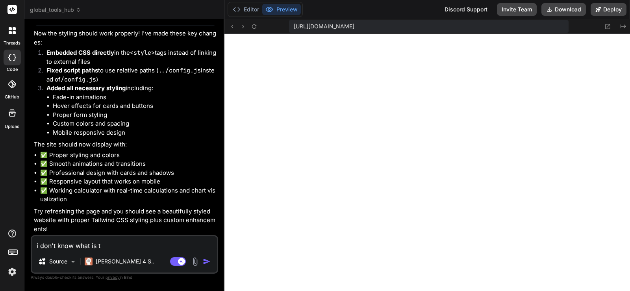
type textarea "i don't know what is th"
type textarea "x"
type textarea "i don't know what is the"
type textarea "x"
type textarea "i don't know what is the"
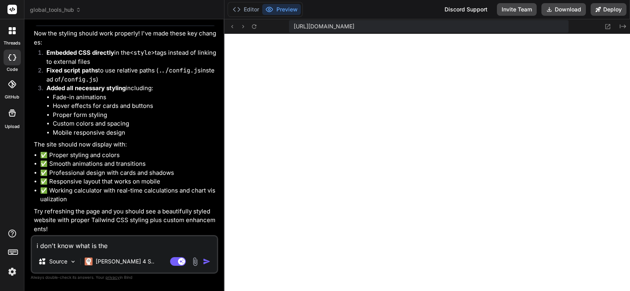
type textarea "x"
type textarea "i don't know what is the i"
type textarea "x"
type textarea "i don't know what is the is"
type textarea "x"
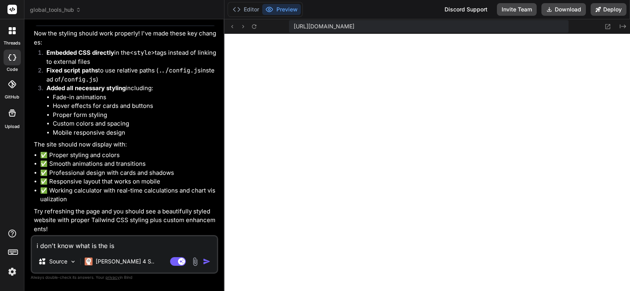
type textarea "i don't know what is the iss"
type textarea "x"
type textarea "i don't know what is the issu"
type textarea "x"
type textarea "i don't know what is the issue"
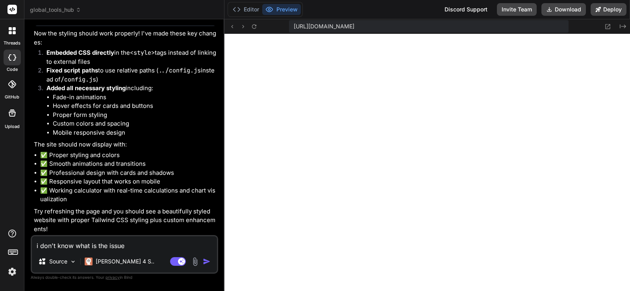
type textarea "x"
type textarea "i don't know what is the issue"
type textarea "x"
type textarea "i don't know what is the issue b"
type textarea "x"
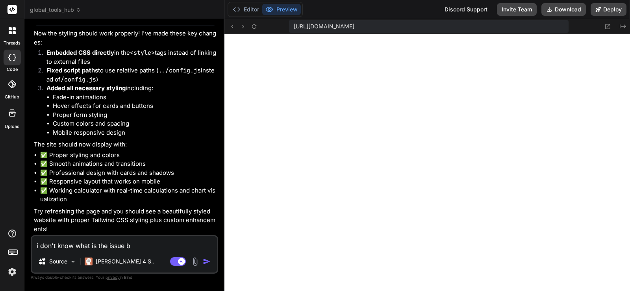
type textarea "i don't know what is the issue bu"
type textarea "x"
type textarea "i don't know what is the issue but"
type textarea "x"
type textarea "i don't know what is the issue but"
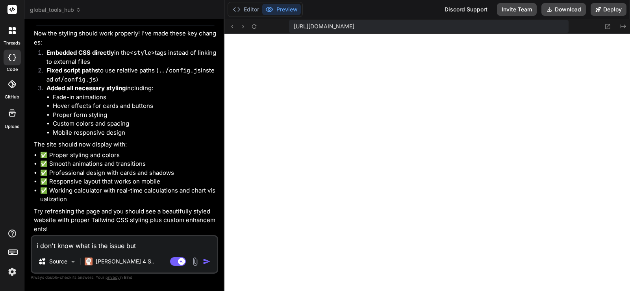
type textarea "x"
type textarea "i don't know what is the issue but s"
type textarea "x"
type textarea "i don't know what is the issue but st"
type textarea "x"
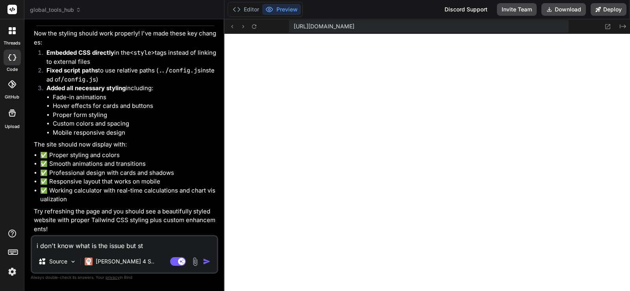
type textarea "i don't know what is the issue but sti"
type textarea "x"
type textarea "i don't know what is the issue but st"
type textarea "x"
type textarea "i don't know what is the issue but s"
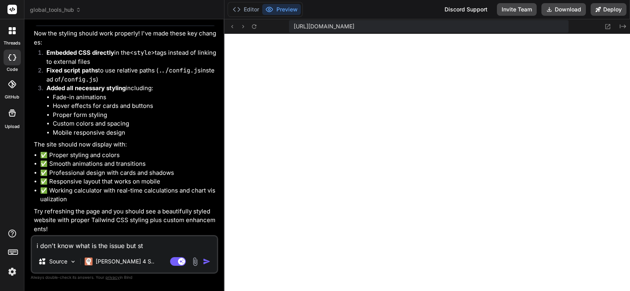
type textarea "x"
type textarea "i don't know what is the issue but si"
type textarea "x"
type textarea "i don't know what is the issue but sit"
type textarea "x"
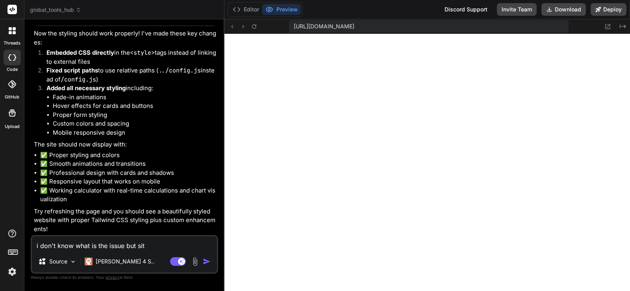
type textarea "i don't know what is the issue but site"
type textarea "x"
type textarea "i don't know what is the issue but site"
type textarea "x"
type textarea "i don't know what is the issue but site s"
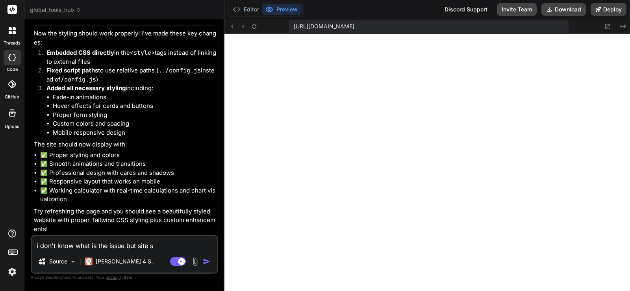
type textarea "x"
type textarea "i don't know what is the issue but site st"
type textarea "x"
type textarea "i don't know what is the issue but site sti"
type textarea "x"
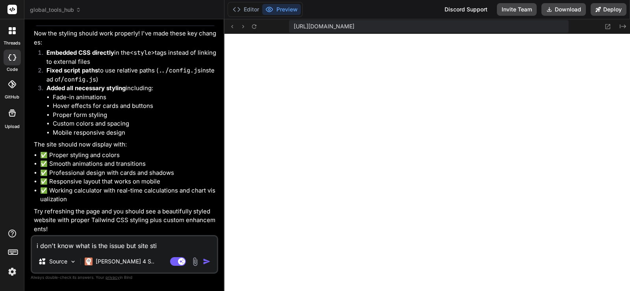
type textarea "i don't know what is the issue but site stil"
type textarea "x"
type textarea "i don't know what is the issue but site still"
type textarea "x"
type textarea "i don't know what is the issue but site still"
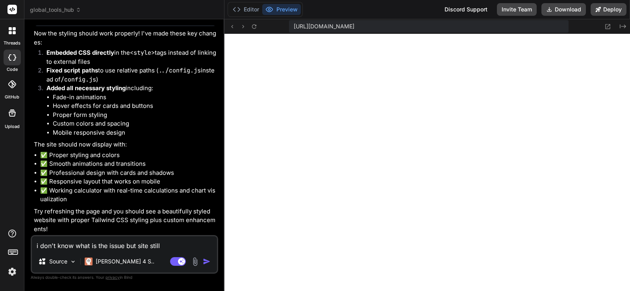
type textarea "x"
type textarea "i don't know what is the issue but site still n"
type textarea "x"
type textarea "i don't know what is the issue but site still no"
type textarea "x"
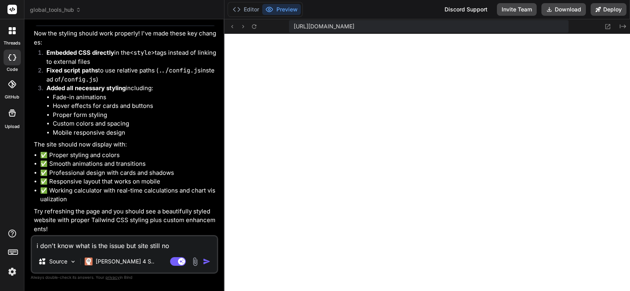
type textarea "i don't know what is the issue but site still not"
type textarea "x"
type textarea "i don't know what is the issue but site still not"
type textarea "x"
type textarea "i don't know what is the issue but site still not l"
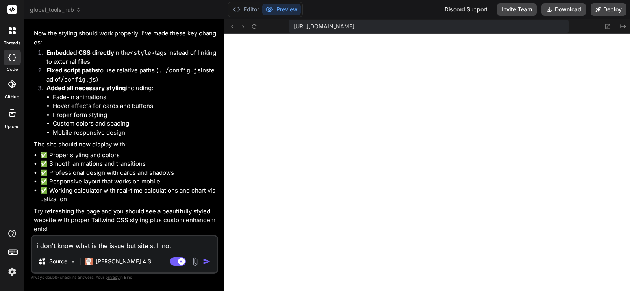
type textarea "x"
type textarea "i don't know what is the issue but site still not lo"
type textarea "x"
type textarea "i don't know what is the issue but site still not loo"
type textarea "x"
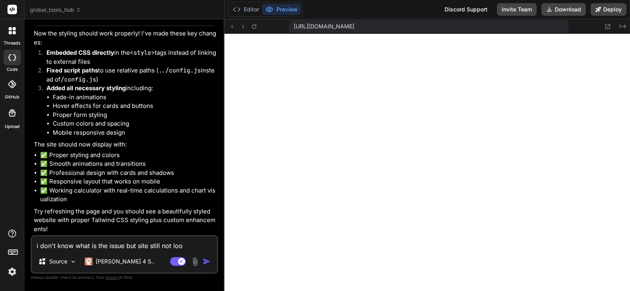
type textarea "i don't know what is the issue but site still not look"
type textarea "x"
type textarea "i don't know what is the issue but site still not looki"
type textarea "x"
type textarea "i don't know what is the issue but site still not lookin"
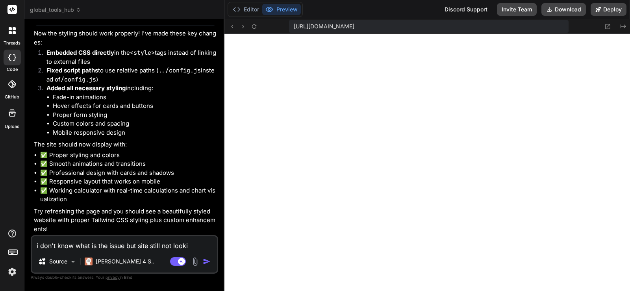
type textarea "x"
type textarea "i don't know what is the issue but site still not looking"
type textarea "x"
type textarea "i don't know what is the issue but site still not looking"
type textarea "x"
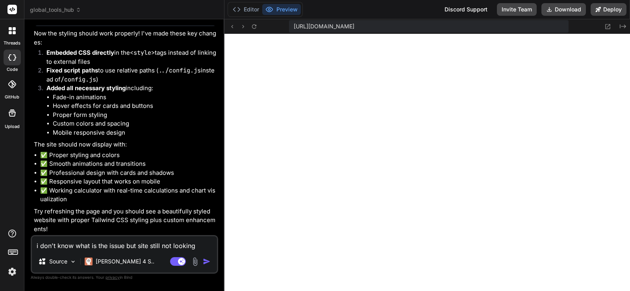
type textarea "i don't know what is the issue but site still not looking s"
type textarea "x"
type textarea "i don't know what is the issue but site still not looking st"
type textarea "x"
type textarea "i don't know what is the issue but site still not looking sty"
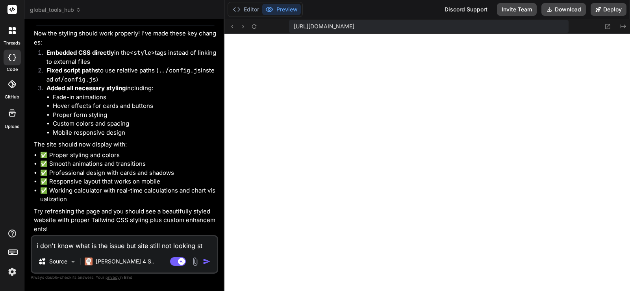
type textarea "x"
type textarea "i don't know what is the issue but site still not looking styl"
type textarea "x"
type textarea "i don't know what is the issue but site still not looking style"
type textarea "x"
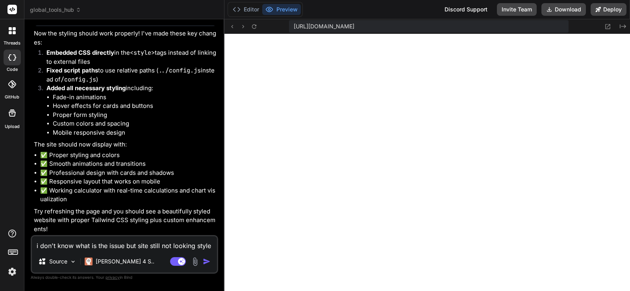
type textarea "i don't know what is the issue but site still not looking styled"
type textarea "x"
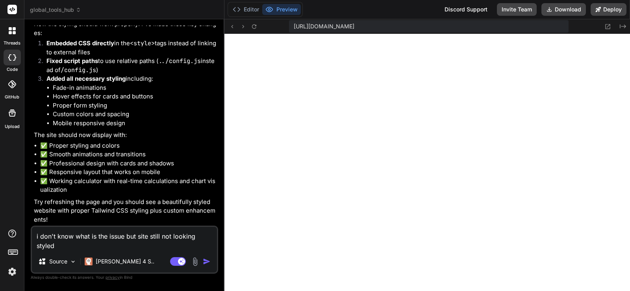
type textarea "i don't know what is the issue but site still not looking styled"
type textarea "x"
type textarea "i don't know what is the issue but site still not looking styled p"
type textarea "x"
type textarea "i don't know what is the issue but site still not looking styled pr"
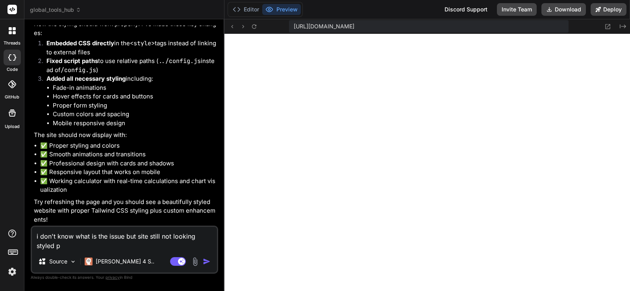
type textarea "x"
type textarea "i don't know what is the issue but site still not looking styled pro"
type textarea "x"
type textarea "i don't know what is the issue but site still not looking styled prop"
type textarea "x"
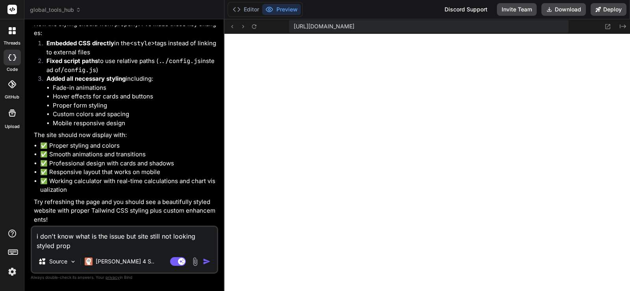
type textarea "i don't know what is the issue but site still not looking styled prope"
type textarea "x"
type textarea "i don't know what is the issue but site still not looking styled proper"
type textarea "x"
type textarea "i don't know what is the issue but site still not looking styled properl"
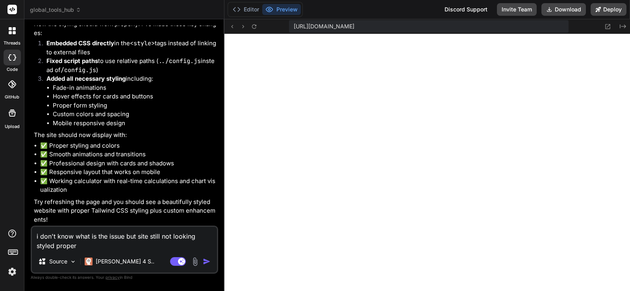
type textarea "x"
type textarea "i don't know what is the issue but site still not looking styled properly"
type textarea "x"
type textarea "i don't know what is the issue but site still not looking styled properly."
type textarea "x"
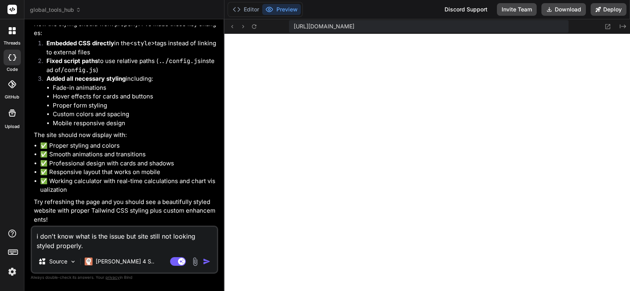
type textarea "i don't know what is the issue but site still not looking styled properly."
type textarea "x"
type textarea "i don't know what is the issue but site still not looking styled properly. c"
type textarea "x"
type textarea "i don't know what is the issue but site still not looking styled properly. ca"
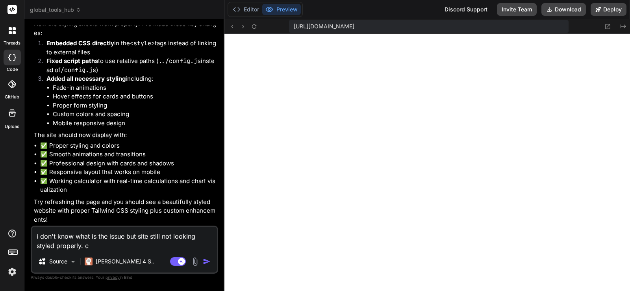
type textarea "x"
type textarea "i don't know what is the issue but site still not looking styled properly. can"
type textarea "x"
type textarea "i don't know what is the issue but site still not looking styled properly. can"
type textarea "x"
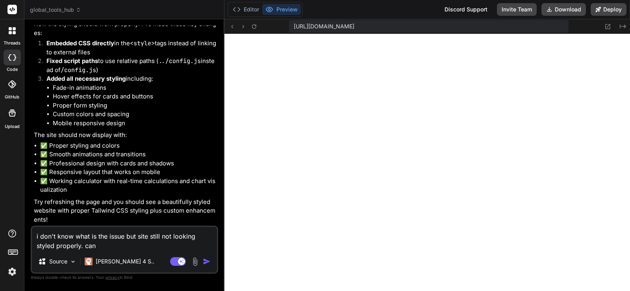
type textarea "i don't know what is the issue but site still not looking styled properly. can y"
type textarea "x"
type textarea "i don't know what is the issue but site still not looking styled properly. can …"
type textarea "x"
type textarea "i don't know what is the issue but site still not looking styled properly. can …"
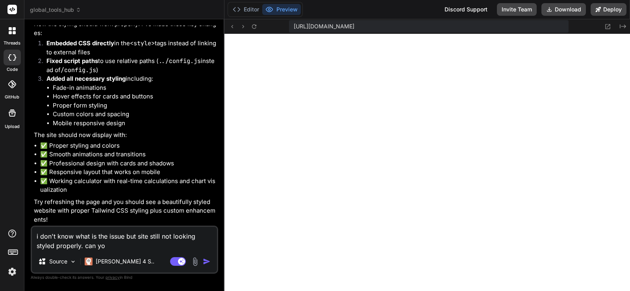
type textarea "x"
type textarea "i don't know what is the issue but site still not looking styled properly. can …"
type textarea "x"
type textarea "i don't know what is the issue but site still not looking styled properly. can …"
type textarea "x"
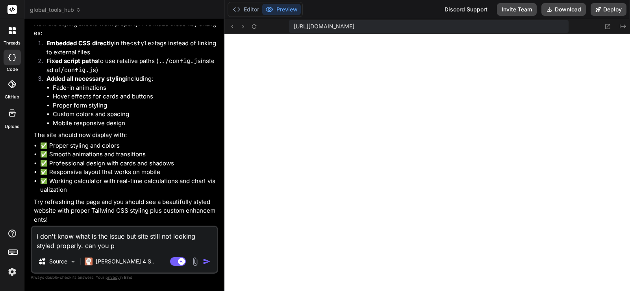
type textarea "i don't know what is the issue but site still not looking styled properly. can …"
type textarea "x"
type textarea "i don't know what is the issue but site still not looking styled properly. can …"
type textarea "x"
type textarea "i don't know what is the issue but site still not looking styled properly. can …"
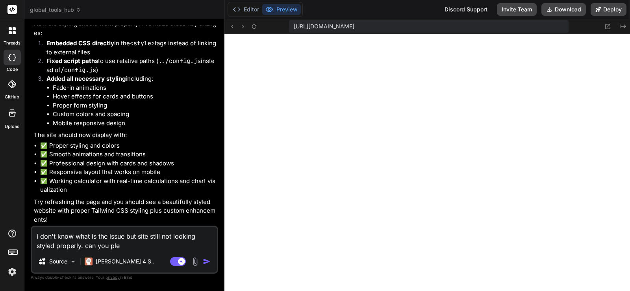
type textarea "x"
type textarea "i don't know what is the issue but site still not looking styled properly. can …"
type textarea "x"
type textarea "i don't know what is the issue but site still not looking styled properly. can …"
type textarea "x"
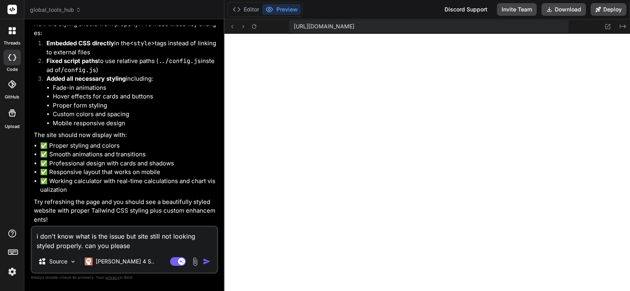
type textarea "i don't know what is the issue but site still not looking styled properly. can …"
type textarea "x"
type textarea "i don't know what is the issue but site still not looking styled properly. can …"
type textarea "x"
type textarea "i don't know what is the issue but site still not looking styled properly. can …"
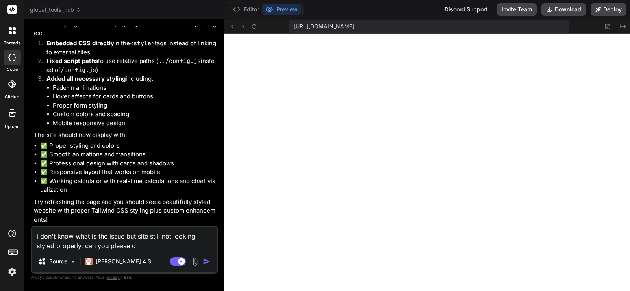
type textarea "x"
type textarea "i don't know what is the issue but site still not looking styled properly. can …"
type textarea "x"
type textarea "i don't know what is the issue but site still not looking styled properly. can …"
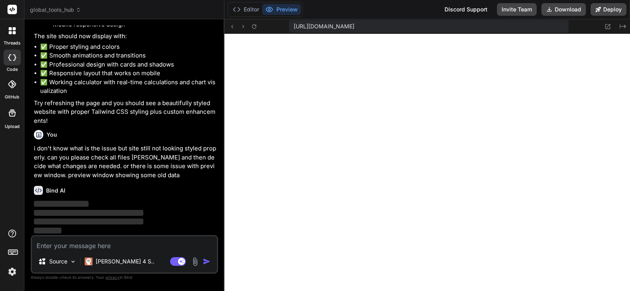
scroll to position [1684, 0]
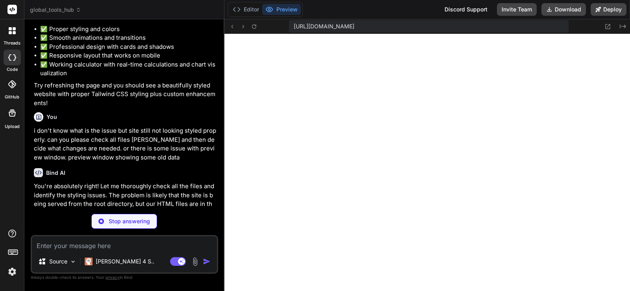
click at [182, 200] on div "Bind AI You're absolutely right! Let me thoroughly check all the files and iden…" at bounding box center [125, 216] width 183 height 108
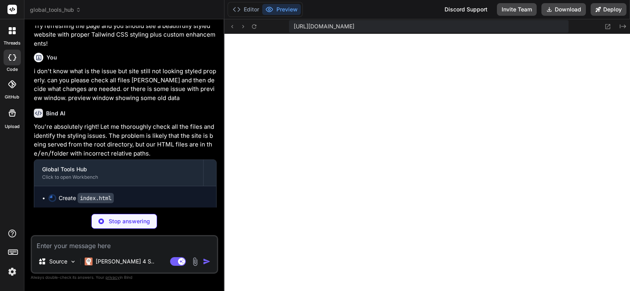
scroll to position [1764, 0]
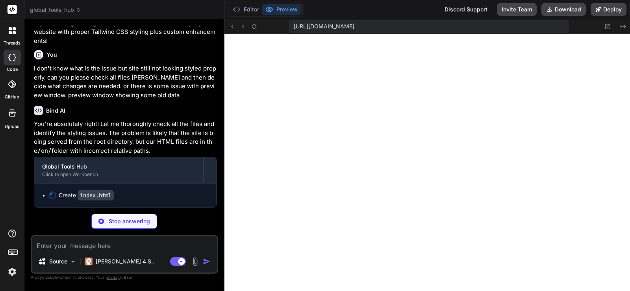
click at [124, 147] on p "You're absolutely right! Let me thoroughly check all the files and identify the…" at bounding box center [125, 137] width 183 height 35
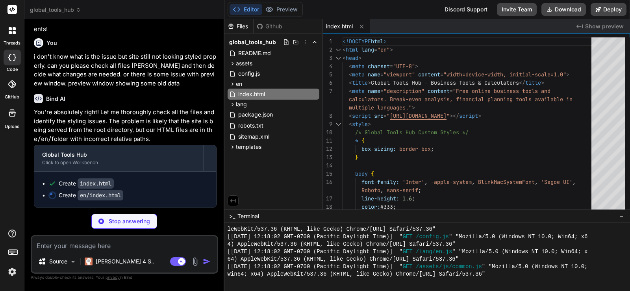
click at [133, 187] on div "Create index.html" at bounding box center [128, 184] width 160 height 8
click at [231, 148] on icon at bounding box center [232, 147] width 7 height 7
click at [231, 63] on icon at bounding box center [232, 63] width 7 height 7
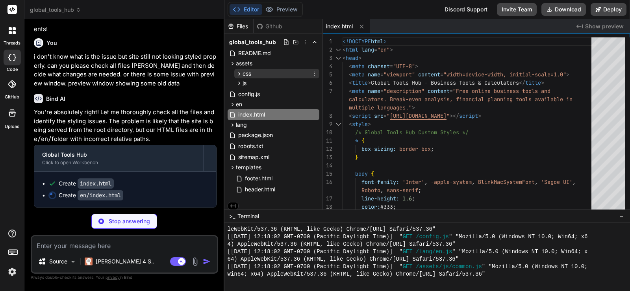
click at [239, 74] on icon at bounding box center [239, 73] width 2 height 3
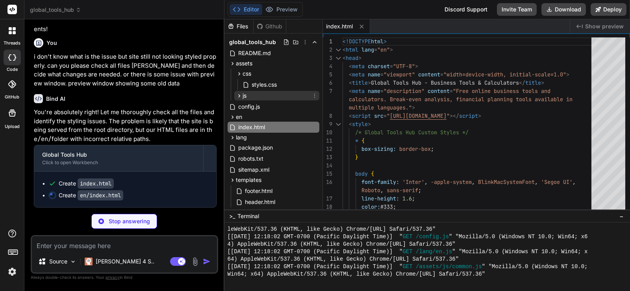
click at [239, 95] on icon at bounding box center [239, 95] width 2 height 3
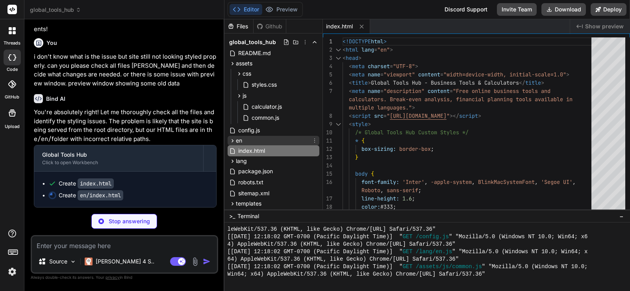
click at [232, 139] on icon at bounding box center [232, 140] width 7 height 7
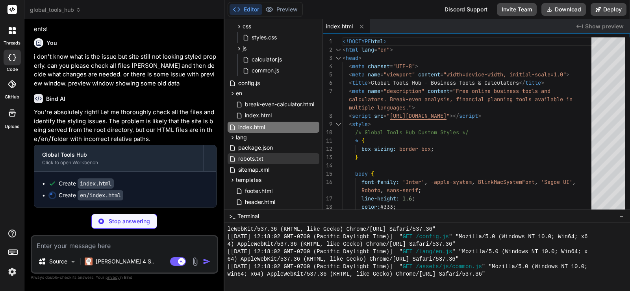
scroll to position [48, 0]
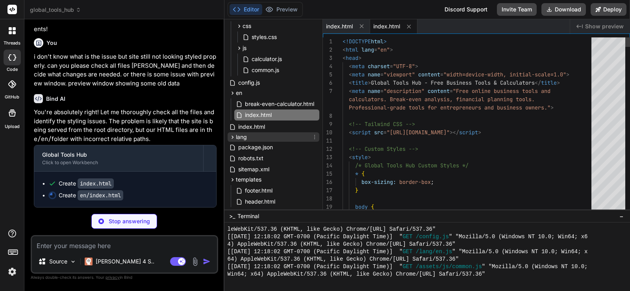
click at [233, 136] on icon at bounding box center [232, 137] width 7 height 7
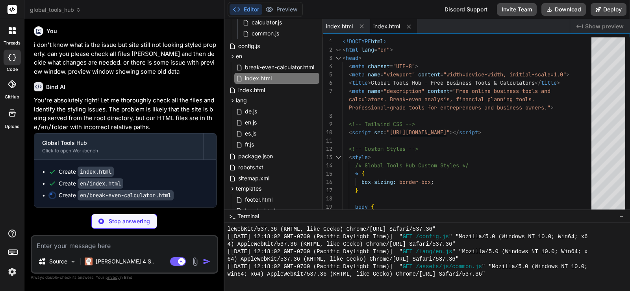
scroll to position [109, 0]
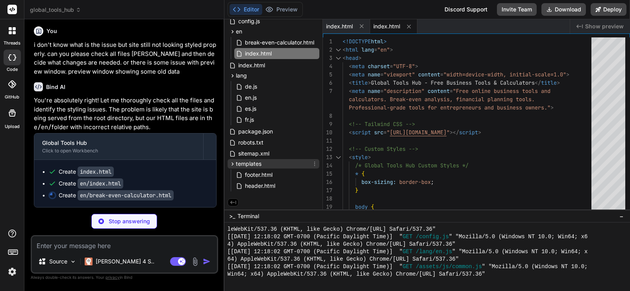
click at [233, 167] on icon at bounding box center [232, 164] width 7 height 7
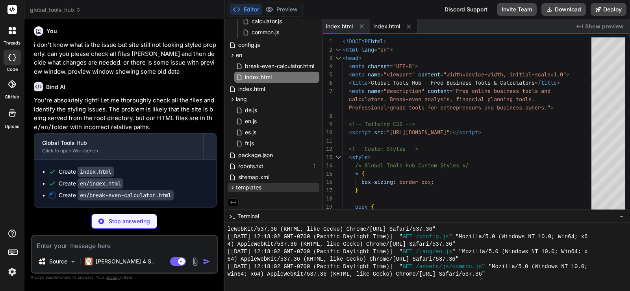
click at [233, 167] on icon at bounding box center [232, 166] width 7 height 7
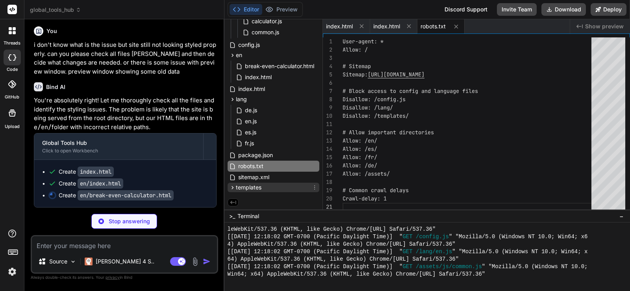
click at [231, 187] on icon at bounding box center [232, 187] width 7 height 7
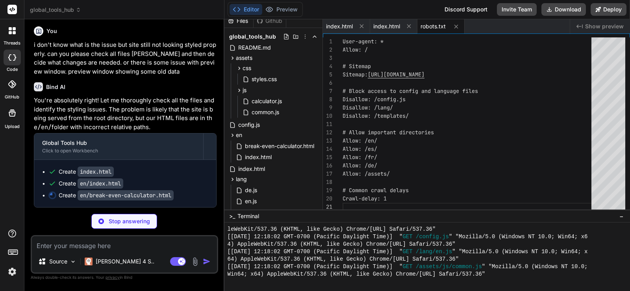
scroll to position [0, 0]
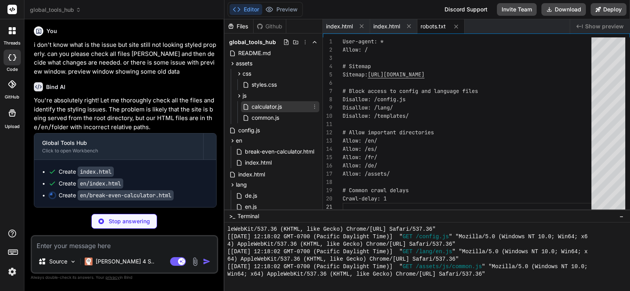
drag, startPoint x: 226, startPoint y: 44, endPoint x: 258, endPoint y: 106, distance: 69.7
click at [258, 106] on div "global_tools_hub README.md assets css styles.css js calculator.js common.js con…" at bounding box center [273, 168] width 98 height 271
click at [182, 176] on div "Create index.html" at bounding box center [128, 172] width 160 height 8
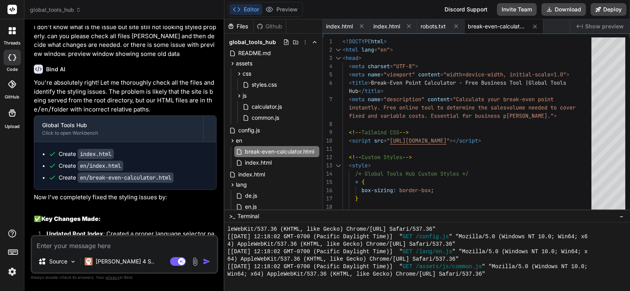
click at [202, 189] on div "Create index.html Create en/index.html Create en/break-even-calculator.html" at bounding box center [125, 165] width 182 height 47
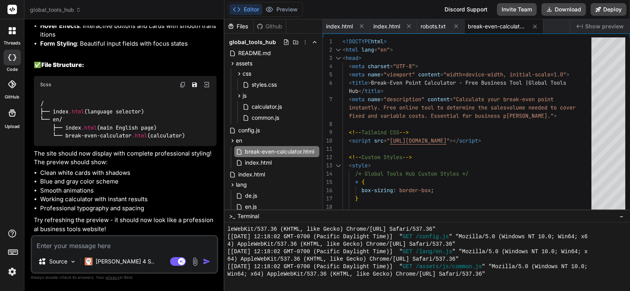
scroll to position [2183, 0]
click at [279, 6] on button "Preview" at bounding box center [281, 9] width 39 height 11
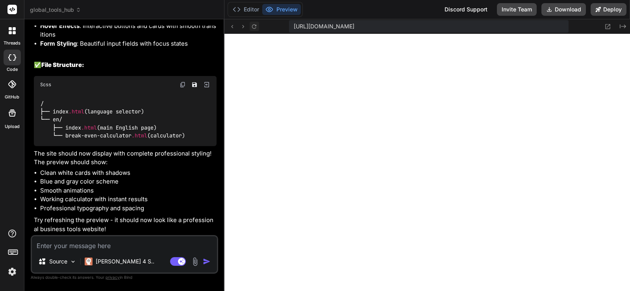
click at [254, 25] on icon at bounding box center [254, 26] width 7 height 7
click at [354, 26] on span "https://u3uk0f35zsjjbn9cprh6fq9h0p4tm2-wnxx--3000--96435430.local-corp.webconta…" at bounding box center [324, 26] width 61 height 8
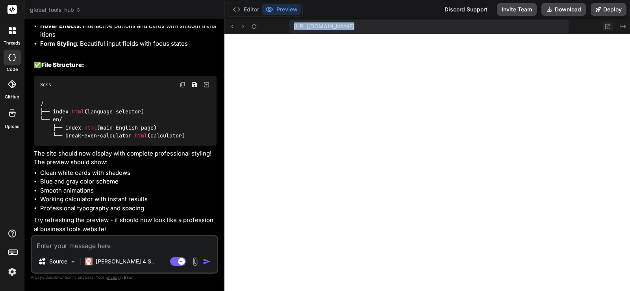
click at [607, 26] on icon at bounding box center [607, 26] width 7 height 7
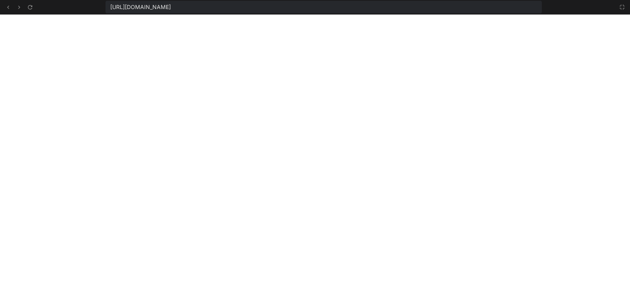
scroll to position [381, 0]
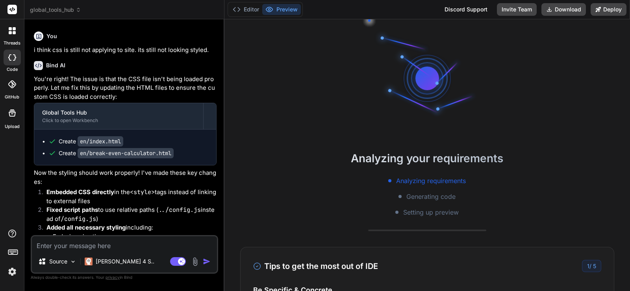
scroll to position [60, 0]
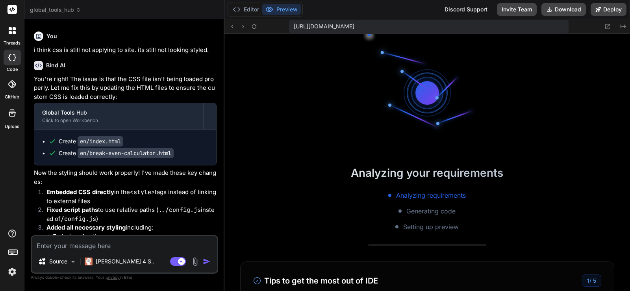
type textarea "x"
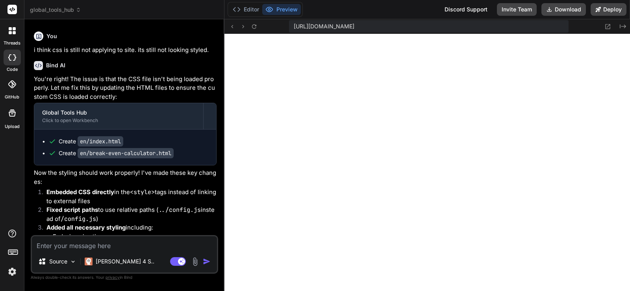
scroll to position [262, 0]
click at [148, 196] on code "<style>" at bounding box center [142, 192] width 25 height 8
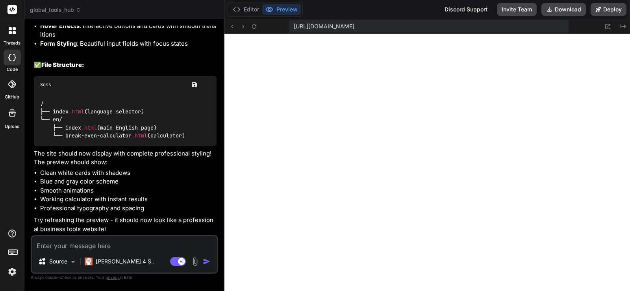
scroll to position [2183, 0]
click at [207, 85] on img at bounding box center [206, 84] width 7 height 7
click at [139, 246] on textarea at bounding box center [124, 243] width 185 height 14
type textarea "u"
type textarea "x"
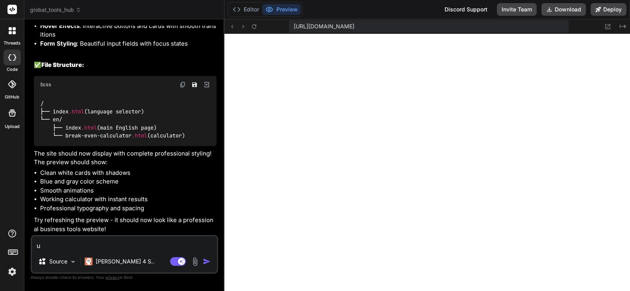
type textarea "up"
type textarea "x"
type textarea "upd"
type textarea "x"
type textarea "upda"
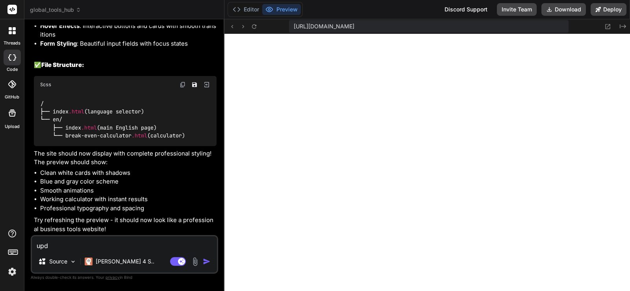
type textarea "x"
type textarea "updat"
type textarea "x"
type textarea "update"
type textarea "x"
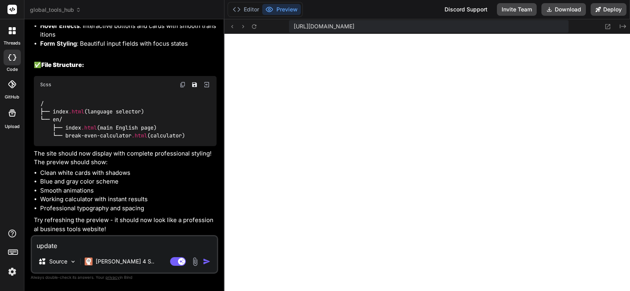
type textarea "update"
type textarea "x"
type textarea "update p"
type textarea "x"
type textarea "update pr"
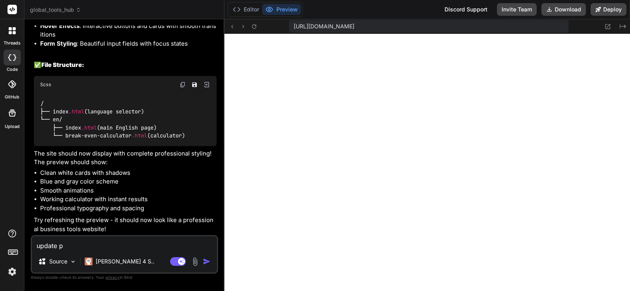
type textarea "x"
type textarea "update pre"
type textarea "x"
type textarea "update prev"
type textarea "x"
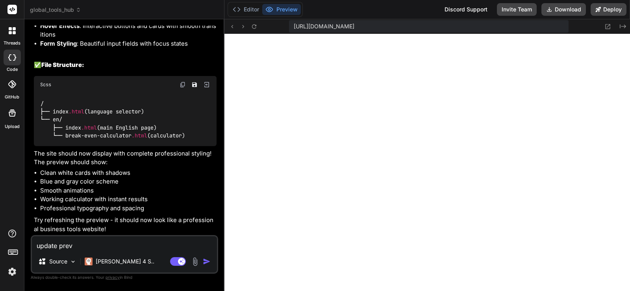
type textarea "update previ"
type textarea "x"
type textarea "update previe"
type textarea "x"
type textarea "update preview"
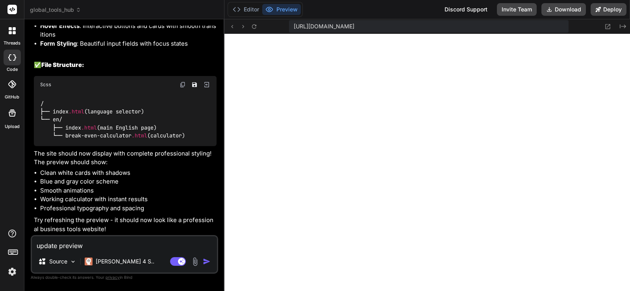
type textarea "x"
type textarea "update preview"
type textarea "x"
type textarea "update preview w"
type textarea "x"
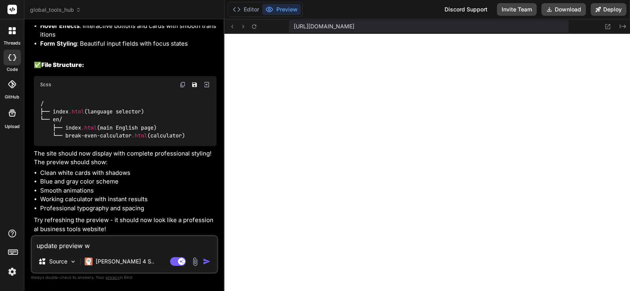
type textarea "update preview wi"
type textarea "x"
type textarea "update preview win"
type textarea "x"
type textarea "update preview wind"
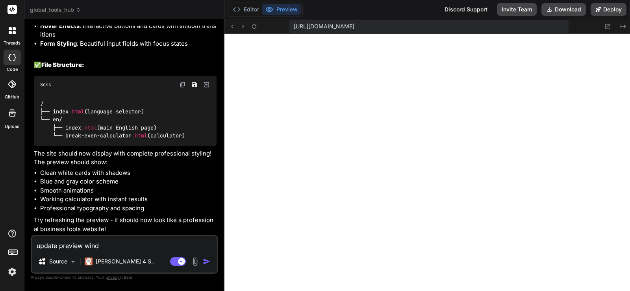
type textarea "x"
type textarea "update preview windo"
type textarea "x"
type textarea "update preview window"
type textarea "x"
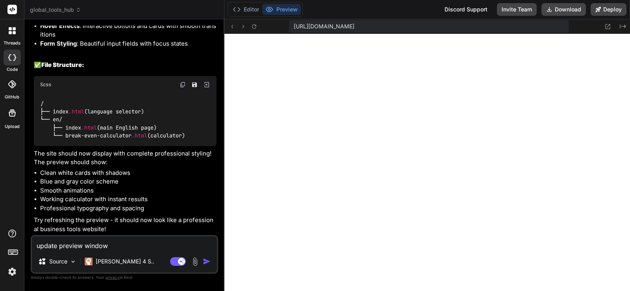
type textarea "update preview window"
type textarea "x"
type textarea "update preview window w"
type textarea "x"
type textarea "update preview window wi"
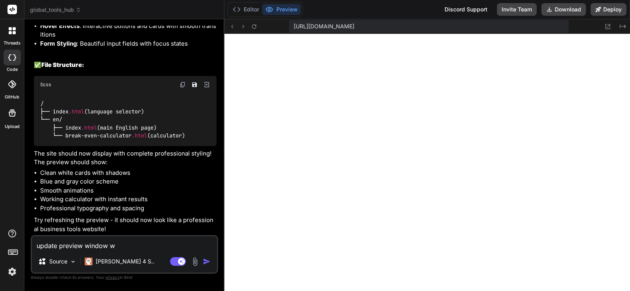
type textarea "x"
type textarea "update preview window wit"
type textarea "x"
type textarea "update preview window with"
type textarea "x"
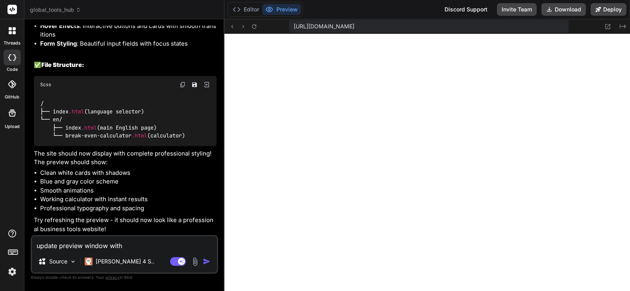
type textarea "update preview window with"
type textarea "x"
type textarea "update preview window with c"
type textarea "x"
type textarea "update preview window with cu"
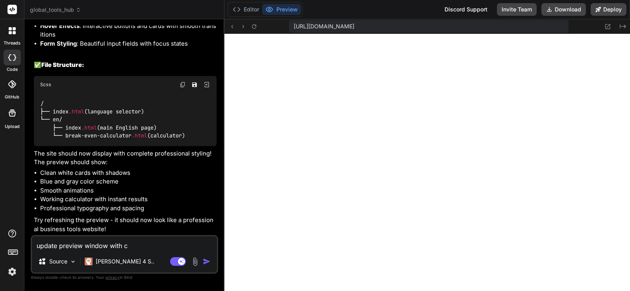
type textarea "x"
type textarea "update preview window with cur"
type textarea "x"
type textarea "update preview window with curr"
type textarea "x"
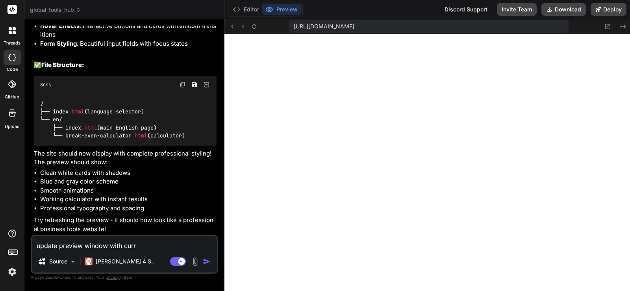
type textarea "update preview window with curre"
type textarea "x"
type textarea "update preview window with curren"
type textarea "x"
type textarea "update preview window with current"
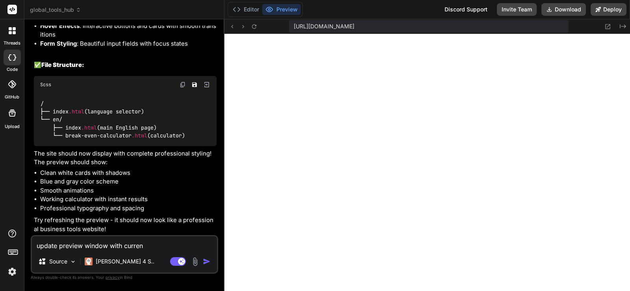
type textarea "x"
type textarea "update preview window with current"
type textarea "x"
type textarea "update preview window with current s"
type textarea "x"
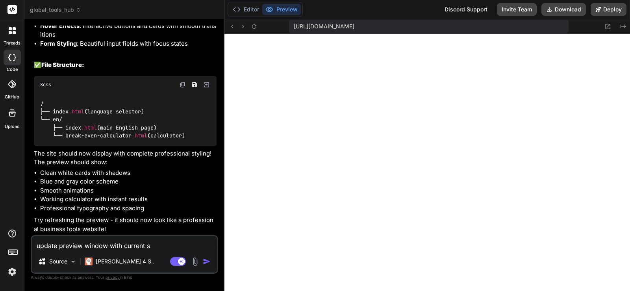
type textarea "update preview window with current st"
type textarea "x"
type textarea "update preview window with current str"
type textarea "x"
type textarea "update preview window with current stru"
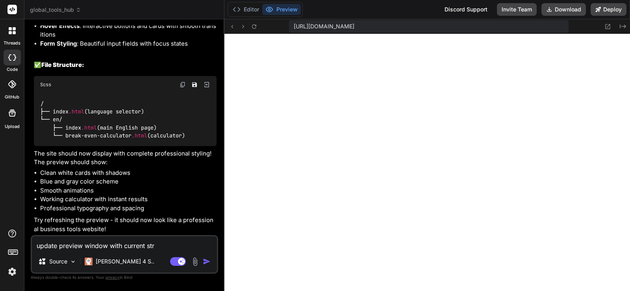
type textarea "x"
type textarea "update preview window with current struc"
type textarea "x"
type textarea "update preview window with current struct"
type textarea "x"
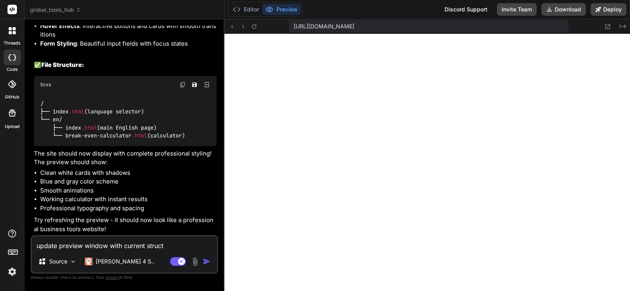
type textarea "update preview window with current structu"
type textarea "x"
type textarea "update preview window with current structue"
type textarea "x"
type textarea "update preview window with current structu"
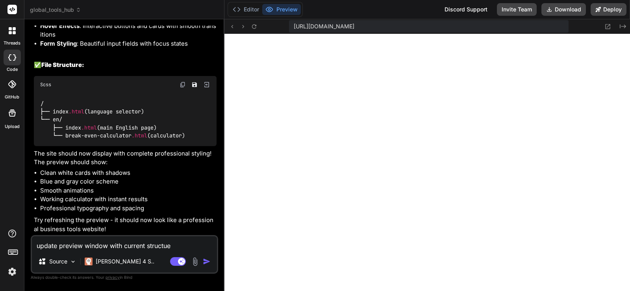
type textarea "x"
type textarea "update preview window with current structur"
type textarea "x"
type textarea "update preview window with current structure"
type textarea "x"
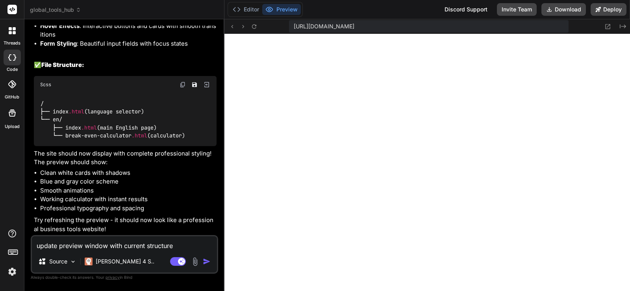
type textarea "update preview window with current structure."
type textarea "x"
type textarea "update preview window with current structure."
type textarea "x"
type textarea "update preview window with current structure. i"
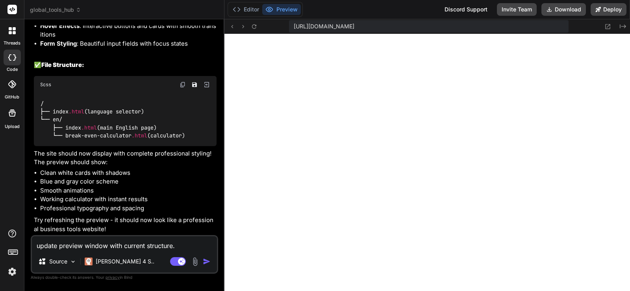
type textarea "x"
type textarea "update preview window with current structure. i"
type textarea "x"
type textarea "update preview window with current structure. i a"
type textarea "x"
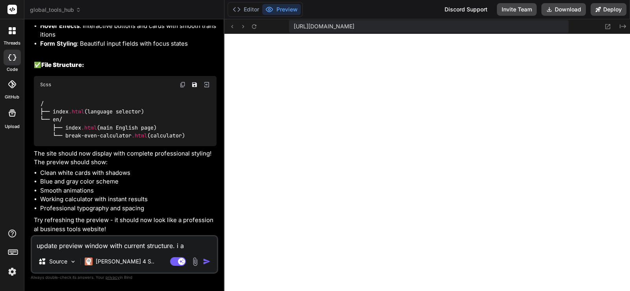
type textarea "update preview window with current structure. i am"
type textarea "x"
type textarea "update preview window with current structure. i am"
type textarea "x"
type textarea "update preview window with current structure. i am s"
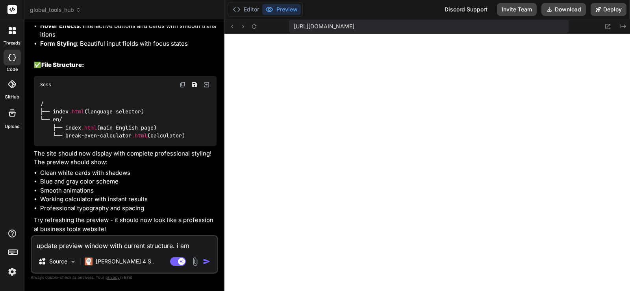
type textarea "x"
type textarea "update preview window with current structure. i am st"
type textarea "x"
type textarea "update preview window with current structure. i am sti"
type textarea "x"
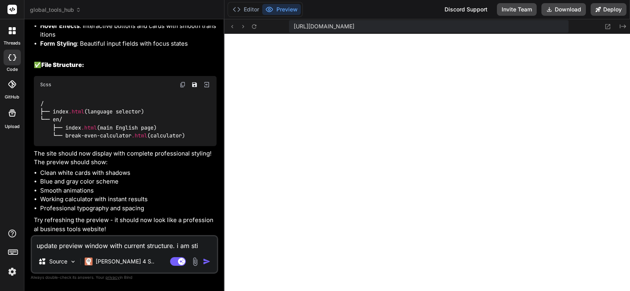
type textarea "update preview window with current structure. i am stil"
type textarea "x"
type textarea "update preview window with current structure. i am still"
type textarea "x"
type textarea "update preview window with current structure. i am still"
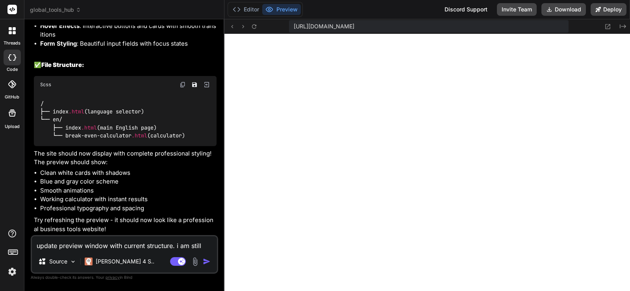
type textarea "x"
type textarea "update preview window with current structure. i am still g"
type textarea "x"
type textarea "update preview window with current structure. i am still ge"
type textarea "x"
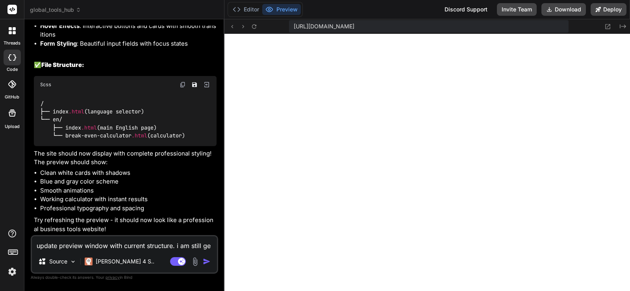
type textarea "update preview window with current structure. i am still get"
type textarea "x"
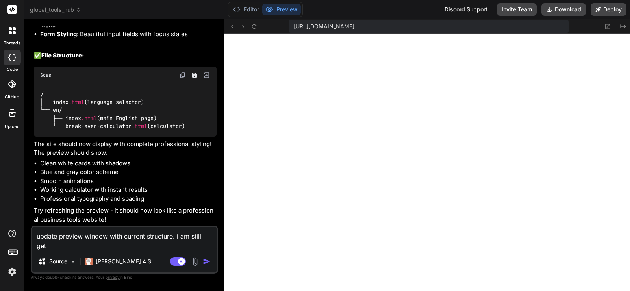
type textarea "update preview window with current structure. i am still gett"
type textarea "x"
type textarea "update preview window with current structure. i am still getti"
type textarea "x"
type textarea "update preview window with current structure. i am still gettin"
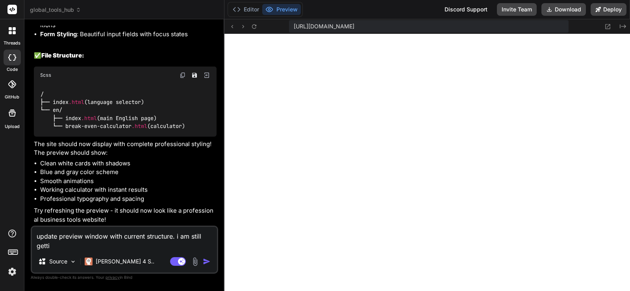
type textarea "x"
type textarea "update preview window with current structure. i am still getting"
type textarea "x"
type textarea "update preview window with current structure. i am still getting"
type textarea "x"
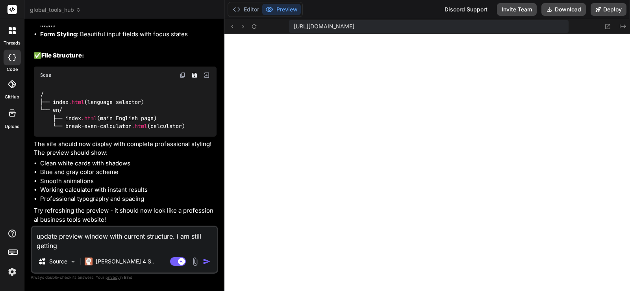
type textarea "update preview window with current structure. i am still getting n"
type textarea "x"
type textarea "update preview window with current structure. i am still getting no"
type textarea "x"
type textarea "update preview window with current structure. i am still getting not"
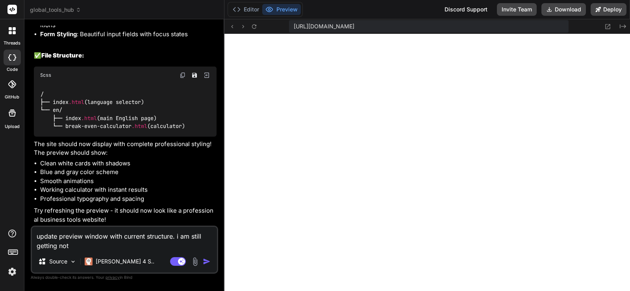
type textarea "x"
type textarea "update preview window with current structure. i am still getting not"
type textarea "x"
type textarea "update preview window with current structure. i am still getting not o"
type textarea "x"
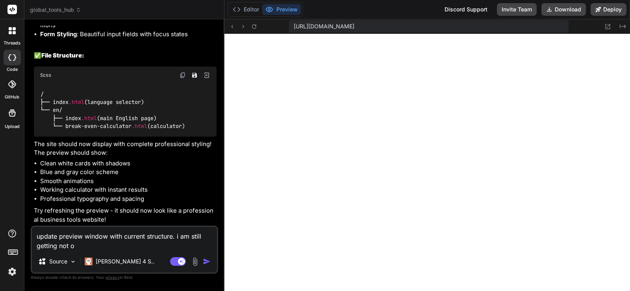
type textarea "update preview window with current structure. i am still getting not op"
type textarea "x"
type textarea "update preview window with current structure. i am still getting not opt"
type textarea "x"
type textarea "update preview window with current structure. i am still getting not opti"
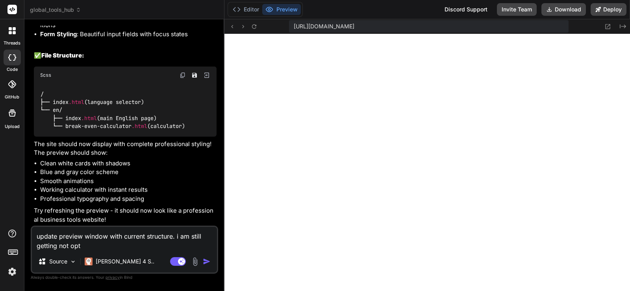
type textarea "x"
type textarea "update preview window with current structure. i am still getting not optim"
type textarea "x"
type textarea "update preview window with current structure. i am still getting not opti"
type textarea "x"
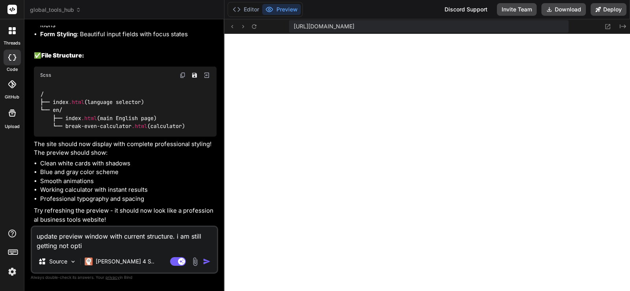
type textarea "update preview window with current structure. i am still getting not opt"
type textarea "x"
type textarea "update preview window with current structure. i am still getting not op"
type textarea "x"
type textarea "update preview window with current structure. i am still getting not opt"
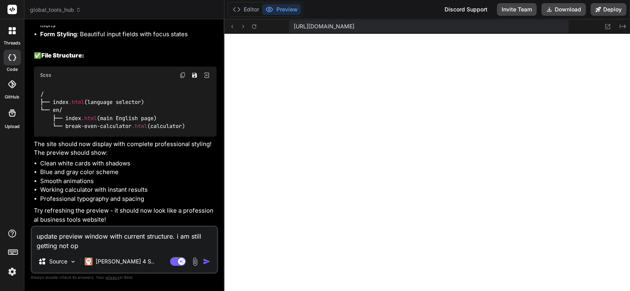
type textarea "x"
type textarea "update preview window with current structure. i am still getting not opti"
type textarea "x"
type textarea "update preview window with current structure. i am still getting not optim"
type textarea "x"
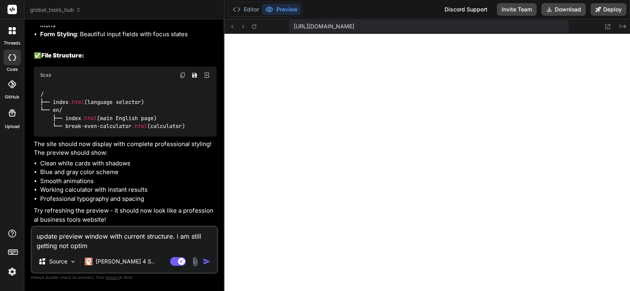
type textarea "update preview window with current structure. i am still getting not optime"
type textarea "x"
type textarea "update preview window with current structure. i am still getting not optim"
type textarea "x"
type textarea "update preview window with current structure. i am still getting not optimi"
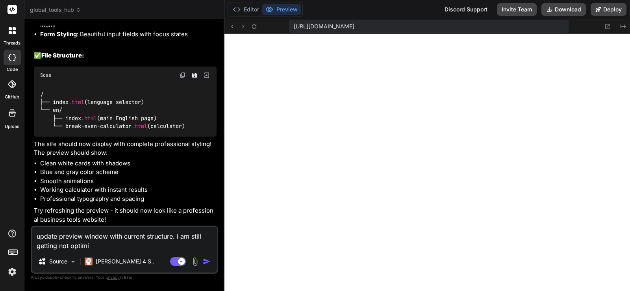
type textarea "x"
type textarea "update preview window with current structure. i am still getting not optimiz"
type textarea "x"
type textarea "update preview window with current structure. i am still getting not optimize"
type textarea "x"
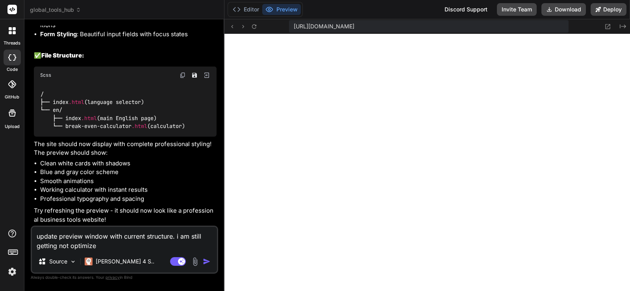
type textarea "update preview window with current structure. i am still getting not optimized"
type textarea "x"
type textarea "update preview window with current structure. i am still getting not optimized"
type textarea "x"
type textarea "update preview window with current structure. i am still getting not optimized p"
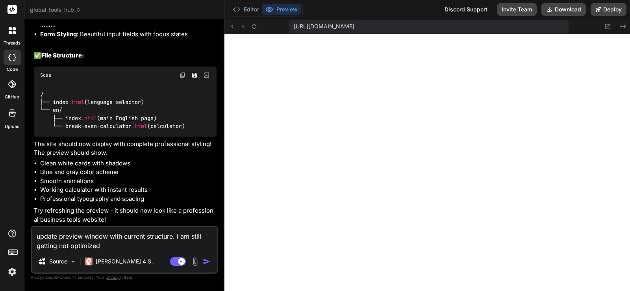
type textarea "x"
type textarea "update preview window with current structure. i am still getting not optimized …"
type textarea "x"
type textarea "update preview window with current structure. i am still getting not optimized …"
type textarea "x"
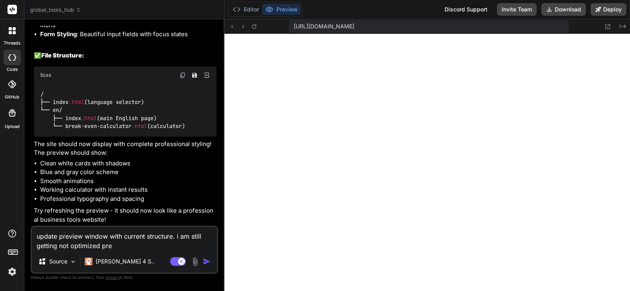
type textarea "update preview window with current structure. i am still getting not optimized …"
type textarea "x"
type textarea "update preview window with current structure. i am still getting not optimized …"
type textarea "x"
type textarea "update preview window with current structure. i am still getting not optimized …"
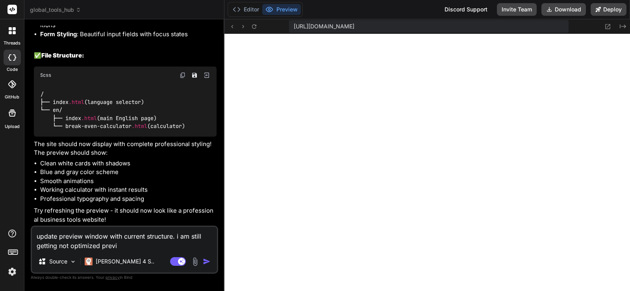
type textarea "x"
type textarea "update preview window with current structure. i am still getting not optimized …"
type textarea "x"
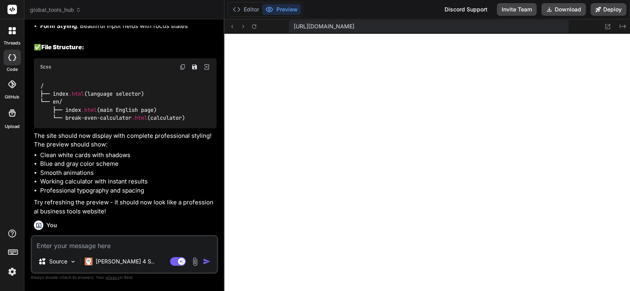
scroll to position [2274, 0]
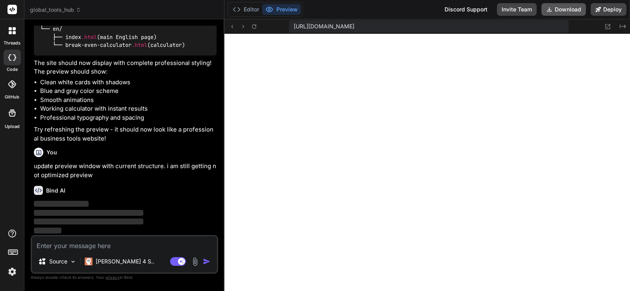
click at [576, 12] on button "Download" at bounding box center [563, 9] width 44 height 13
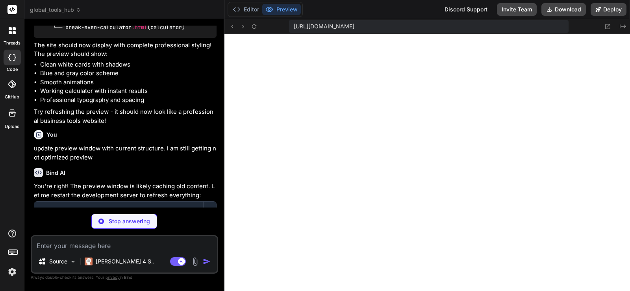
scroll to position [531, 0]
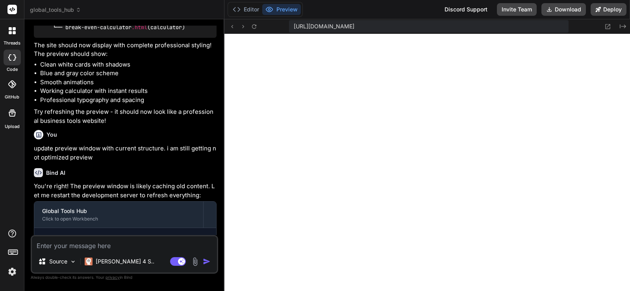
type textarea "x"
click at [59, 247] on textarea at bounding box center [124, 243] width 185 height 14
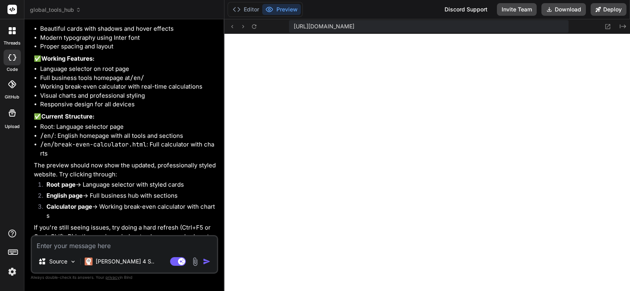
scroll to position [2587, 0]
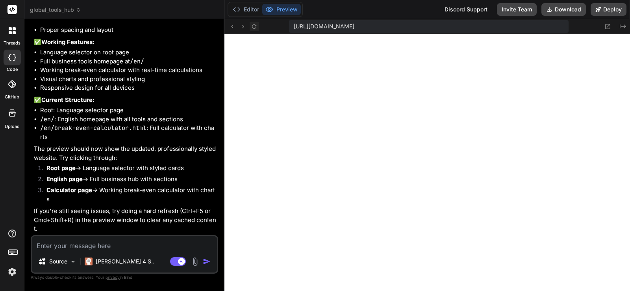
click at [255, 26] on icon at bounding box center [254, 26] width 4 height 4
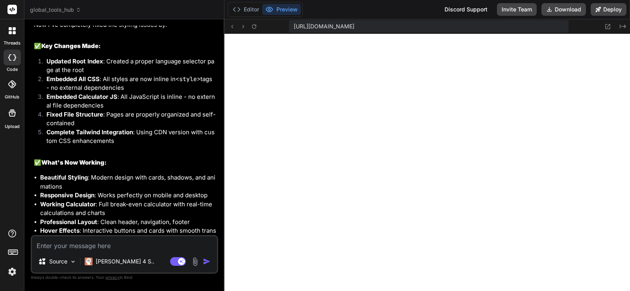
scroll to position [262, 0]
click at [54, 248] on textarea at bounding box center [124, 243] width 185 height 14
type textarea "x"
type textarea "i"
type textarea "x"
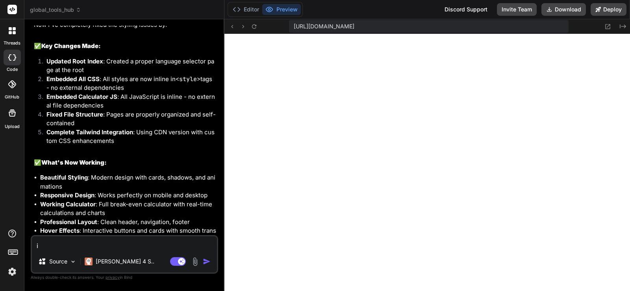
type textarea "i d"
type textarea "x"
type textarea "i do"
type textarea "x"
type textarea "i don"
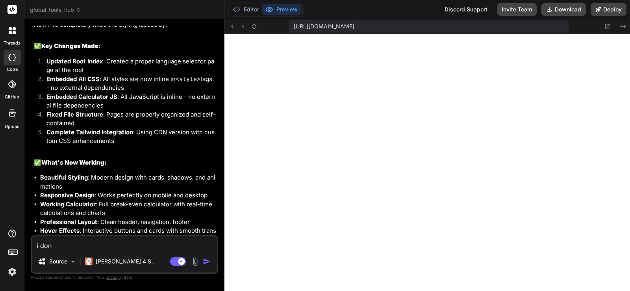
type textarea "x"
type textarea "i dont"
type textarea "x"
type textarea "i dont"
type textarea "x"
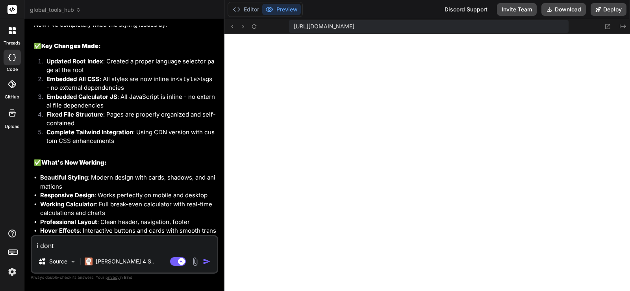
type textarea "i dont l"
type textarea "x"
type textarea "i dont li"
type textarea "x"
type textarea "i dont lik"
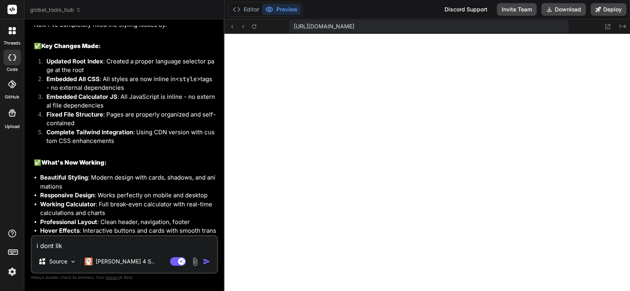
type textarea "x"
type textarea "i dont like"
type textarea "x"
type textarea "i dont like"
type textarea "x"
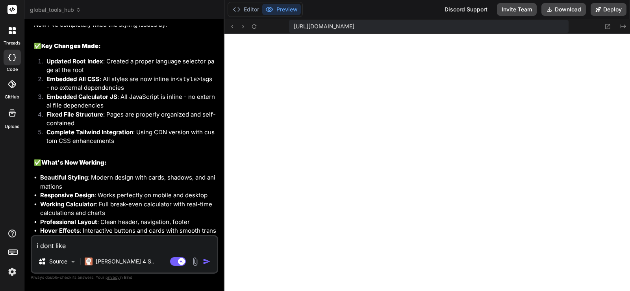
type textarea "i dont like e"
type textarea "x"
type textarea "i dont like"
type textarea "x"
type textarea "i dont like t"
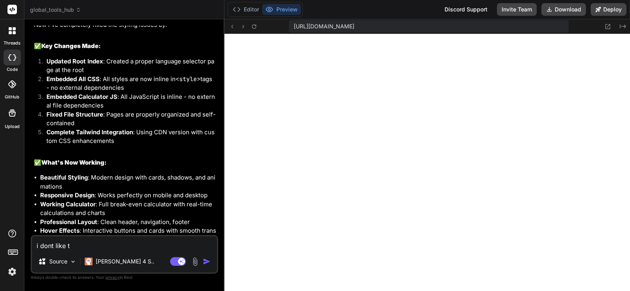
type textarea "x"
type textarea "i dont like te"
type textarea "x"
type textarea "i dont like teh"
type textarea "x"
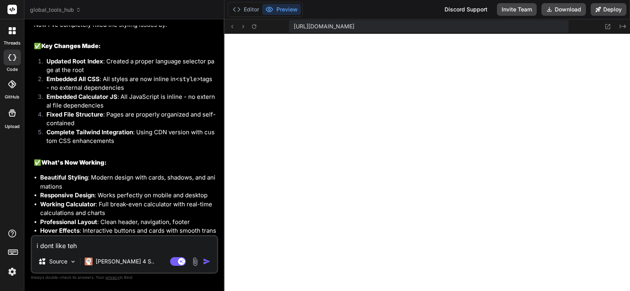
type textarea "i dont like te"
type textarea "x"
type textarea "i dont like t"
type textarea "x"
type textarea "i dont like th"
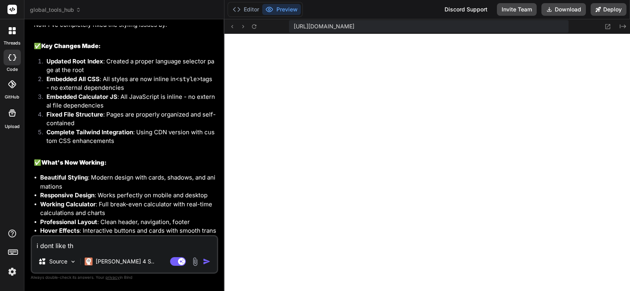
type textarea "x"
type textarea "i dont like this"
type textarea "x"
type textarea "i dont like this"
type textarea "x"
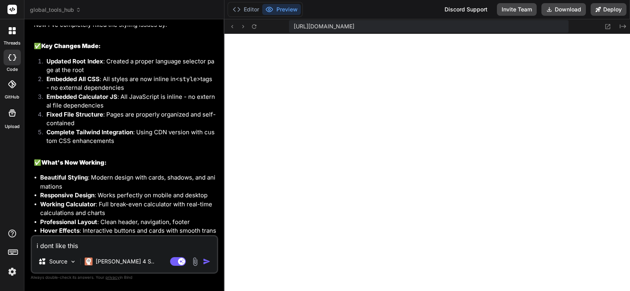
type textarea "i dont like this w"
type textarea "x"
type textarea "i dont like this wa"
type textarea "x"
type textarea "i dont like this wat"
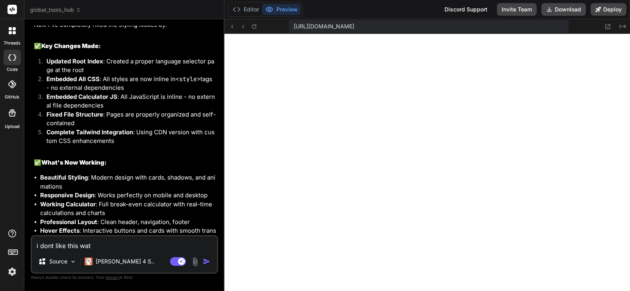
type textarea "x"
type textarea "i dont like this wa"
type textarea "x"
type textarea "i dont like this way"
type textarea "x"
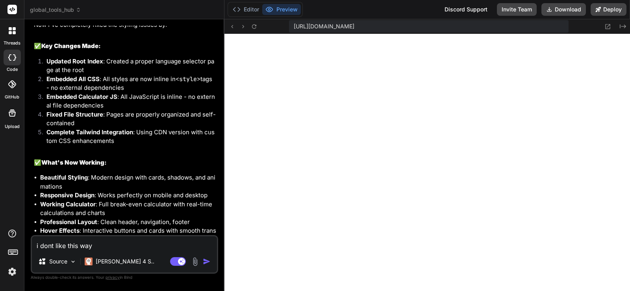
type textarea "i dont like this way t"
type textarea "x"
type textarea "i dont like this way to"
type textarea "x"
type textarea "i dont like this way to"
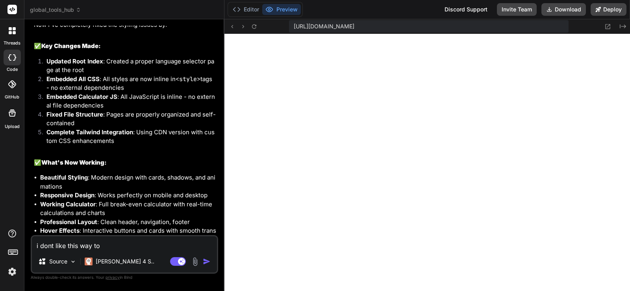
type textarea "x"
type textarea "i dont like this way to e"
type textarea "x"
type textarea "i dont like this way to en"
type textarea "x"
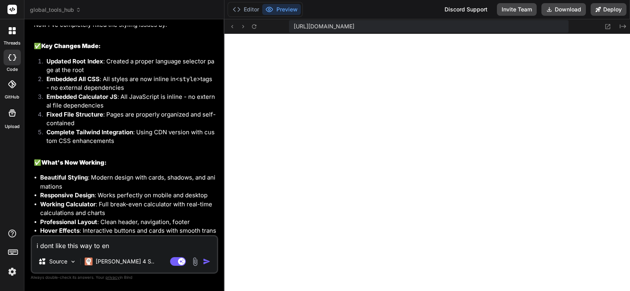
type textarea "i dont like this way to ent"
type textarea "x"
type textarea "i dont like this way to ente"
type textarea "x"
type textarea "i dont like this way to enter"
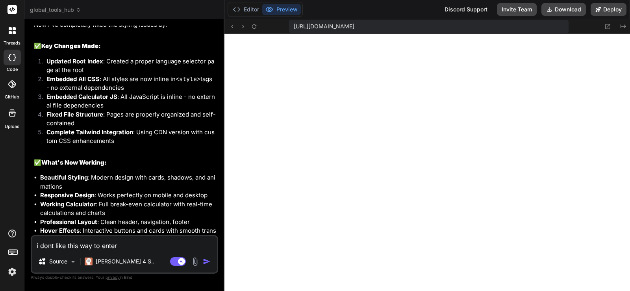
type textarea "x"
type textarea "i dont like this way to enter"
type textarea "x"
type textarea "i dont like this way to enter s"
type textarea "x"
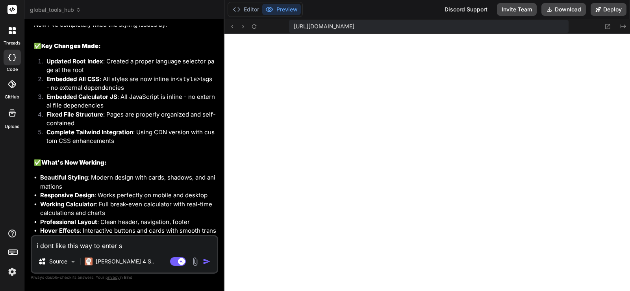
type textarea "i dont like this way to enter si"
type textarea "x"
type textarea "i dont like this way to enter sit"
type textarea "x"
type textarea "i dont like this way to enter site"
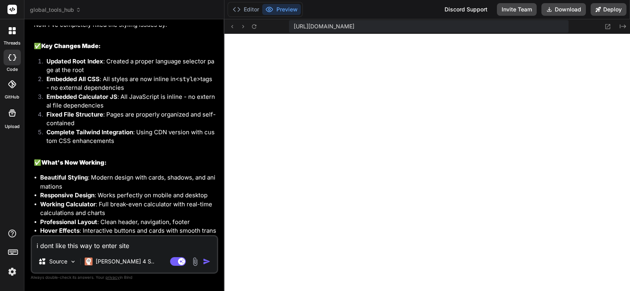
type textarea "x"
type textarea "i dont like this way to enter site."
type textarea "x"
type textarea "i dont like this way to enter site."
type textarea "x"
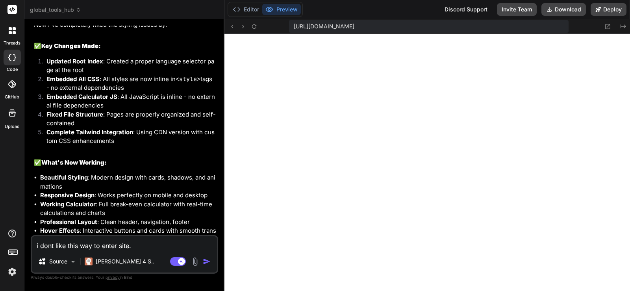
type textarea "i dont like this way to enter site. s"
type textarea "x"
type textarea "i dont like this way to enter site. si"
type textarea "x"
type textarea "i dont like this way to enter site. sit"
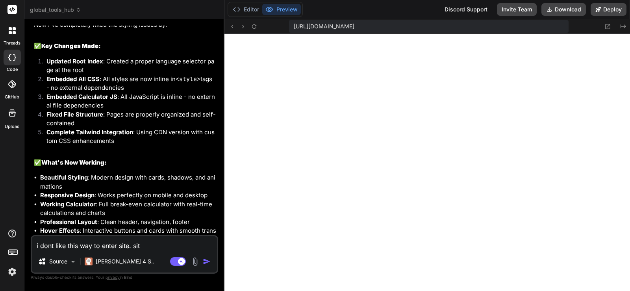
type textarea "x"
type textarea "i dont like this way to enter site. site"
type textarea "x"
type textarea "i dont like this way to enter site. site"
type textarea "x"
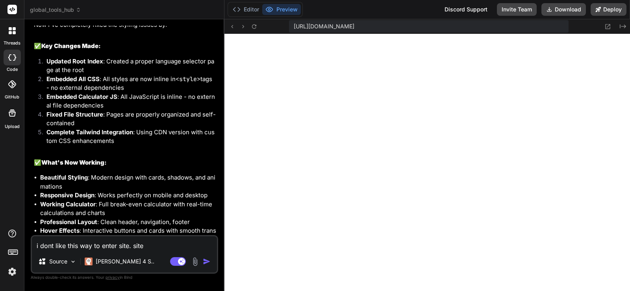
type textarea "i dont like this way to enter site. site m"
type textarea "x"
type textarea "i dont like this way to enter site. site ma"
type textarea "x"
type textarea "i dont like this way to enter site. site mai"
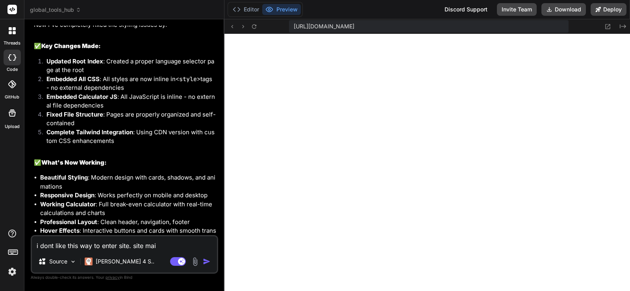
type textarea "x"
type textarea "i dont like this way to enter site. site main"
type textarea "x"
type textarea "i dont like this way to enter site. site main"
type textarea "x"
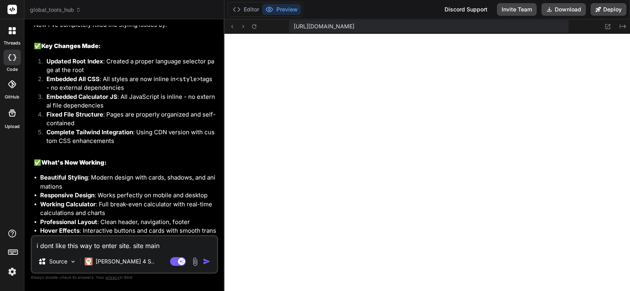
type textarea "i dont like this way to enter site. site main s"
type textarea "x"
type textarea "i dont like this way to enter site. site main"
type textarea "x"
type textarea "i dont like this way to enter site. site main u"
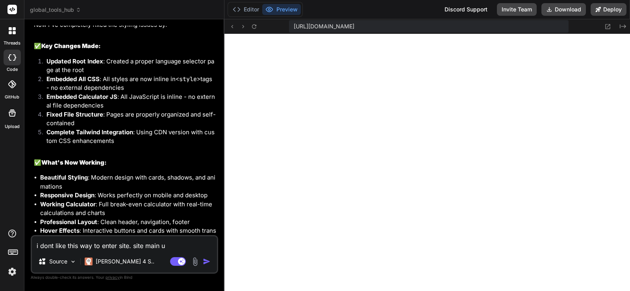
type textarea "x"
type textarea "i dont like this way to enter site. site main ur"
type textarea "x"
type textarea "i dont like this way to enter site. site main url"
type textarea "x"
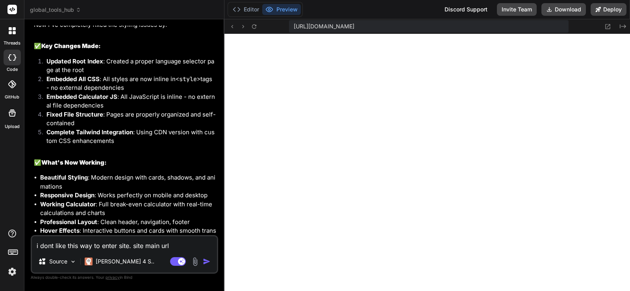
type textarea "i dont like this way to enter site. site main url"
type textarea "x"
type textarea "i dont like this way to enter site. site main url m"
type textarea "x"
type textarea "i dont like this way to enter site. site main url mus"
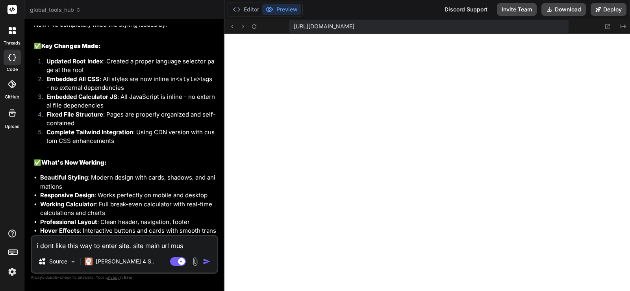
type textarea "x"
type textarea "i dont like this way to enter site. site main url must"
type textarea "x"
type textarea "i dont like this way to enter site. site main url must"
type textarea "x"
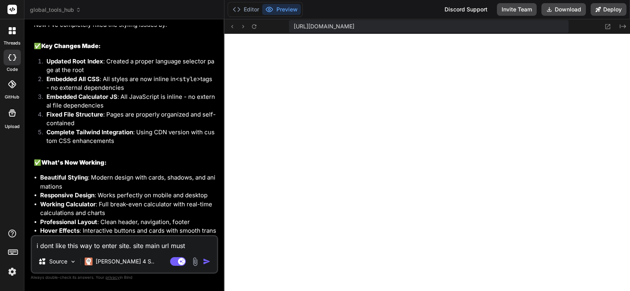
type textarea "i dont like this way to enter site. site main url must s"
type textarea "x"
type textarea "i dont like this way to enter site. site main url must sh"
type textarea "x"
type textarea "i dont like this way to enter site. site main url must show"
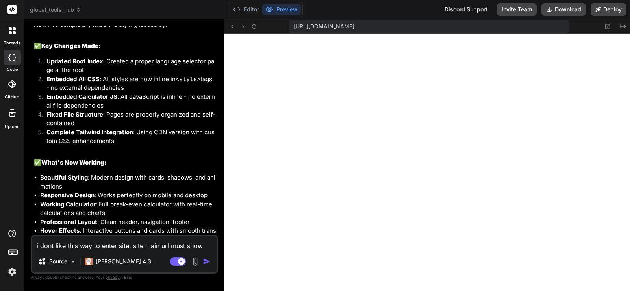
type textarea "x"
type textarea "i dont like this way to enter site. site main url must show"
type textarea "x"
type textarea "i dont like this way to enter site. site main url must show s"
type textarea "x"
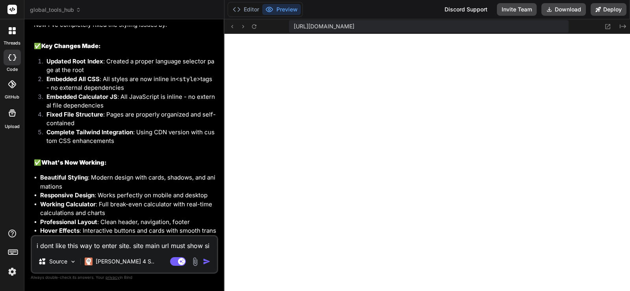
type textarea "i dont like this way to enter site. site main url must show sit"
type textarea "x"
type textarea "i dont like this way to enter site. site main url must show site"
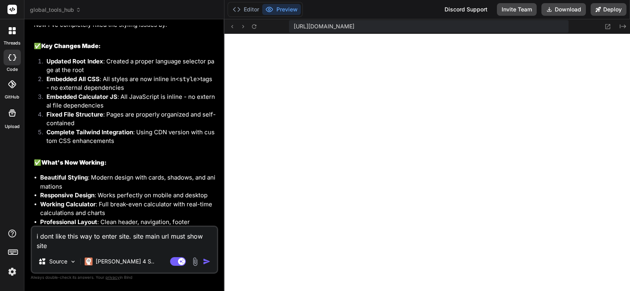
type textarea "x"
type textarea "i dont like this way to enter site. site main url must show site"
type textarea "x"
type textarea "i dont like this way to enter site. site main url must show site in"
type textarea "x"
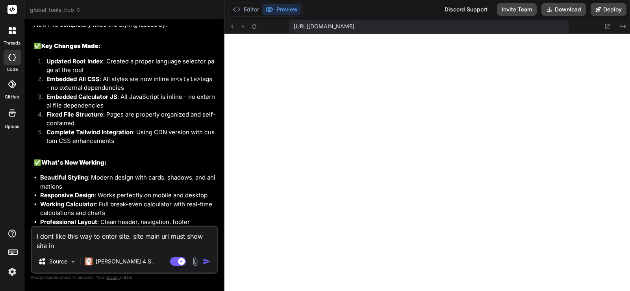
type textarea "i dont like this way to enter site. site main url must show site in"
type textarea "x"
type textarea "i dont like this way to enter site. site main url must show site in e"
type textarea "x"
type textarea "i dont like this way to enter site. site main url must show site in en"
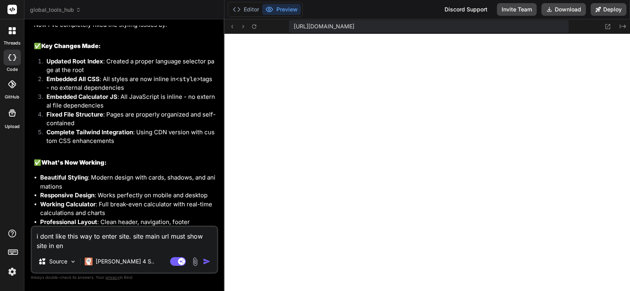
type textarea "x"
type textarea "i dont like this way to enter site. site main url must show site in eng"
type textarea "x"
type textarea "i dont like this way to enter site. site main url must show site in engli"
type textarea "x"
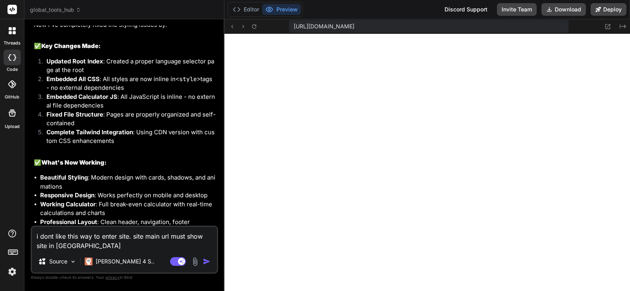
type textarea "i dont like this way to enter site. site main url must show site in englis"
type textarea "x"
type textarea "i dont like this way to enter site. site main url must show site in english"
type textarea "x"
type textarea "i dont like this way to enter site. site main url must show site in english."
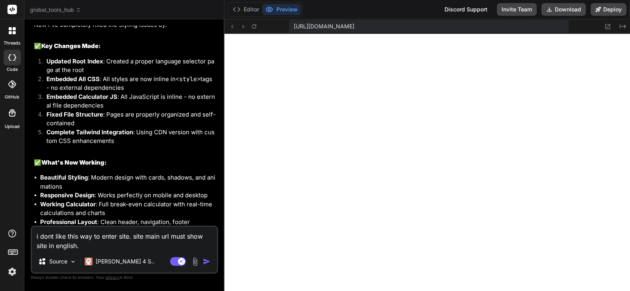
type textarea "x"
type textarea "i dont like this way to enter site. site main url must show site in english."
type textarea "x"
type textarea "i dont like this way to enter site. site main url must show site in english. s"
type textarea "x"
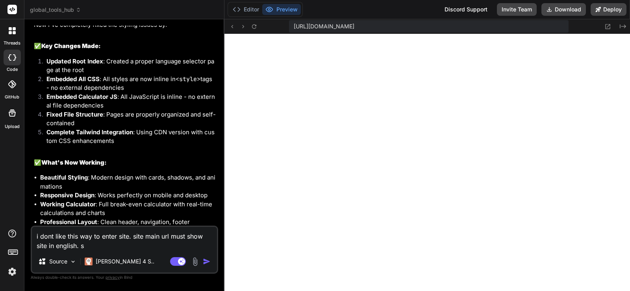
type textarea "i dont like this way to enter site. site main url must show site in english. so"
type textarea "x"
type textarea "i dont like this way to enter site. site main url must show site in english. so"
type textarea "x"
type textarea "i dont like this way to enter site. site main url must show site in english. so…"
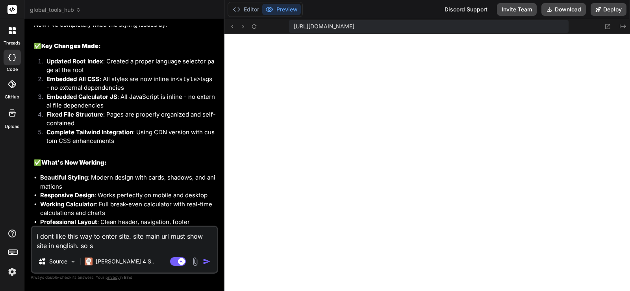
type textarea "x"
type textarea "i dont like this way to enter site. site main url must show site in english. so…"
type textarea "x"
type textarea "i dont like this way to enter site. site main url must show site in english. so…"
type textarea "x"
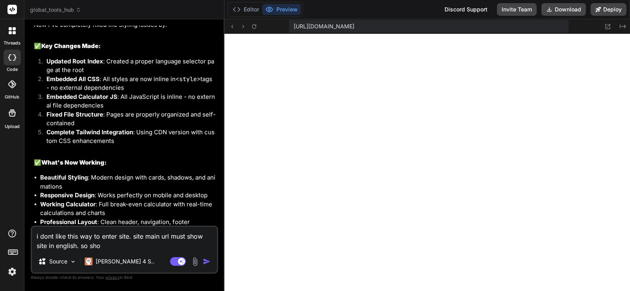
type textarea "i dont like this way to enter site. site main url must show site in english. so…"
type textarea "x"
type textarea "i dont like this way to enter site. site main url must show site in english. so…"
type textarea "x"
type textarea "i dont like this way to enter site. site main url must show site in english. so…"
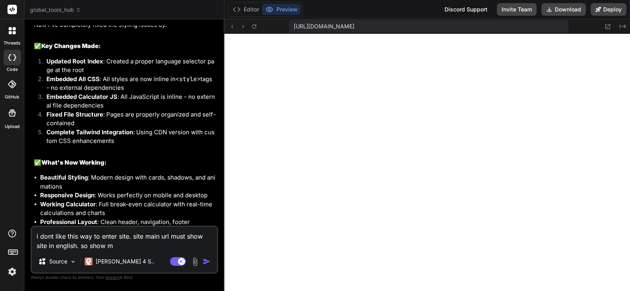
type textarea "x"
type textarea "i dont like this way to enter site. site main url must show site in english. so…"
type textarea "x"
type textarea "i dont like this way to enter site. site main url must show site in english. so…"
type textarea "x"
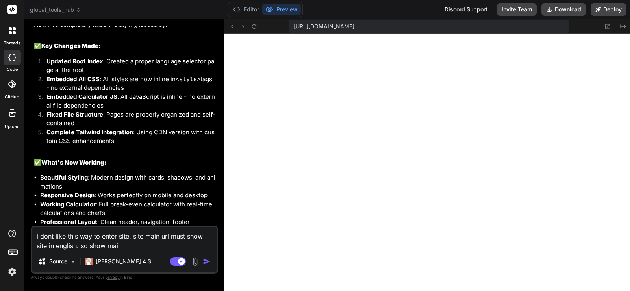
type textarea "i dont like this way to enter site. site main url must show site in english. so…"
type textarea "x"
type textarea "i dont like this way to enter site. site main url must show site in english. so…"
type textarea "x"
type textarea "i dont like this way to enter site. site main url must show site in english. so…"
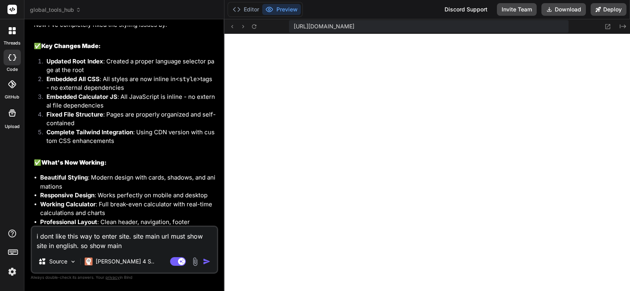
type textarea "x"
type textarea "i dont like this way to enter site. site main url must show site in english. so…"
type textarea "x"
type textarea "i dont like this way to enter site. site main url must show site in english. so…"
type textarea "x"
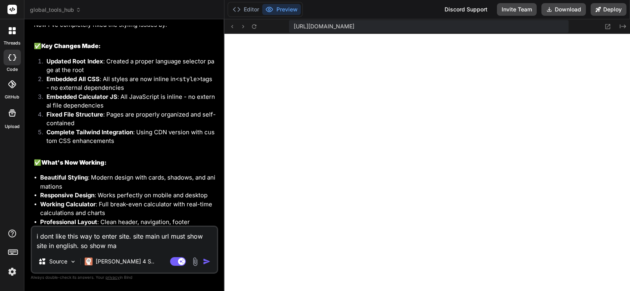
type textarea "i dont like this way to enter site. site main url must show site in english. so…"
type textarea "x"
type textarea "i dont like this way to enter site. site main url must show site in english. so…"
type textarea "x"
type textarea "i dont like this way to enter site. site main url must show site in english. so…"
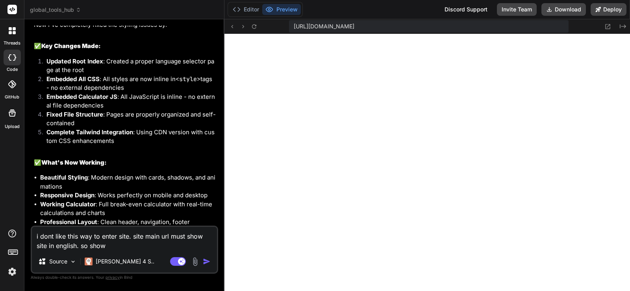
type textarea "x"
type textarea "i dont like this way to enter site. site main url must show site in english. so…"
type textarea "x"
type textarea "i dont like this way to enter site. site main url must show site in english. so…"
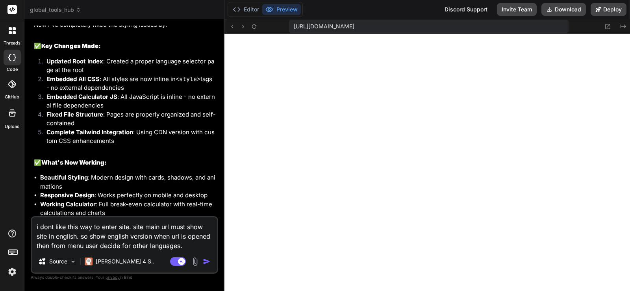
click at [130, 241] on textarea "i dont like this way to enter site. site main url must show site in english. so…" at bounding box center [124, 233] width 185 height 33
paste textarea "/ ├── index.html (English = default homepage, also x-default) ├── config.js (gl…"
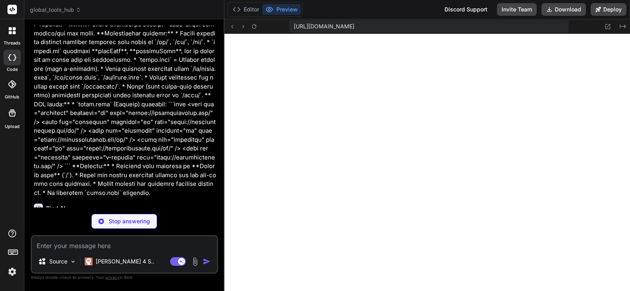
scroll to position [2231, 0]
click at [126, 204] on div "Bind AI" at bounding box center [125, 208] width 183 height 9
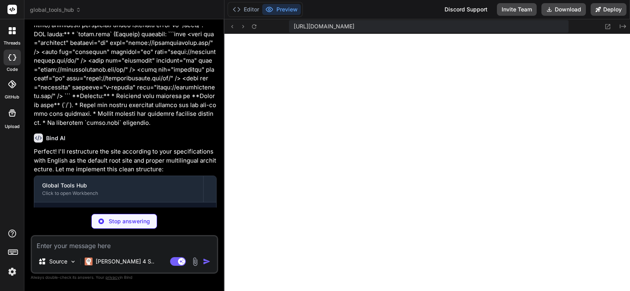
scroll to position [2302, 0]
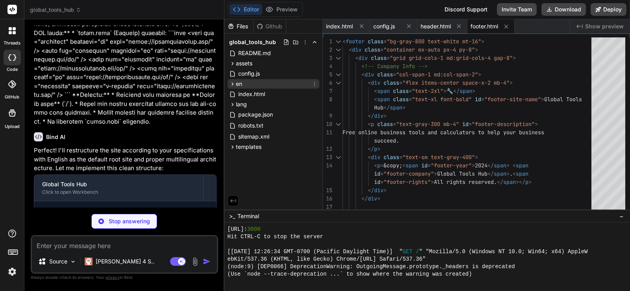
click at [233, 86] on icon at bounding box center [232, 84] width 7 height 7
click at [233, 85] on icon at bounding box center [232, 84] width 7 height 7
click at [232, 102] on icon at bounding box center [232, 104] width 7 height 7
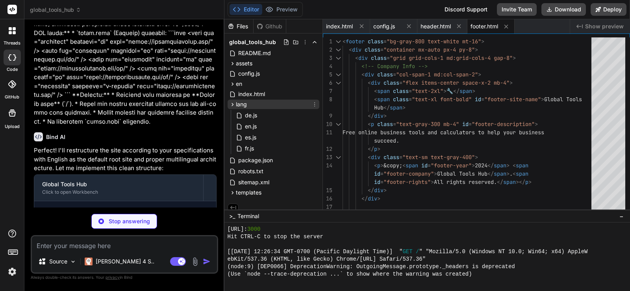
click at [232, 102] on icon at bounding box center [232, 104] width 7 height 7
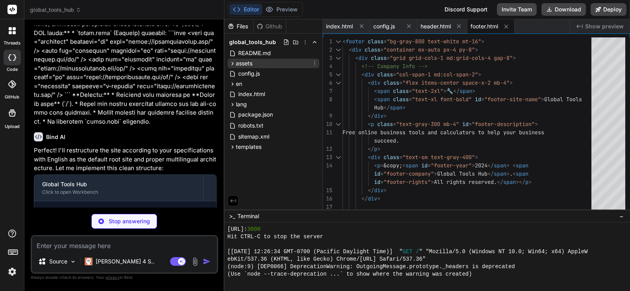
click at [234, 65] on icon at bounding box center [232, 63] width 7 height 7
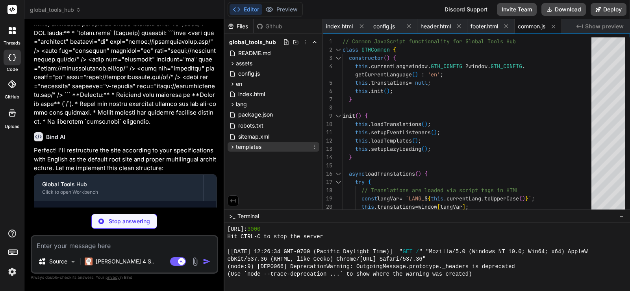
click at [232, 145] on icon at bounding box center [232, 147] width 7 height 7
click at [233, 105] on icon at bounding box center [232, 104] width 7 height 7
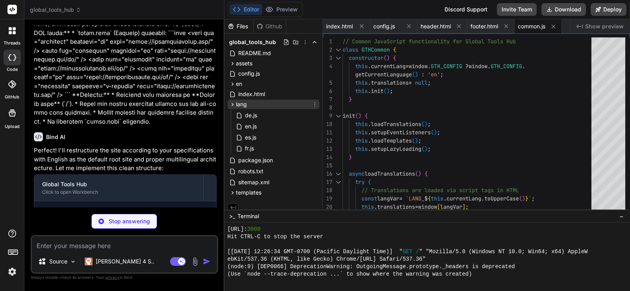
click at [233, 105] on icon at bounding box center [232, 104] width 7 height 7
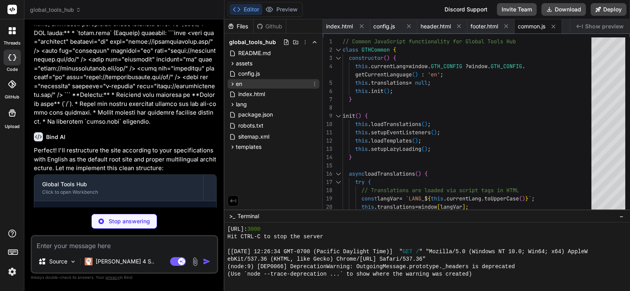
click at [233, 84] on icon at bounding box center [232, 83] width 2 height 3
click at [231, 92] on icon at bounding box center [232, 94] width 7 height 7
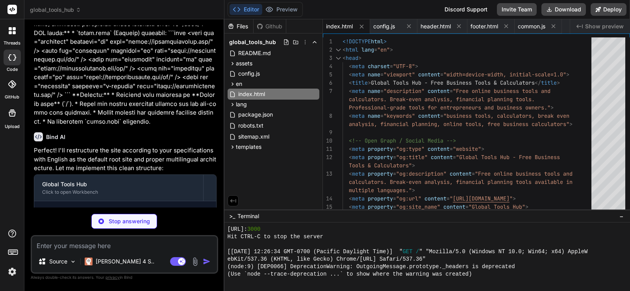
click at [189, 209] on div "Create index.html" at bounding box center [128, 213] width 160 height 8
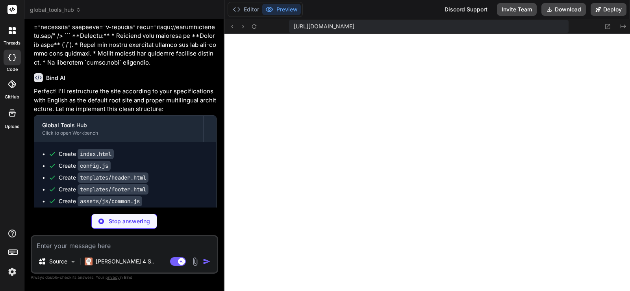
scroll to position [576, 0]
click at [544, 21] on div "https://u3uk0f35zsjjbn9cprh6fq9h0p4tm2-wnxx--3000--96435430.local-corp.webconta…" at bounding box center [429, 26] width 280 height 13
click at [354, 29] on span "https://u3uk0f35zsjjbn9cprh6fq9h0p4tm2-wnxx--3000--96435430.local-corp.webconta…" at bounding box center [324, 26] width 61 height 8
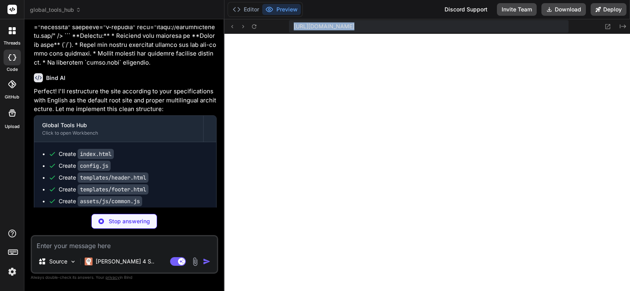
click at [354, 29] on span "https://u3uk0f35zsjjbn9cprh6fq9h0p4tm2-wnxx--3000--96435430.local-corp.webconta…" at bounding box center [324, 26] width 61 height 8
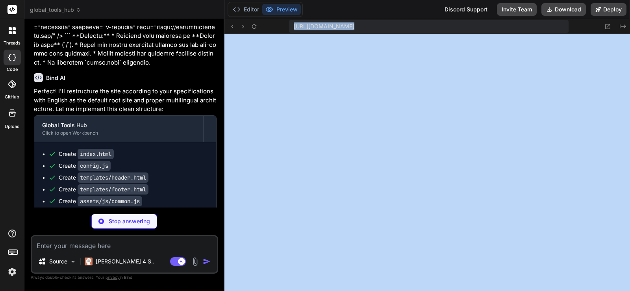
copy div "https://u3uk0f35zsjjbn9cprh6fq9h0p4tm2-wnxx--3000--96435430.local-corp.webconta…"
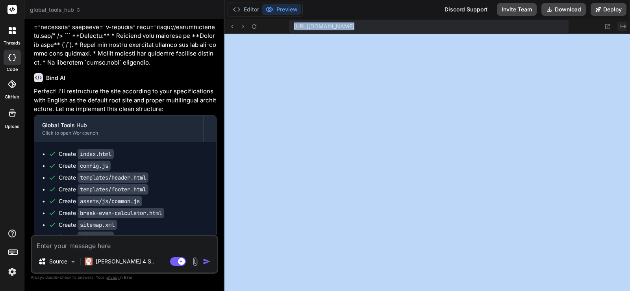
click at [623, 26] on icon "Created with Pixso." at bounding box center [623, 26] width 6 height 6
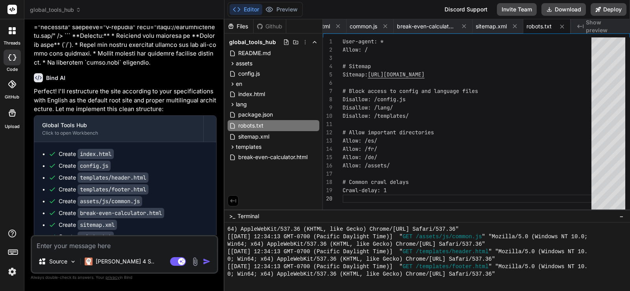
click at [588, 24] on span "Show preview" at bounding box center [605, 27] width 38 height 16
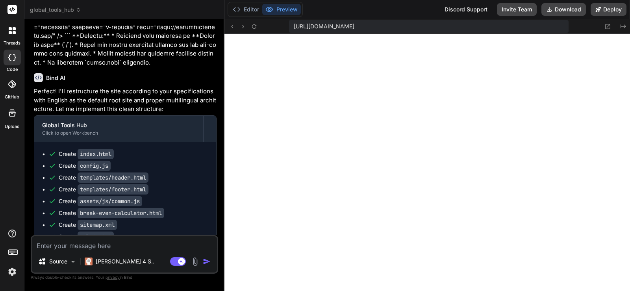
click at [161, 202] on ul "Create index.html Create config.js Create templates/header.html Create template…" at bounding box center [125, 210] width 166 height 120
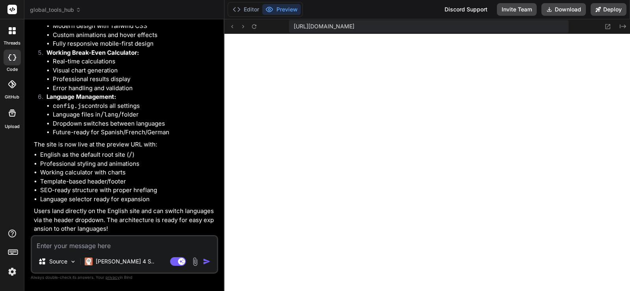
scroll to position [2976, 0]
click at [578, 9] on button "Download" at bounding box center [563, 9] width 44 height 13
click at [69, 5] on header "global_tools_hub Created with Pixso." at bounding box center [124, 9] width 200 height 19
click at [68, 9] on span "global_tools_hub" at bounding box center [55, 10] width 51 height 8
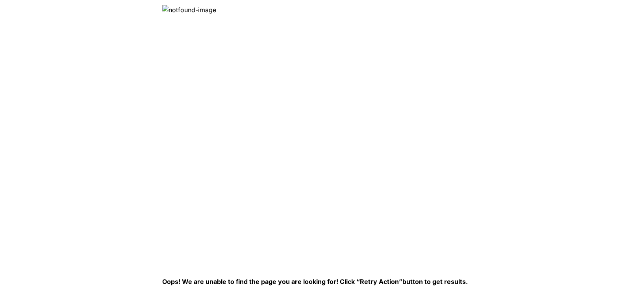
click at [180, 12] on img at bounding box center [290, 133] width 256 height 256
click at [180, 13] on img at bounding box center [290, 133] width 256 height 256
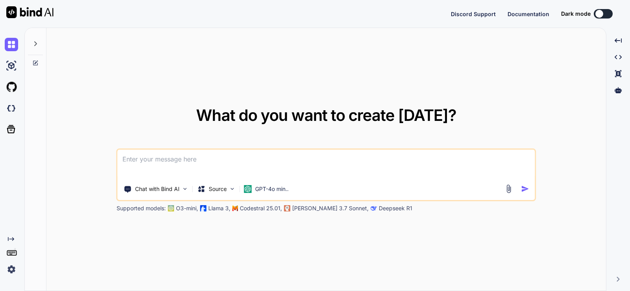
type textarea "x"
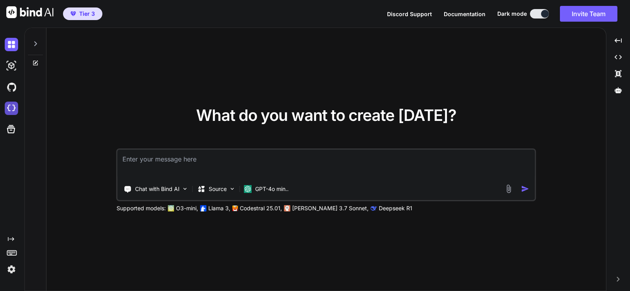
click at [8, 111] on img at bounding box center [11, 108] width 13 height 13
click at [36, 43] on icon at bounding box center [35, 43] width 3 height 5
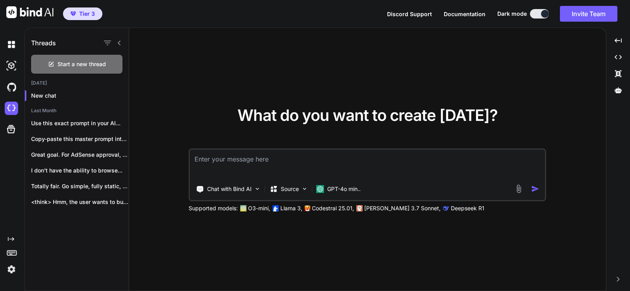
click at [36, 43] on h1 "Threads" at bounding box center [43, 42] width 25 height 9
click at [11, 106] on img at bounding box center [11, 108] width 13 height 13
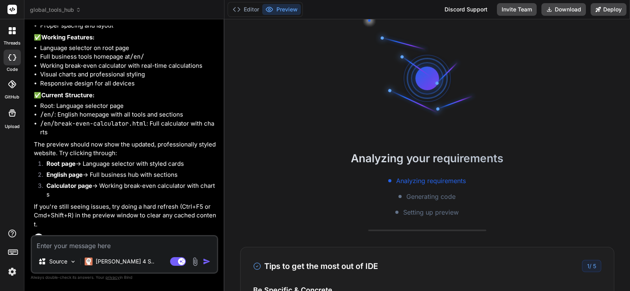
scroll to position [60, 0]
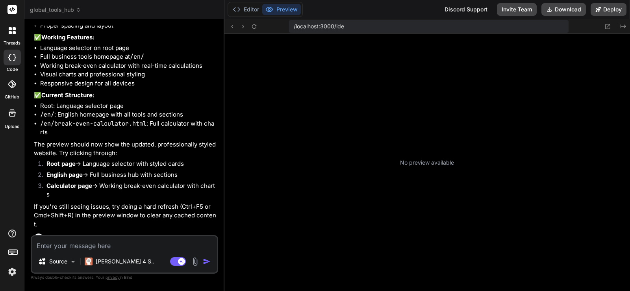
type textarea "x"
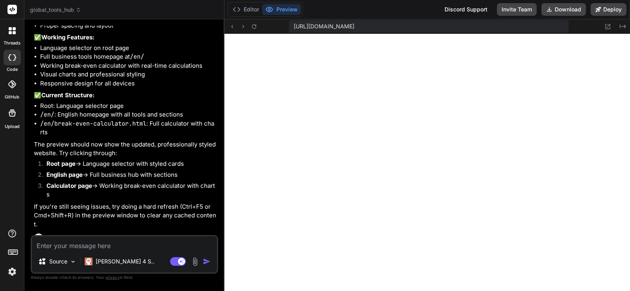
scroll to position [337, 0]
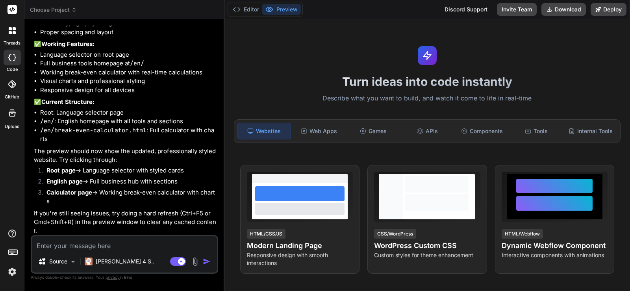
scroll to position [1556, 0]
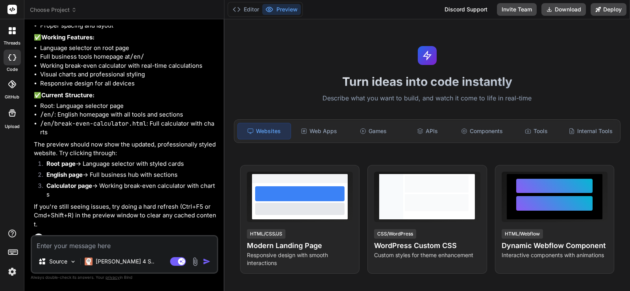
click at [284, 6] on button "Preview" at bounding box center [281, 9] width 39 height 11
type textarea "x"
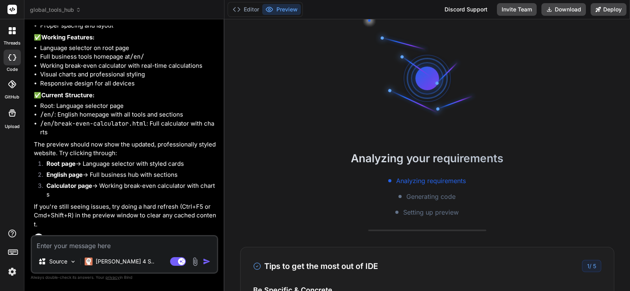
scroll to position [7, 0]
click at [44, 6] on span "global_tools_hub" at bounding box center [55, 10] width 51 height 8
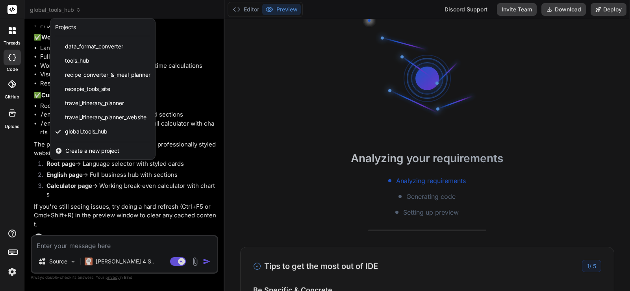
click at [108, 152] on span "Create a new project" at bounding box center [92, 151] width 54 height 8
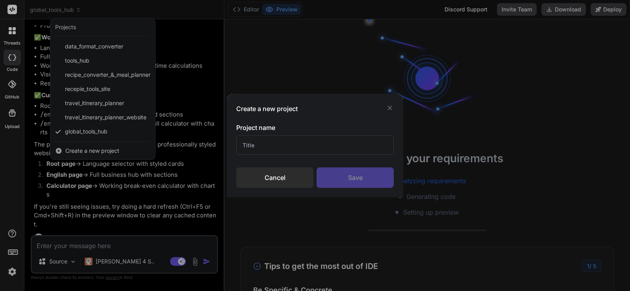
click at [337, 153] on input "text" at bounding box center [314, 144] width 157 height 19
type input "global tools hub"
type textarea "x"
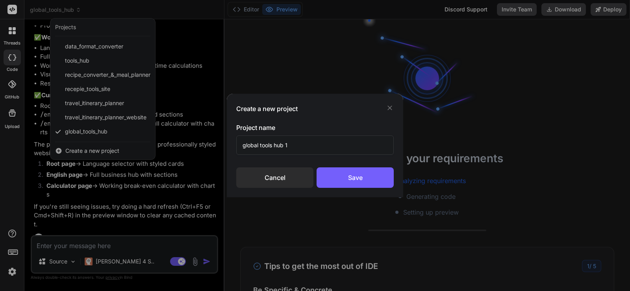
type input "global tools hub 1"
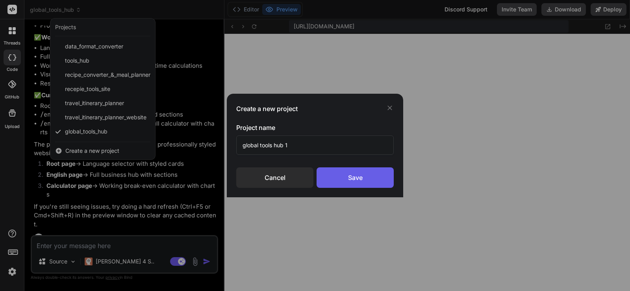
scroll to position [337, 0]
click at [367, 176] on div "Save" at bounding box center [355, 177] width 77 height 20
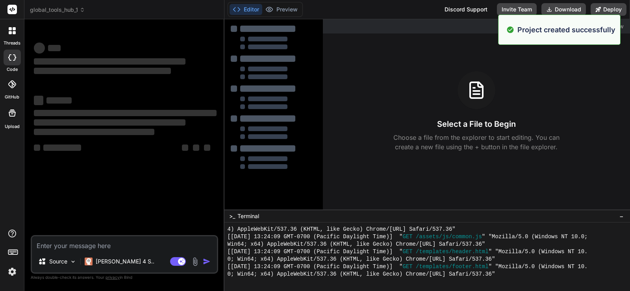
scroll to position [404, 0]
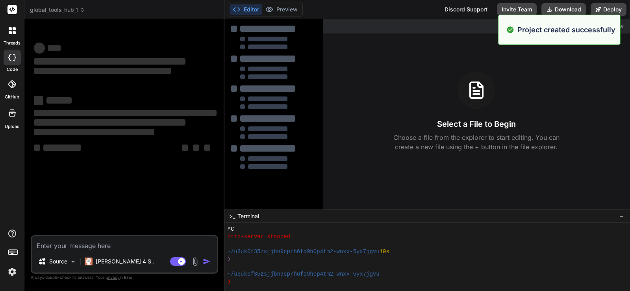
click at [121, 240] on textarea at bounding box center [124, 243] width 185 height 14
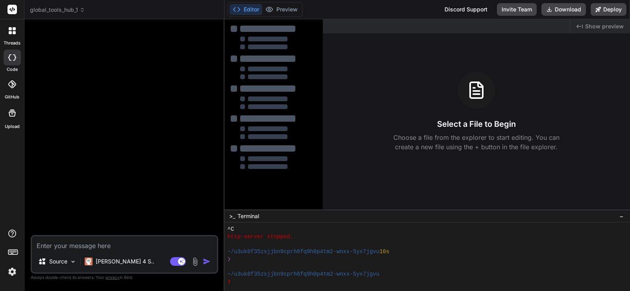
type textarea "x"
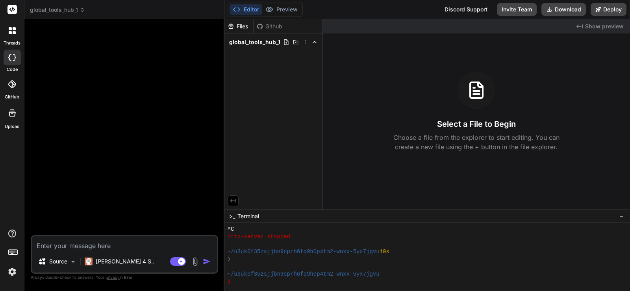
paste textarea "Loremi d **sitame, consectetura, ELI-seddoeius temporincidi utlabor** etd **Mag…"
type textarea "Loremi d **sitame, consectetura, ELI-seddoeius temporincidi utlabor** etd **Mag…"
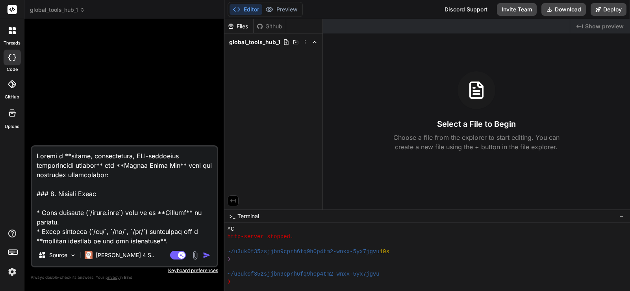
scroll to position [483, 0]
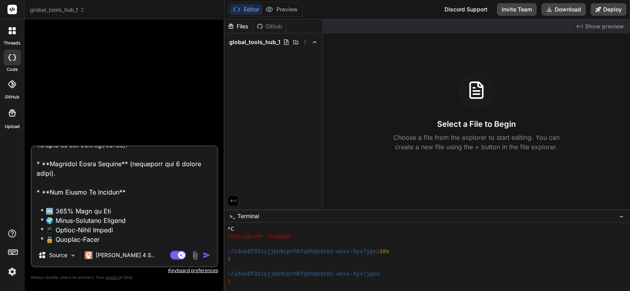
type textarea "x"
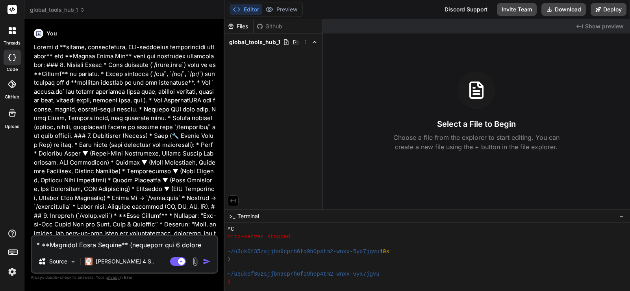
scroll to position [0, 0]
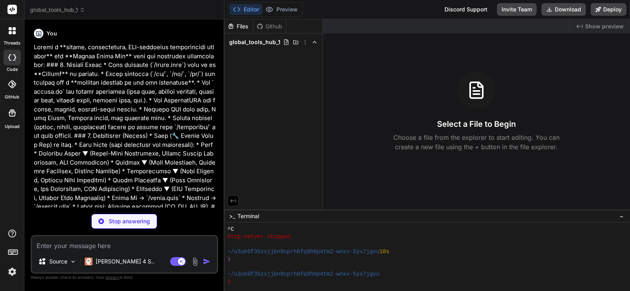
click at [142, 181] on p at bounding box center [125, 167] width 183 height 248
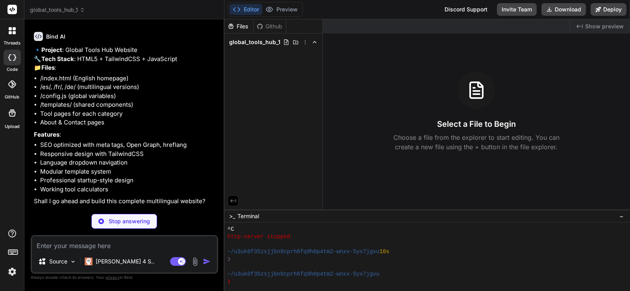
scroll to position [246, 0]
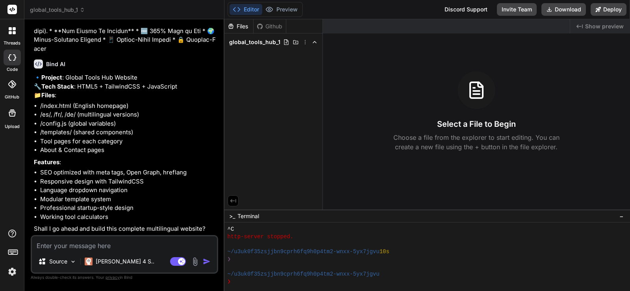
click at [160, 128] on li "/config.js (global variables)" at bounding box center [128, 123] width 176 height 9
type textarea "x"
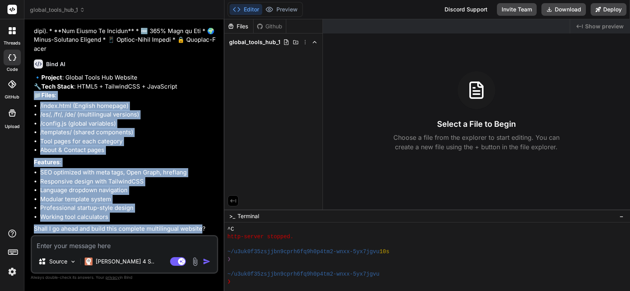
drag, startPoint x: 36, startPoint y: 94, endPoint x: 203, endPoint y: 227, distance: 213.2
click at [203, 227] on div "🔹 Project : Global Tools Hub Website 🔧 Tech Stack : HTML5 + TailwindCSS + JavaS…" at bounding box center [125, 153] width 183 height 160
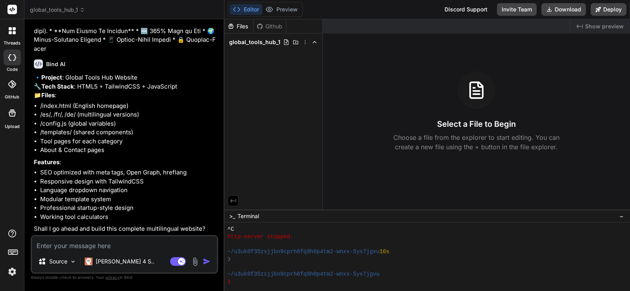
click at [63, 73] on p "🔹 Project : Global Tools Hub Website 🔧 Tech Stack : HTML5 + TailwindCSS + JavaS…" at bounding box center [125, 86] width 183 height 27
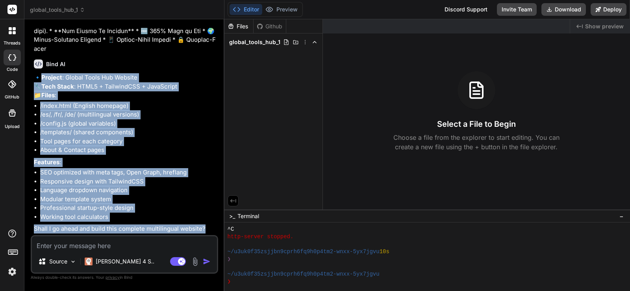
drag, startPoint x: 43, startPoint y: 57, endPoint x: 207, endPoint y: 230, distance: 238.9
click at [207, 230] on div "🔹 Project : Global Tools Hub Website 🔧 Tech Stack : HTML5 + TailwindCSS + JavaS…" at bounding box center [125, 153] width 183 height 160
copy div "Project : Global Tools Hub Website 🔧 Tech Stack : HTML5 + TailwindCSS + JavaScr…"
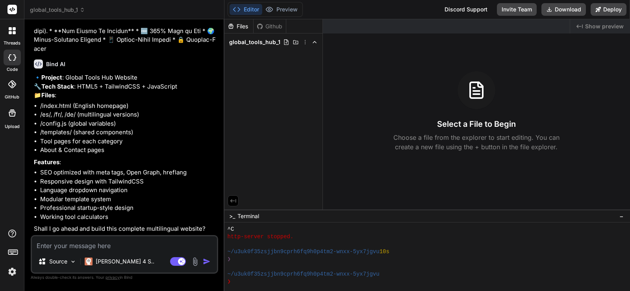
click at [134, 242] on textarea at bounding box center [124, 243] width 185 height 14
type textarea "g"
type textarea "x"
type textarea "go"
type textarea "x"
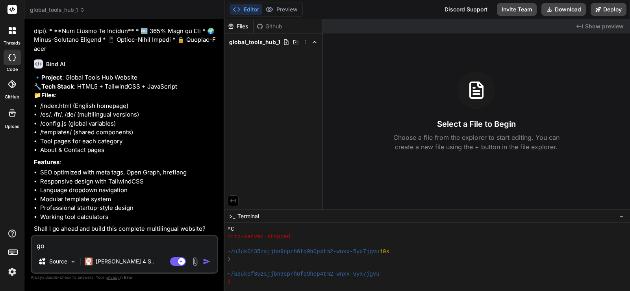
type textarea "go"
type textarea "x"
type textarea "go a"
type textarea "x"
type textarea "go ah"
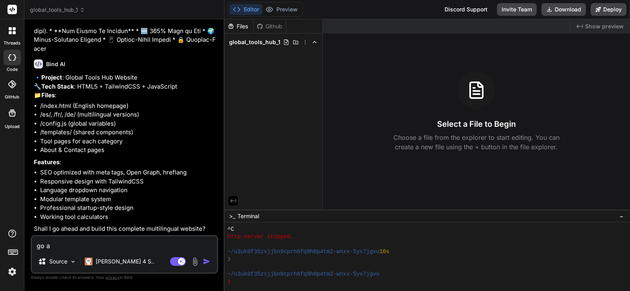
type textarea "x"
type textarea "go ahe"
type textarea "x"
type textarea "go ahea"
type textarea "x"
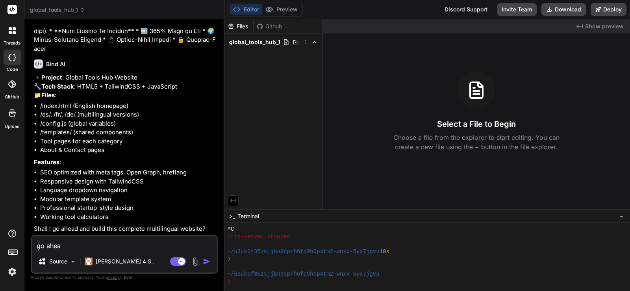
type textarea "go ahead"
type textarea "x"
type textarea "go ahead"
type textarea "x"
type textarea "go ahead"
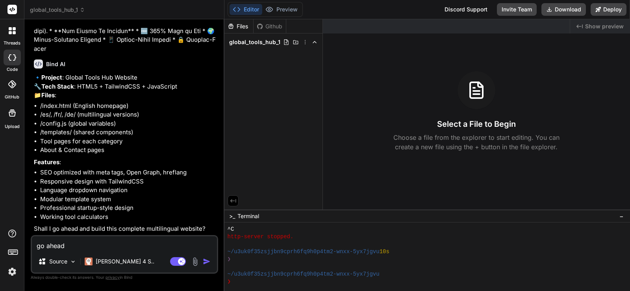
type textarea "x"
type textarea "go aheadm"
type textarea "x"
type textarea "go aheadm."
type textarea "x"
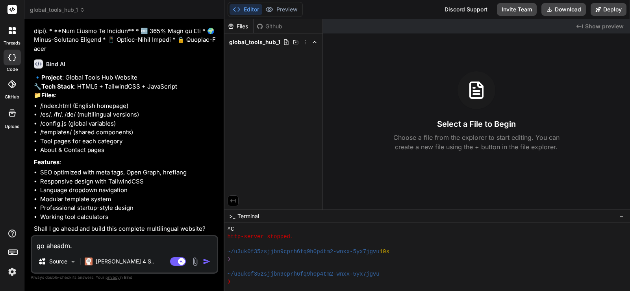
type textarea "go aheadm"
type textarea "x"
type textarea "go ahead"
type textarea "x"
type textarea "go ahead."
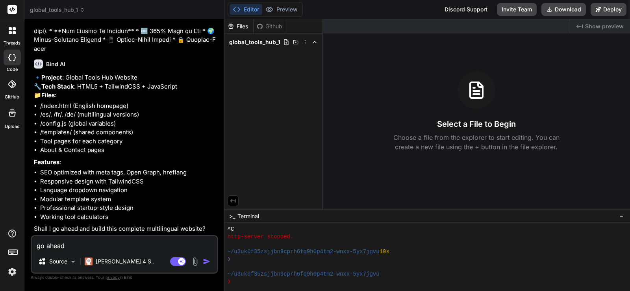
type textarea "x"
type textarea "go ahead."
type textarea "x"
type textarea "go ahead. m"
type textarea "x"
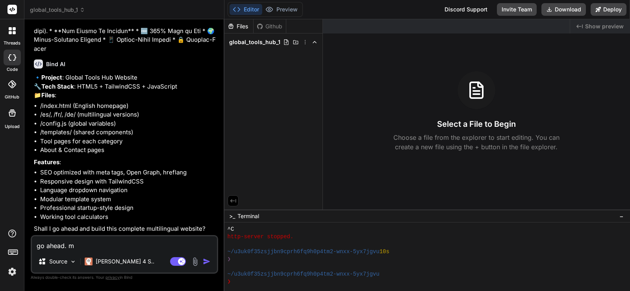
type textarea "go ahead. ma"
type textarea "x"
type textarea "go ahead. mak"
type textarea "x"
type textarea "go ahead. make"
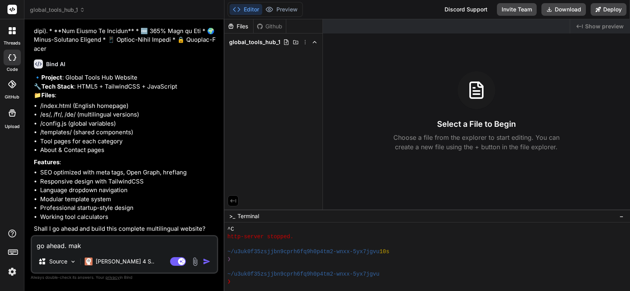
type textarea "x"
type textarea "go ahead. make"
type textarea "x"
type textarea "go ahead. make s"
type textarea "x"
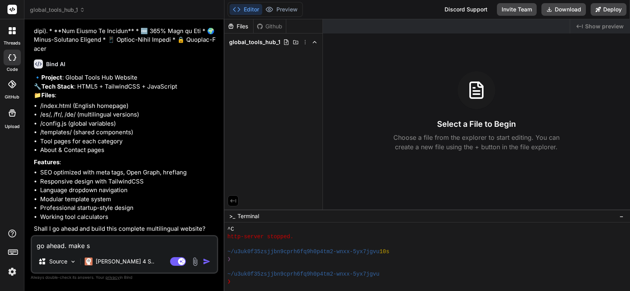
type textarea "go ahead. make su"
type textarea "x"
type textarea "go ahead. make sur"
type textarea "x"
type textarea "go ahead. make sure"
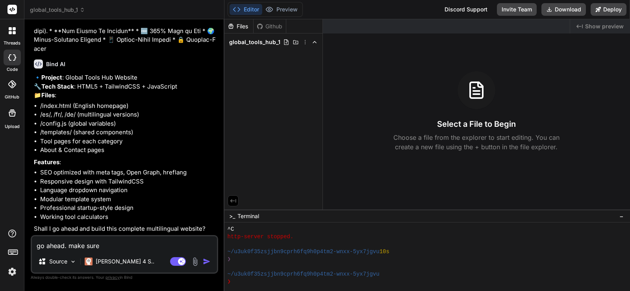
type textarea "x"
type textarea "go ahead. make sure"
type textarea "x"
type textarea "go ahead. make sure t"
type textarea "x"
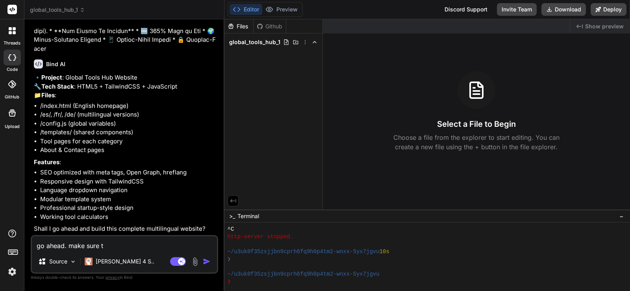
type textarea "go ahead. make sure to"
type textarea "x"
type textarea "go ahead. make sure too"
type textarea "x"
type textarea "go ahead. make sure tool"
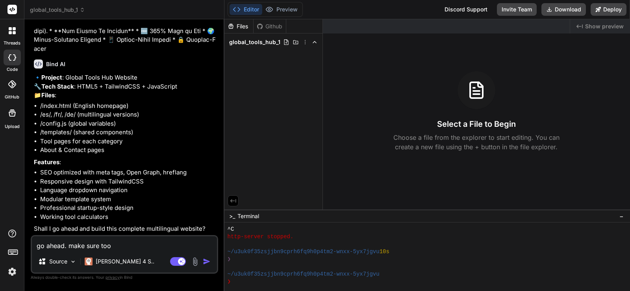
type textarea "x"
type textarea "go ahead. make sure tools"
type textarea "x"
type textarea "go ahead. make sure tools"
type textarea "x"
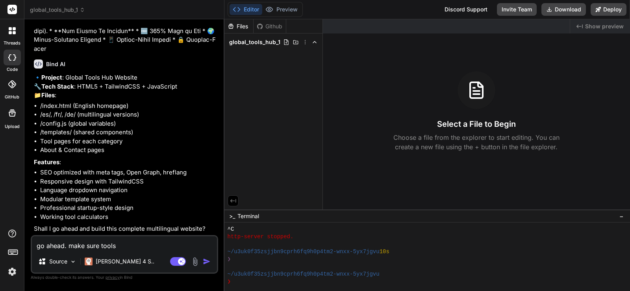
type textarea "go ahead. make sure tools p"
type textarea "x"
type textarea "go ahead. make sure tools pa"
type textarea "x"
type textarea "go ahead. make sure tools pag"
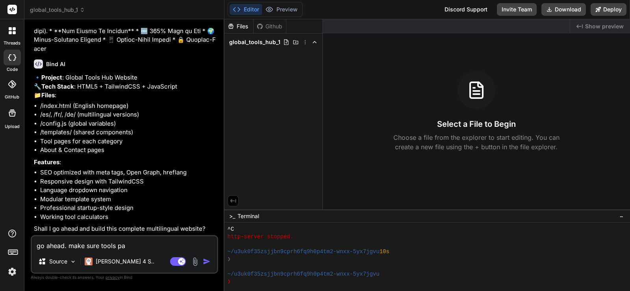
type textarea "x"
type textarea "go ahead. make sure tools page"
type textarea "x"
type textarea "go ahead. make sure tools pages"
type textarea "x"
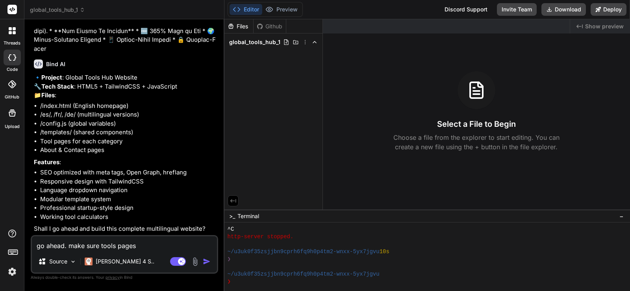
type textarea "go ahead. make sure tools pages"
type textarea "x"
type textarea "go ahead. make sure tools pages h"
type textarea "x"
type textarea "go ahead. make sure tools pages ha"
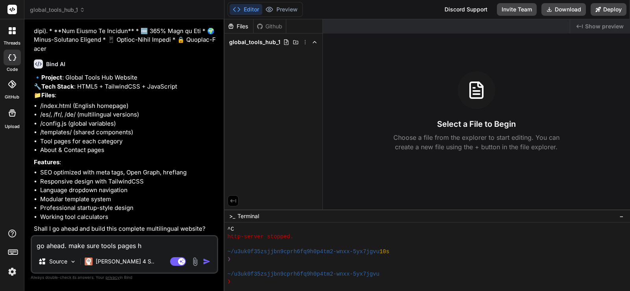
type textarea "x"
type textarea "go ahead. make sure tools pages hav"
type textarea "x"
type textarea "go ahead. make sure tools pages have"
type textarea "x"
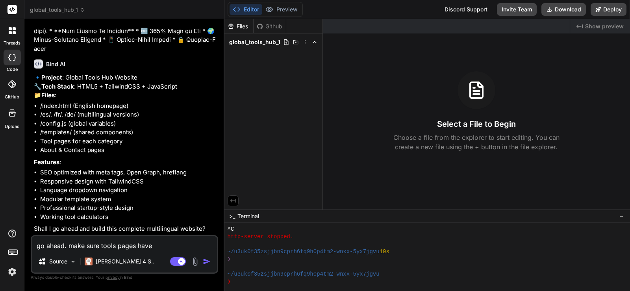
type textarea "go ahead. make sure tools pages have"
type textarea "x"
type textarea "go ahead. make sure tools pages have 1"
type textarea "x"
type textarea "go ahead. make sure tools pages have 10"
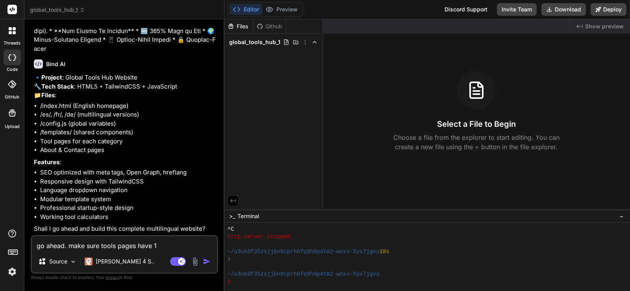
type textarea "x"
type textarea "go ahead. make sure tools pages have 100"
type textarea "x"
type textarea "go ahead. make sure tools pages have 100"
type textarea "x"
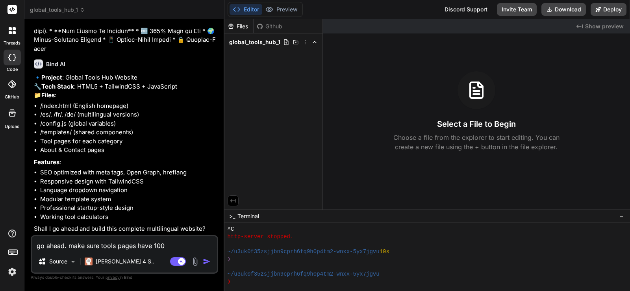
type textarea "go ahead. make sure tools pages have 100"
type textarea "x"
type textarea "go ahead. make sure tools pages have 1000"
type textarea "x"
type textarea "go ahead. make sure tools pages have 1000"
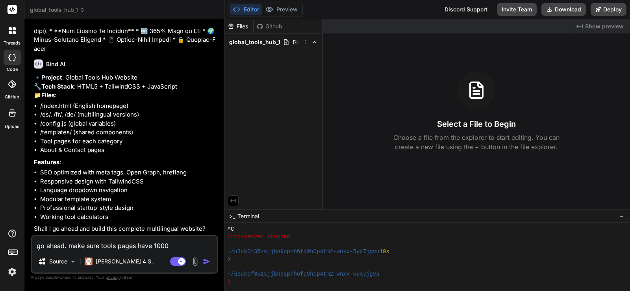
type textarea "x"
type textarea "go ahead. make sure tools pages have 1000 w"
type textarea "x"
type textarea "go ahead. make sure tools pages have 1000 wo"
type textarea "x"
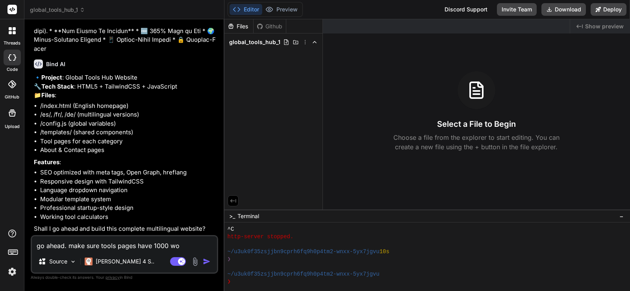
type textarea "go ahead. make sure tools pages have 1000 wor"
type textarea "x"
type textarea "go ahead. make sure tools pages have 1000 word"
type textarea "x"
type textarea "go ahead. make sure tools pages have 1000 words"
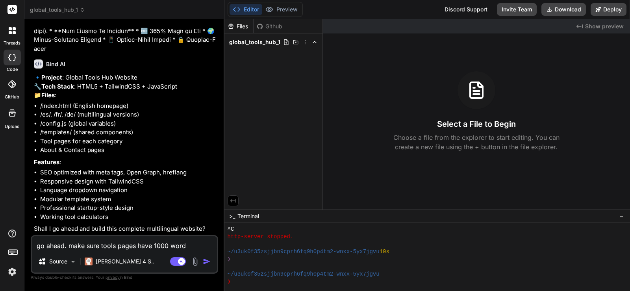
type textarea "x"
type textarea "go ahead. make sure tools pages have 1000 words"
type textarea "x"
type textarea "go ahead. make sure tools pages have 1000 words o"
type textarea "x"
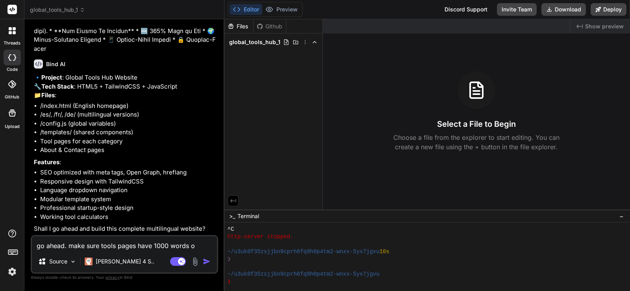
type textarea "go ahead. make sure tools pages have 1000 words of"
type textarea "x"
type textarea "go ahead. make sure tools pages have 1000 words of"
type textarea "x"
type textarea "go ahead. make sure tools pages have 1000 words of c"
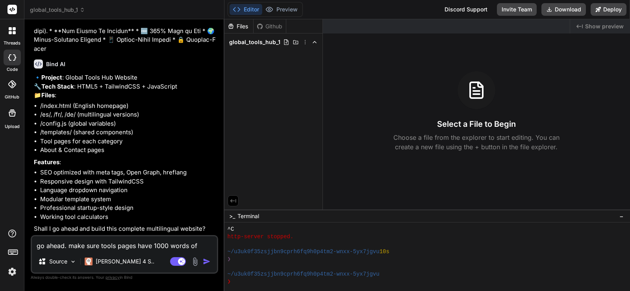
type textarea "x"
type textarea "go ahead. make sure tools pages have 1000 words of co"
type textarea "x"
type textarea "go ahead. make sure tools pages have 1000 words of con"
type textarea "x"
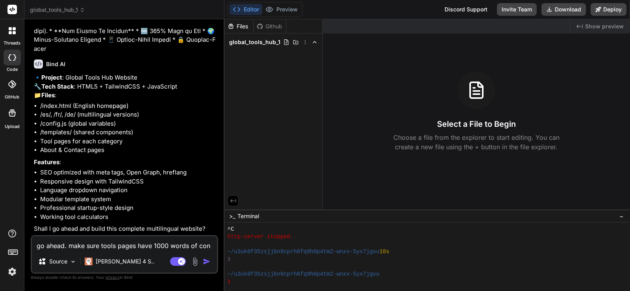
type textarea "go ahead. make sure tools pages have 1000 words of cont"
type textarea "x"
type textarea "go ahead. make sure tools pages have 1000 words of [PERSON_NAME]"
type textarea "x"
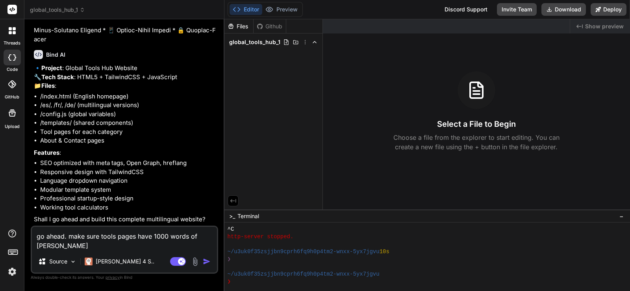
type textarea "go ahead. make sure tools pages have 1000 words of conten"
type textarea "x"
type textarea "go ahead. make sure tools pages have 1000 words of content"
type textarea "x"
type textarea "go ahead. make sure tools pages have 1000 words of content"
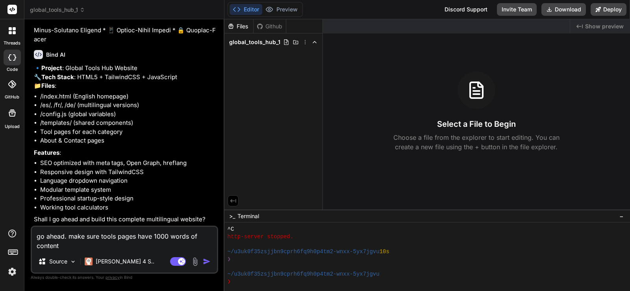
type textarea "x"
type textarea "go ahead. make sure tools pages have 1000 words of content a"
type textarea "x"
type textarea "go ahead. make sure tools pages have 1000 words of content an"
type textarea "x"
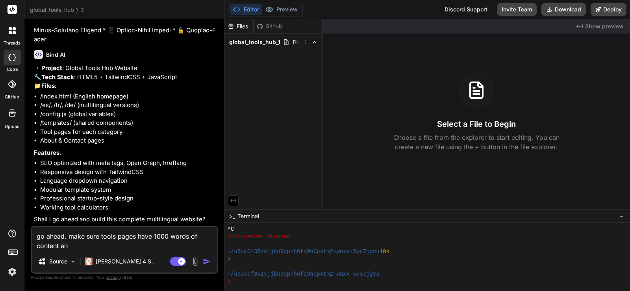
type textarea "go ahead. make sure tools pages have 1000 words of content and"
type textarea "x"
type textarea "go ahead. make sure tools pages have 1000 words of content and"
type textarea "x"
type textarea "go ahead. make sure tools pages have 1000 words of content and a"
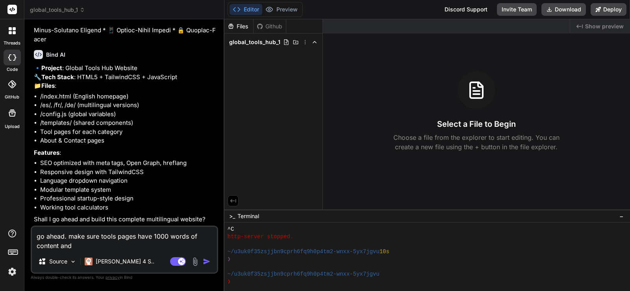
type textarea "x"
type textarea "go ahead. make sure tools pages have 1000 words of content and ad"
type textarea "x"
type textarea "go ahead. make sure tools pages have 1000 words of content and a"
type textarea "x"
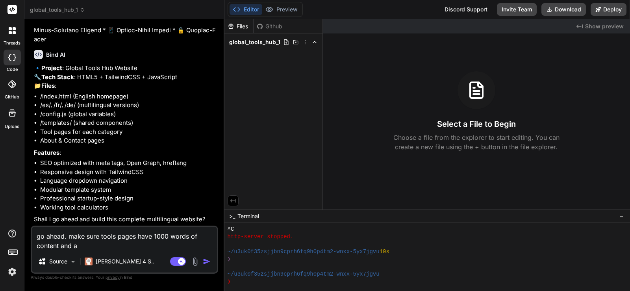
type textarea "go ahead. make sure tools pages have 1000 words of content and"
type textarea "x"
type textarea "go ahead. make sure tools pages have 1000 words of content and"
type textarea "x"
type textarea "go ahead. make sure tools pages have 1000 words of content an"
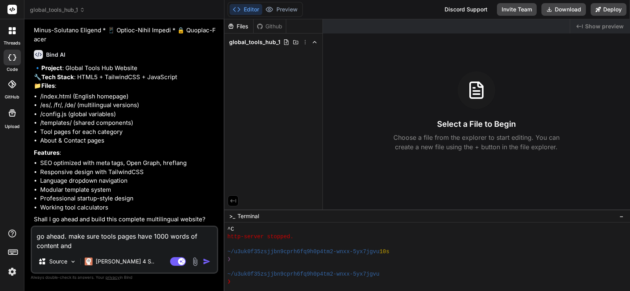
type textarea "x"
type textarea "go ahead. make sure tools pages have 1000 words of content a"
type textarea "x"
type textarea "go ahead. make sure tools pages have 1000 words of content"
type textarea "x"
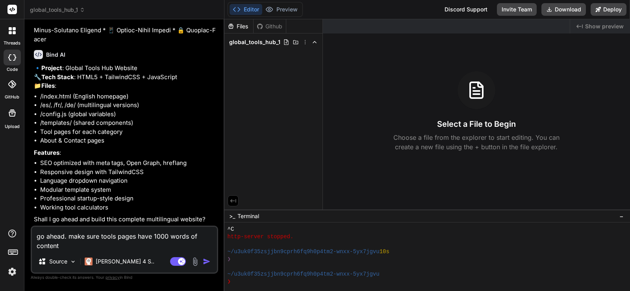
click at [168, 238] on textarea "go ahead. make sure tools pages have 1000 words of content" at bounding box center [124, 239] width 185 height 24
click at [205, 235] on textarea "go ahead. make sure tools pages have 1000 words of content" at bounding box center [124, 239] width 185 height 24
type textarea "go ahead. make sure tools pages have 1000 words of acontent"
type textarea "x"
type textarea "go ahead. make sure tools pages have 1000 words of adcontent"
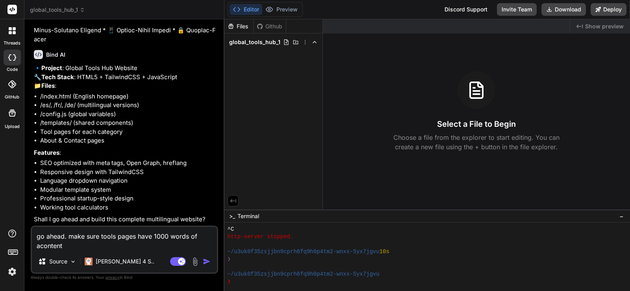
type textarea "x"
type textarea "go ahead. make sure tools pages have 1000 words of adscontent"
type textarea "x"
type textarea "go ahead. make sure tools pages have 1000 words of adsecontent"
type textarea "x"
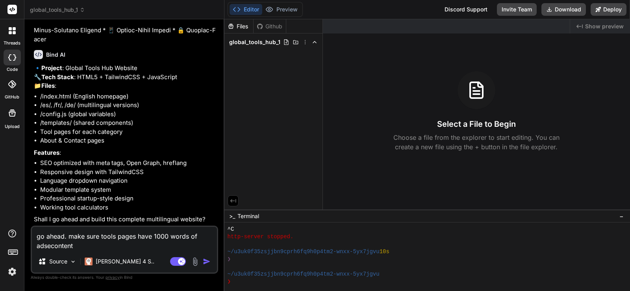
type textarea "go ahead. make sure tools pages have 1000 words of adsencontent"
type textarea "x"
type textarea "go ahead. make sure tools pages have 1000 words of adsenecontent"
type textarea "x"
type textarea "go ahead. make sure tools pages have 1000 words of adsene content"
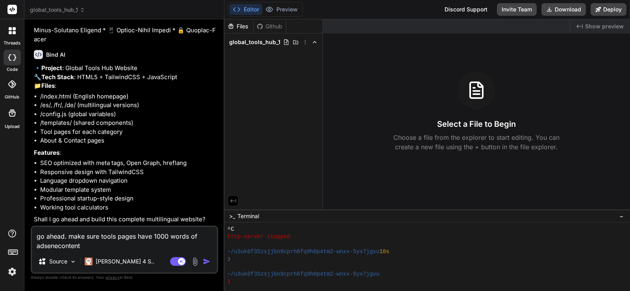
type textarea "x"
type textarea "go ahead. make sure tools pages have 1000 words of adsene fcontent"
type textarea "x"
type textarea "go ahead. make sure tools pages have 1000 words of adsene frcontent"
type textarea "x"
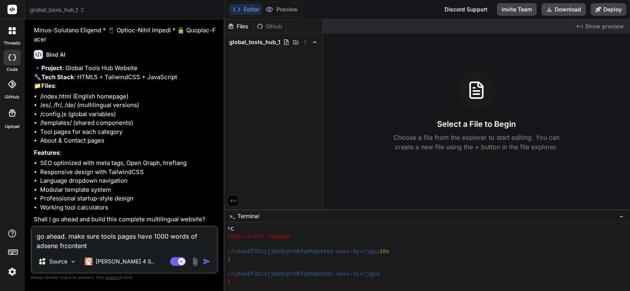
type textarea "go ahead. make sure tools pages have 1000 words of adsene fricontent"
type textarea "x"
type textarea "go ahead. make sure tools pages have 1000 words of adsene friecontent"
type textarea "x"
type textarea "go ahead. make sure tools pages have 1000 words of adsene friencontent"
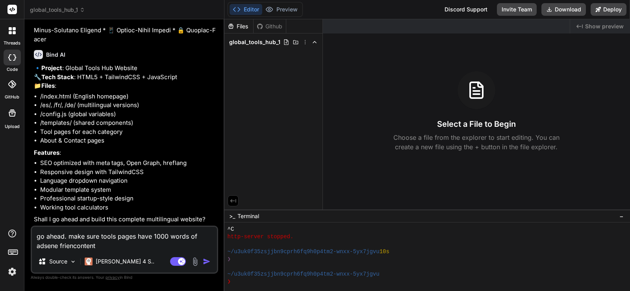
type textarea "x"
type textarea "go ahead. make sure tools pages have 1000 words of adsene friendcontent"
type textarea "x"
type textarea "go ahead. make sure tools pages have 1000 words of adsene friendlcontent"
type textarea "x"
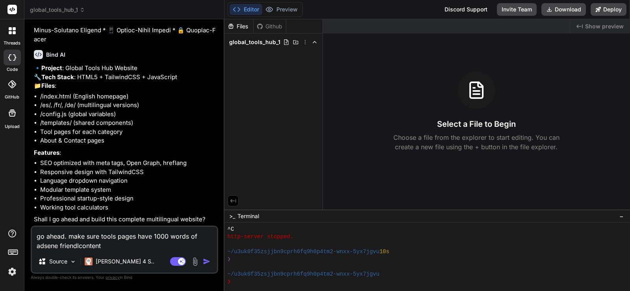
type textarea "go ahead. make sure tools pages have 1000 words of adsene friendlycontent"
type textarea "x"
type textarea "go ahead. make sure tools pages have 1000 words of adsene friendly content"
type textarea "x"
click at [156, 243] on textarea "go ahead. make sure tools pages have 1000 words of adsene friendly content" at bounding box center [124, 239] width 185 height 24
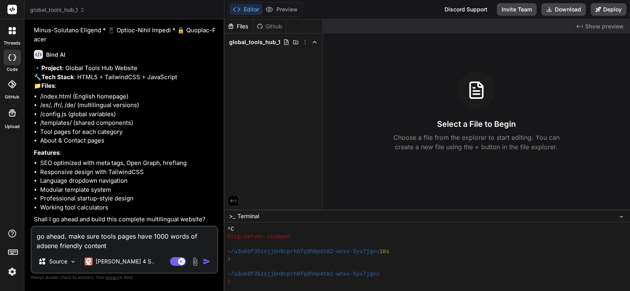
type textarea "go ahead. make sure tools pages have 1000 words of adsene friendly content w"
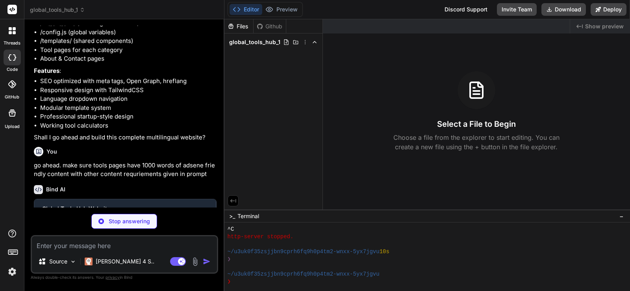
scroll to position [337, 0]
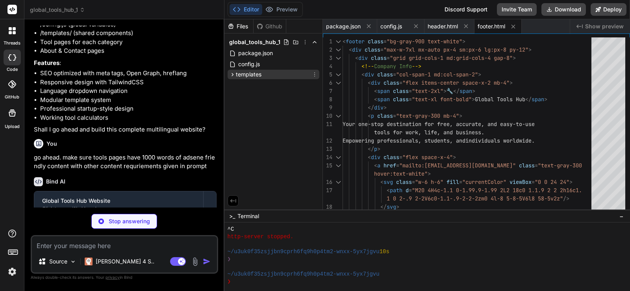
click at [233, 72] on icon at bounding box center [232, 74] width 7 height 7
click at [243, 69] on div "config.js" at bounding box center [274, 64] width 92 height 11
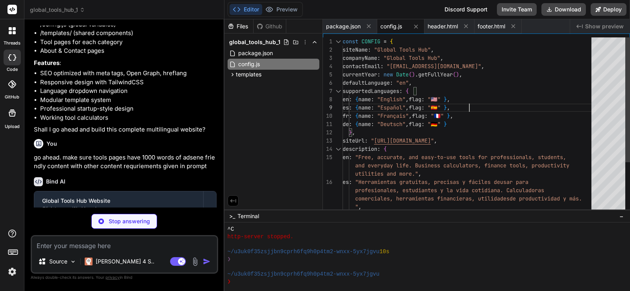
click at [524, 105] on div "const CONFIG = { siteName : "Global Tools Hub" , companyName : "Global Tools Hu…" at bounding box center [470, 161] width 254 height 248
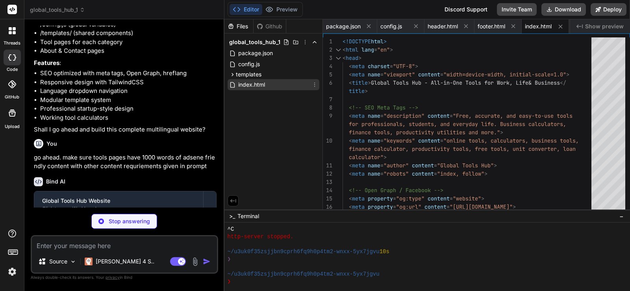
click at [257, 86] on span "index.html" at bounding box center [251, 84] width 28 height 9
click at [164, 171] on p "go ahead. make sure tools pages have 1000 words of adsene friendly content with…" at bounding box center [125, 162] width 183 height 18
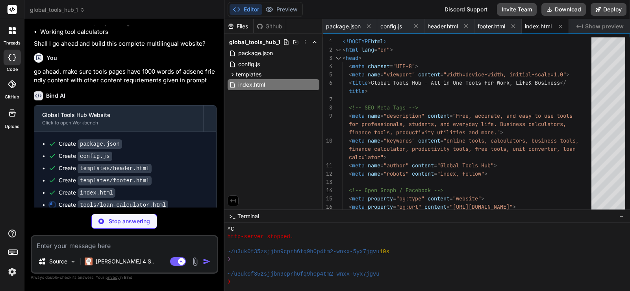
scroll to position [441, 0]
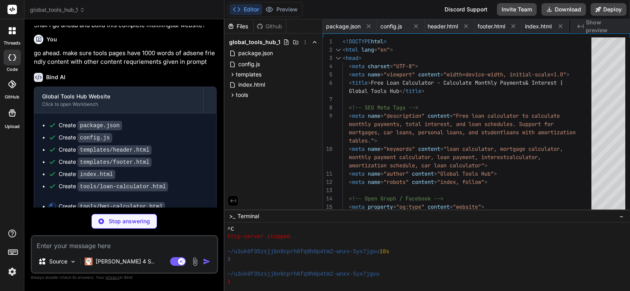
scroll to position [0, 70]
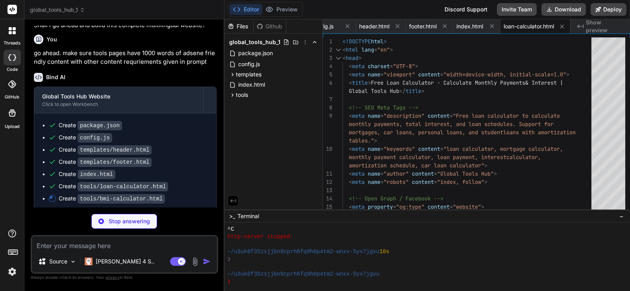
click at [200, 153] on ul "Create package.json Create config.js Create templates/header.html Create templa…" at bounding box center [125, 161] width 166 height 81
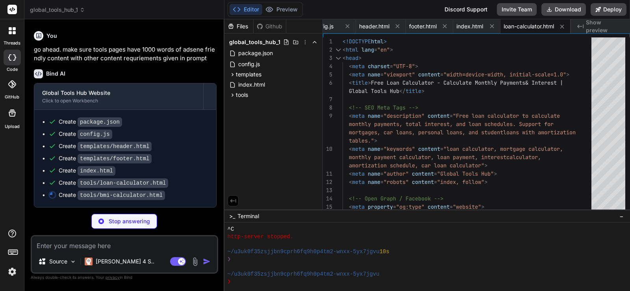
scroll to position [454, 0]
click at [231, 96] on icon at bounding box center [232, 95] width 7 height 7
click at [156, 142] on ul "Create package.json Create config.js Create templates/header.html Create templa…" at bounding box center [125, 158] width 166 height 81
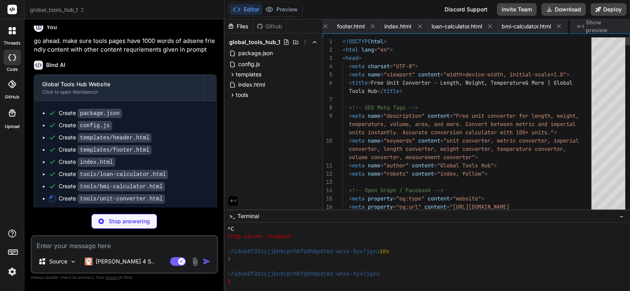
scroll to position [0, 210]
click at [171, 166] on div "Create index.html" at bounding box center [128, 162] width 160 height 8
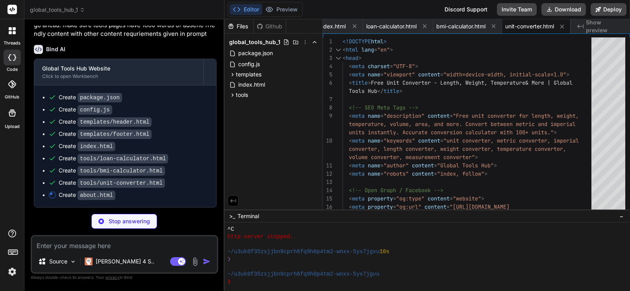
scroll to position [478, 0]
click at [231, 94] on icon at bounding box center [232, 95] width 7 height 7
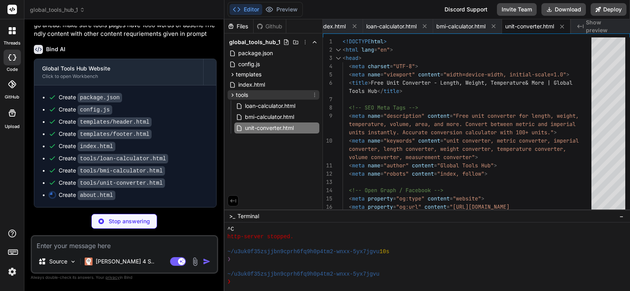
click at [231, 94] on icon at bounding box center [232, 95] width 7 height 7
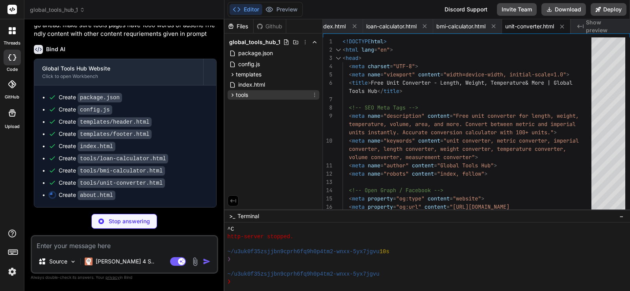
click at [231, 94] on icon at bounding box center [232, 95] width 7 height 7
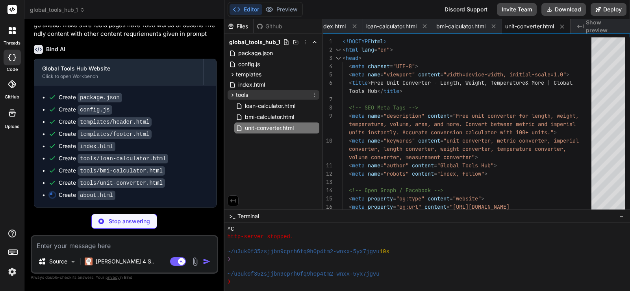
click at [231, 94] on icon at bounding box center [232, 95] width 7 height 7
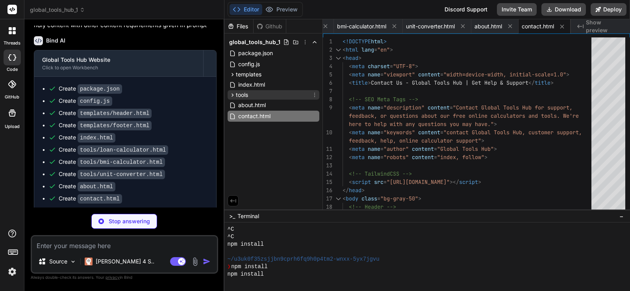
scroll to position [516, 0]
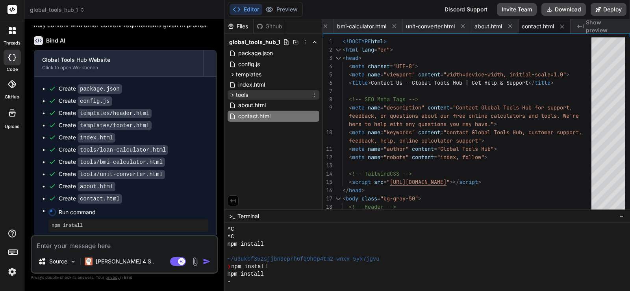
click at [232, 93] on icon at bounding box center [232, 95] width 7 height 7
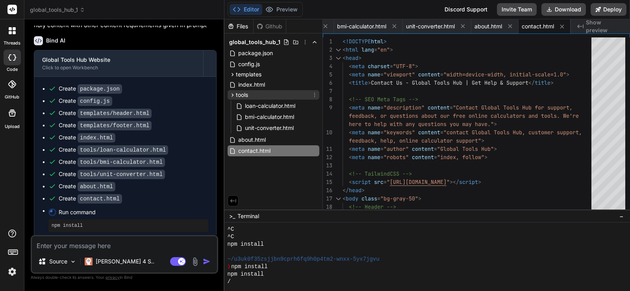
click at [232, 93] on icon at bounding box center [232, 95] width 7 height 7
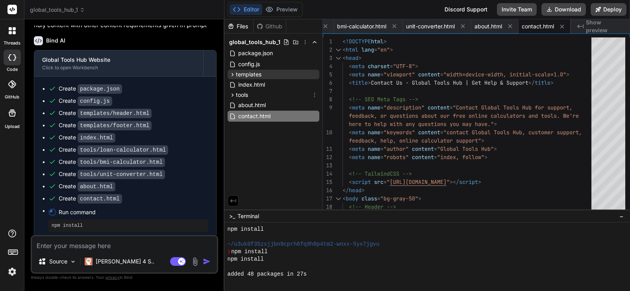
scroll to position [569, 0]
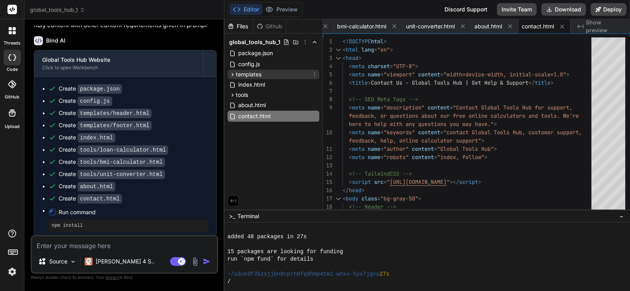
click at [233, 72] on icon at bounding box center [232, 74] width 7 height 7
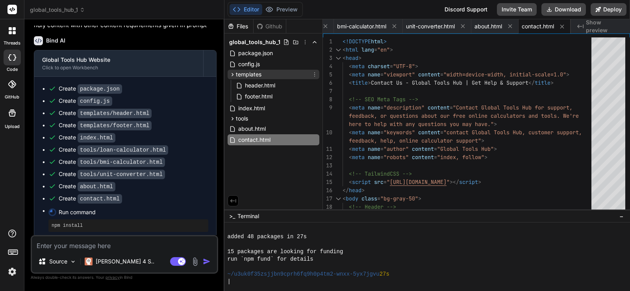
click at [233, 72] on icon at bounding box center [232, 74] width 7 height 7
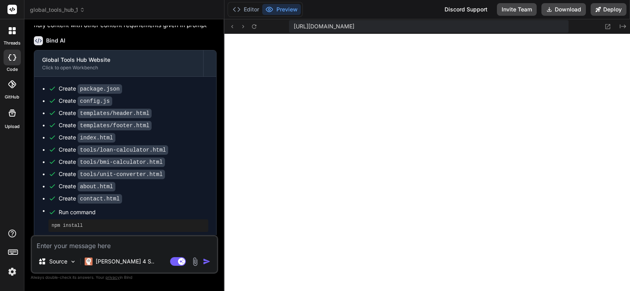
scroll to position [905, 0]
click at [104, 226] on li "Run command npm install" at bounding box center [128, 219] width 160 height 25
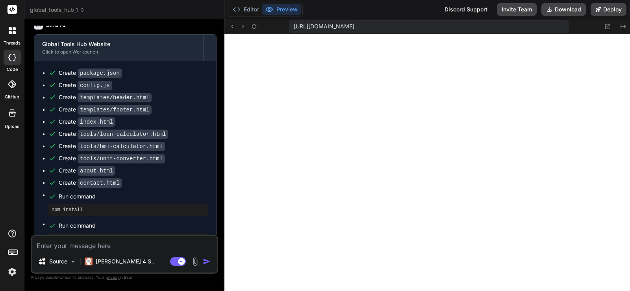
scroll to position [521, 0]
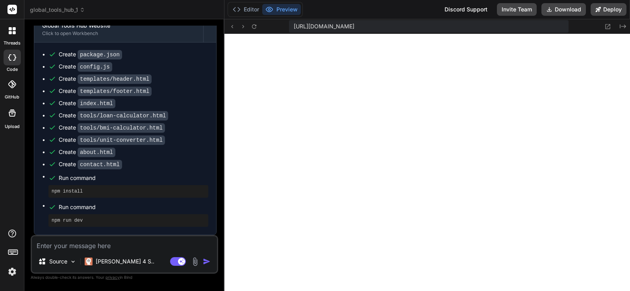
click at [104, 226] on div "npm run dev" at bounding box center [128, 220] width 160 height 13
click at [256, 28] on icon at bounding box center [254, 26] width 4 height 4
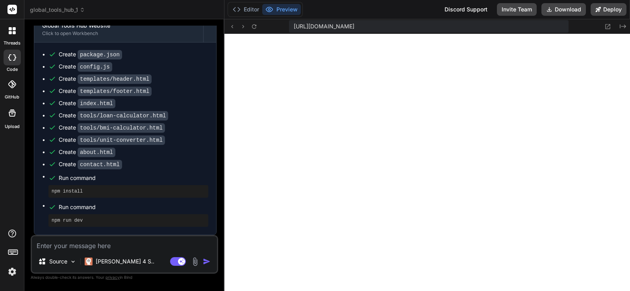
click at [181, 242] on textarea at bounding box center [124, 243] width 185 height 14
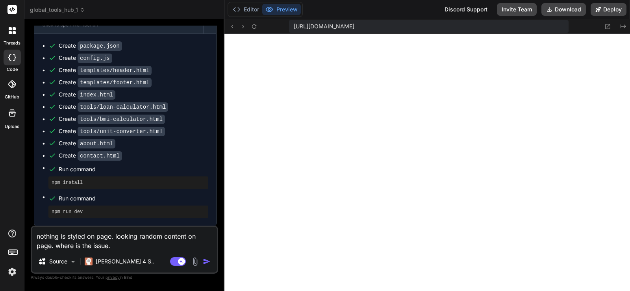
click at [113, 237] on textarea "nothing is styled on page. looking random content on page. where is the issue." at bounding box center [124, 239] width 185 height 24
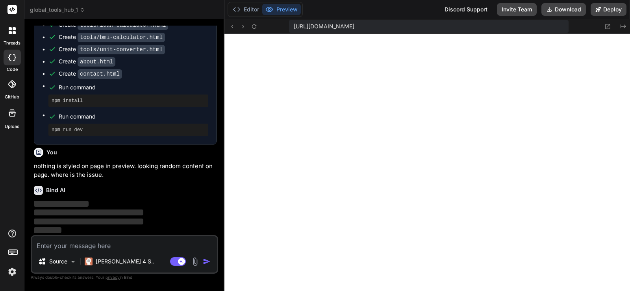
scroll to position [611, 0]
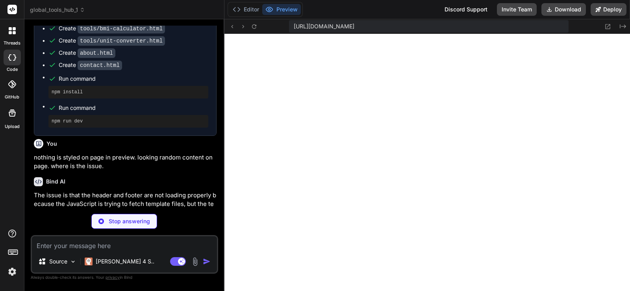
click at [166, 186] on div "Bind AI" at bounding box center [125, 181] width 183 height 9
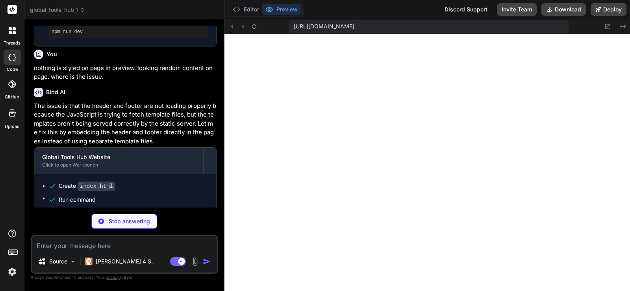
scroll to position [1676, 0]
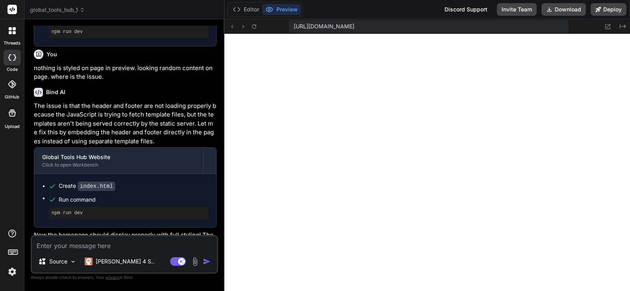
click at [144, 190] on div "Create index.html" at bounding box center [128, 186] width 160 height 8
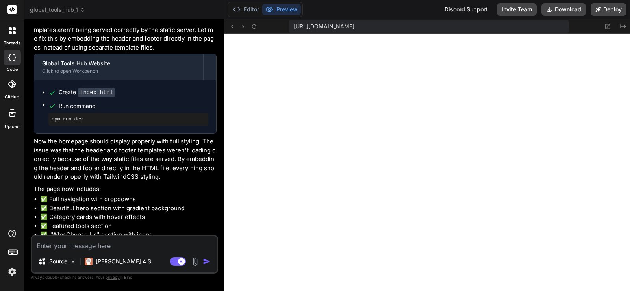
scroll to position [857, 0]
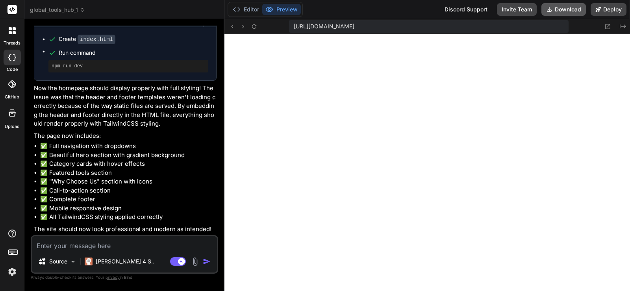
click at [567, 10] on button "Download" at bounding box center [563, 9] width 44 height 13
click at [152, 243] on textarea at bounding box center [124, 243] width 185 height 14
click at [354, 26] on span "[URL][DOMAIN_NAME]" at bounding box center [324, 26] width 61 height 8
click at [609, 29] on icon at bounding box center [608, 26] width 5 height 5
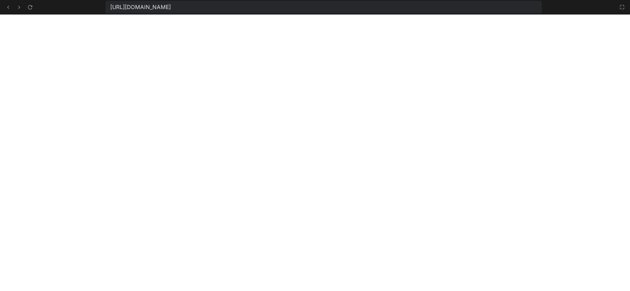
scroll to position [1706, 0]
click at [30, 7] on icon at bounding box center [30, 7] width 7 height 7
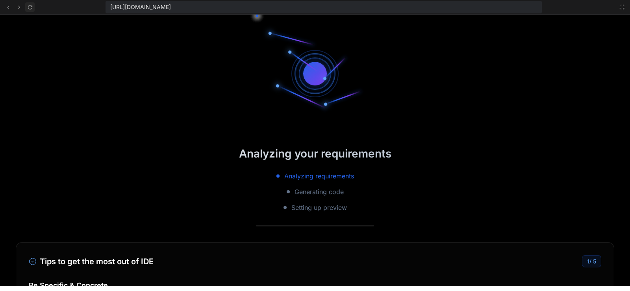
scroll to position [1765, 0]
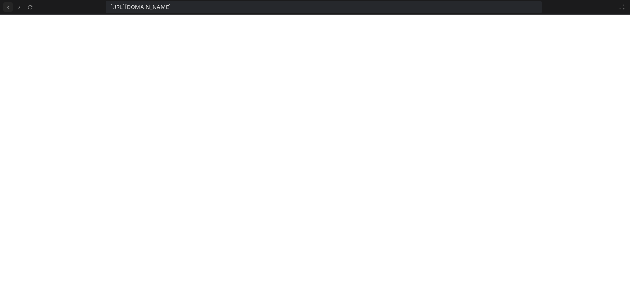
click at [7, 10] on icon at bounding box center [8, 7] width 7 height 7
click at [30, 9] on icon at bounding box center [30, 7] width 7 height 7
click at [619, 8] on icon at bounding box center [622, 7] width 6 height 6
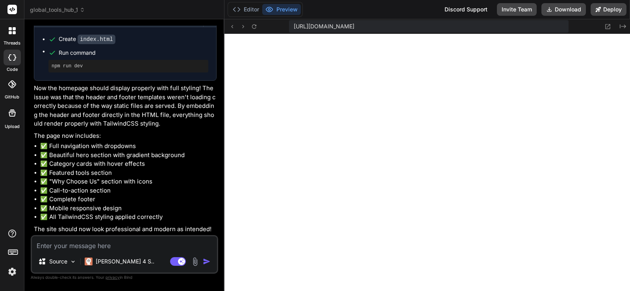
click at [12, 275] on img at bounding box center [12, 271] width 13 height 13
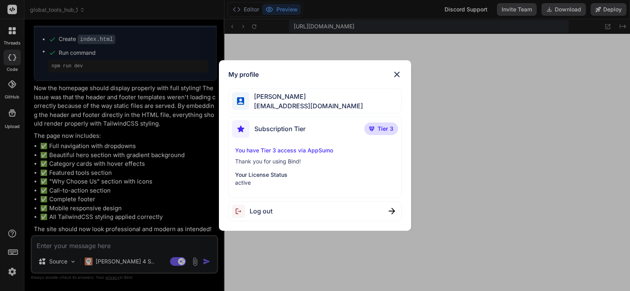
click at [278, 209] on div "Log out" at bounding box center [315, 211] width 174 height 20
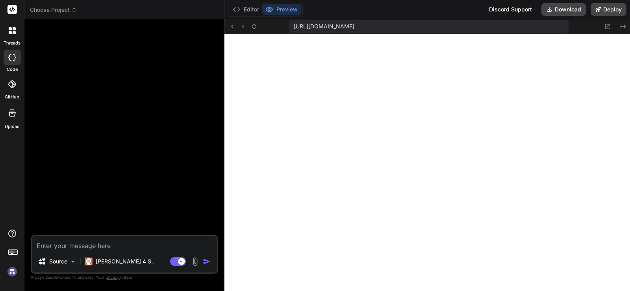
scroll to position [1840, 0]
